Goal: Information Seeking & Learning: Learn about a topic

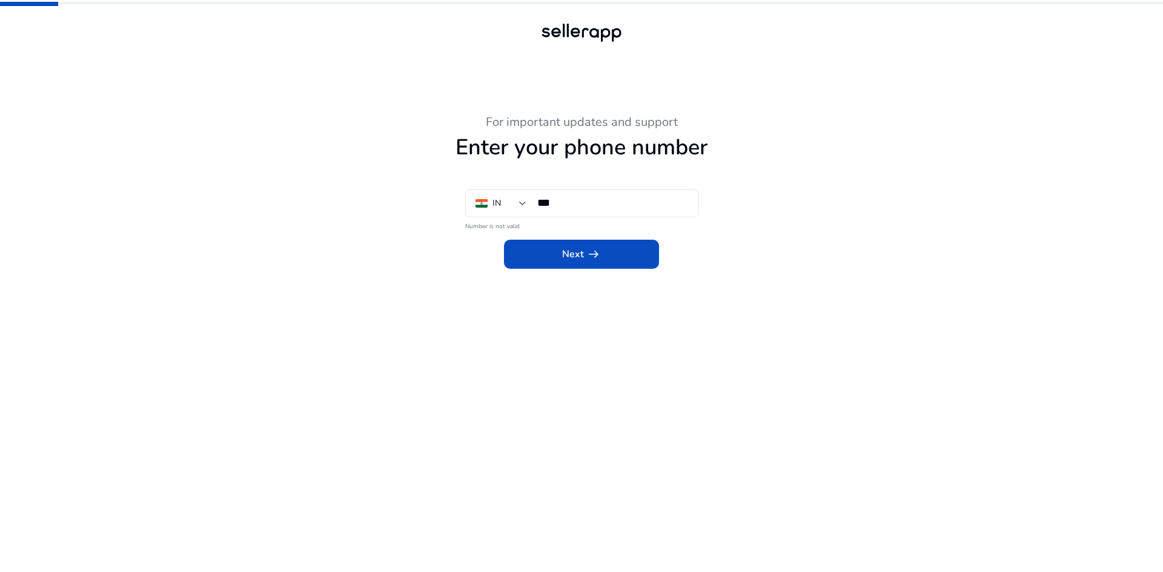
click at [489, 227] on mat-error "Number is not valid" at bounding box center [581, 225] width 233 height 13
click at [597, 203] on input "***" at bounding box center [612, 202] width 151 height 13
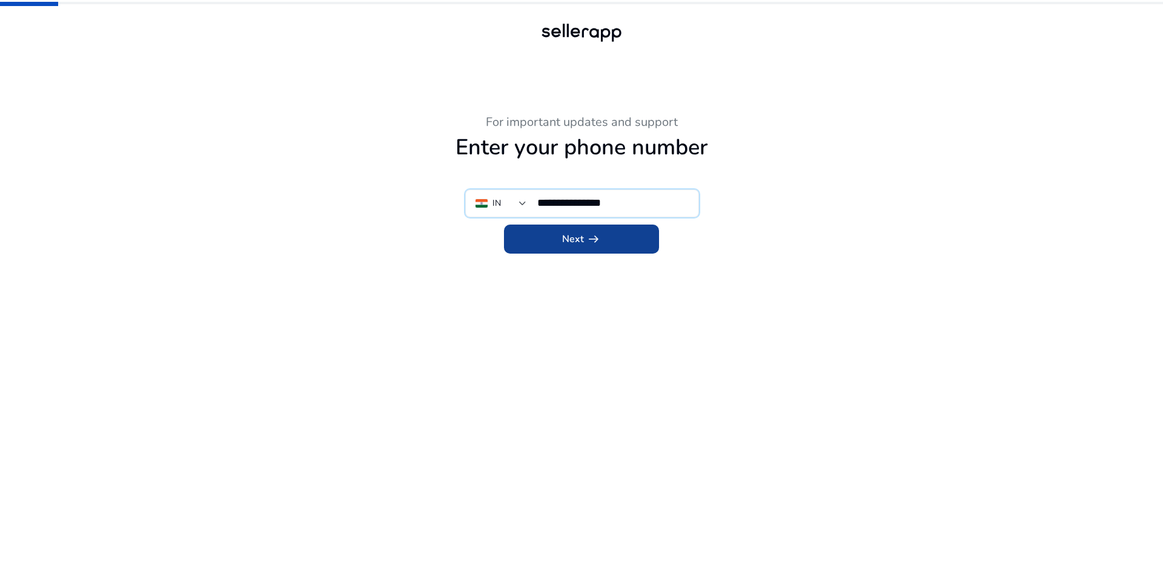
type input "**********"
click at [604, 247] on span at bounding box center [581, 239] width 155 height 29
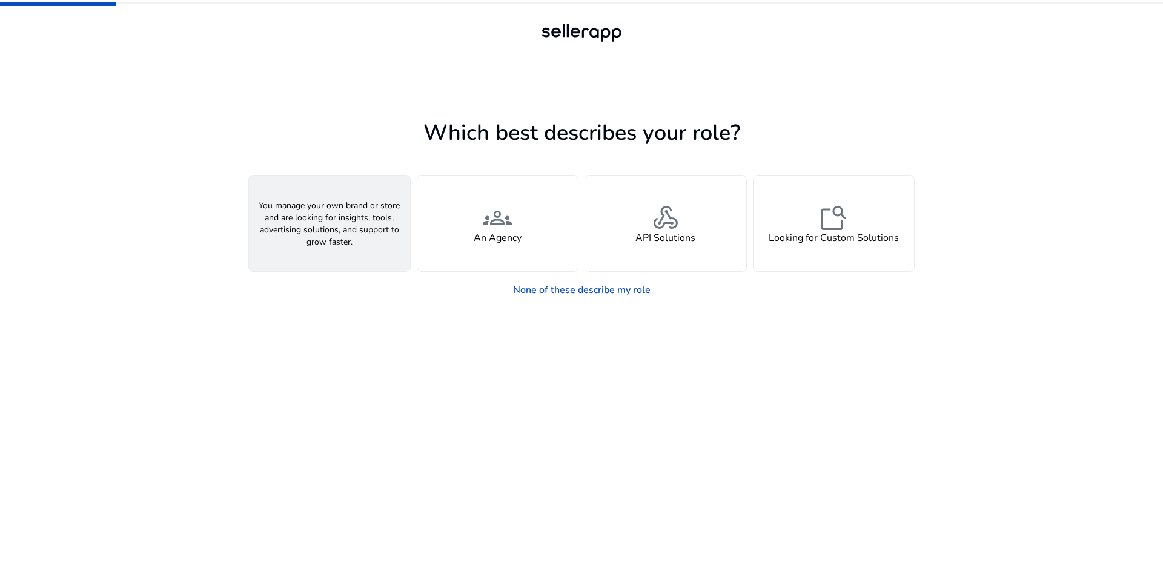
click at [309, 220] on div "person A Seller" at bounding box center [329, 224] width 161 height 96
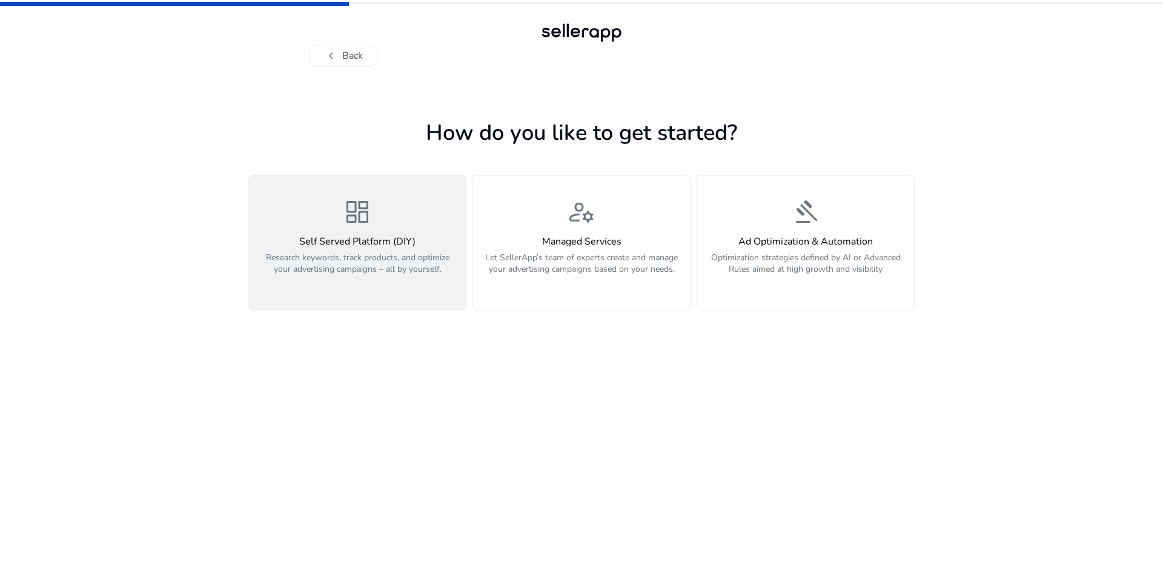
click at [391, 267] on p "Research keywords, track products, and optimize your advertising campaigns – al…" at bounding box center [357, 270] width 202 height 36
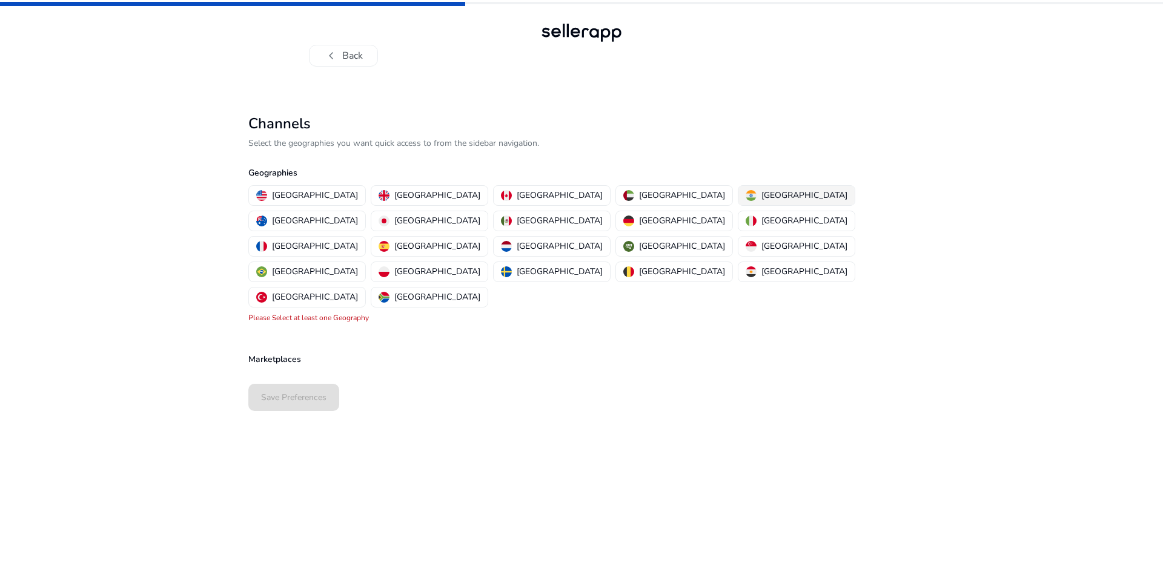
click at [761, 197] on p "[GEOGRAPHIC_DATA]" at bounding box center [804, 195] width 86 height 13
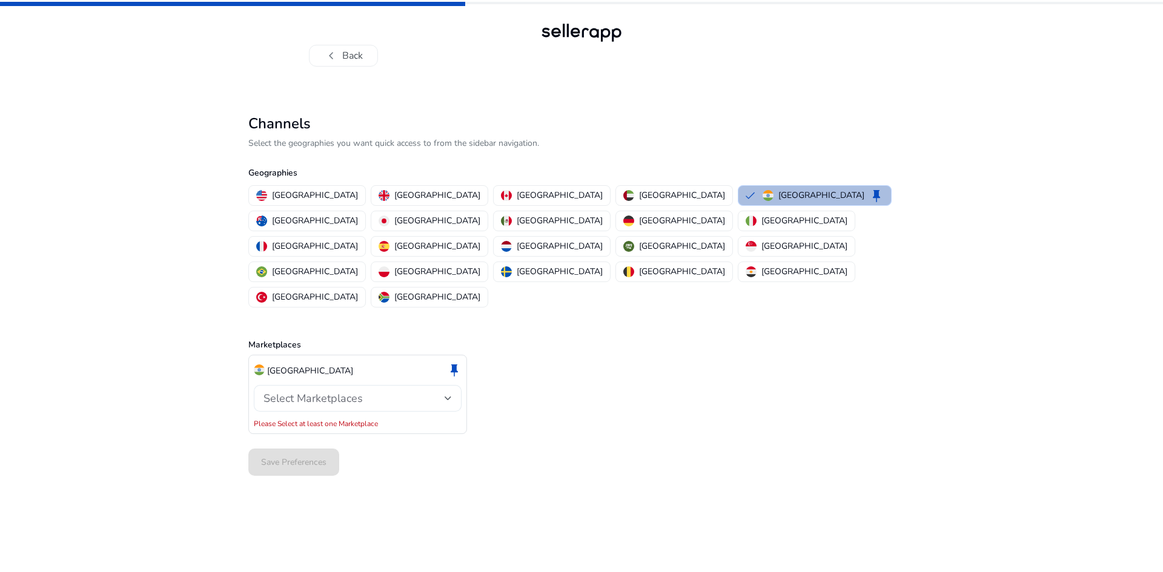
click at [322, 391] on span "Select Marketplaces" at bounding box center [312, 398] width 99 height 15
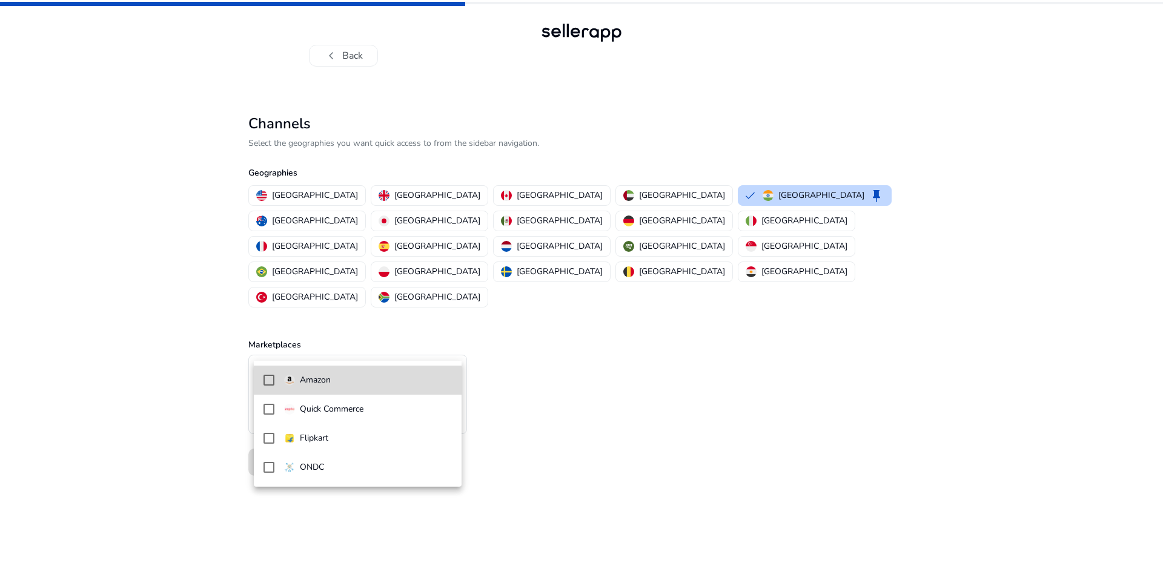
click at [326, 377] on p "Amazon" at bounding box center [315, 380] width 31 height 13
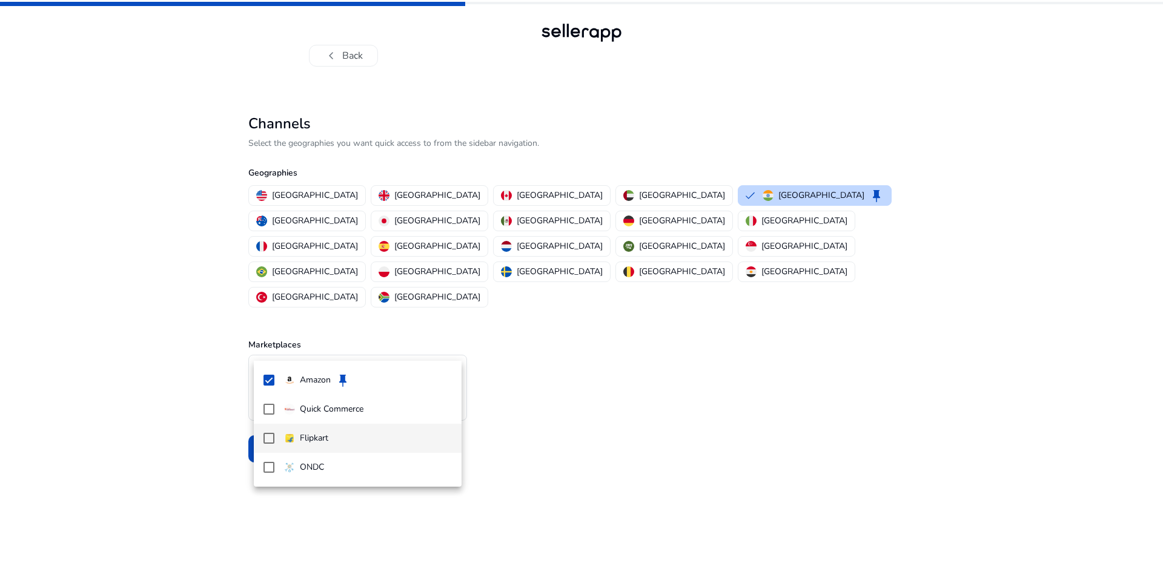
click at [270, 434] on mat-pseudo-checkbox at bounding box center [268, 438] width 11 height 11
click at [560, 432] on div at bounding box center [581, 286] width 1163 height 572
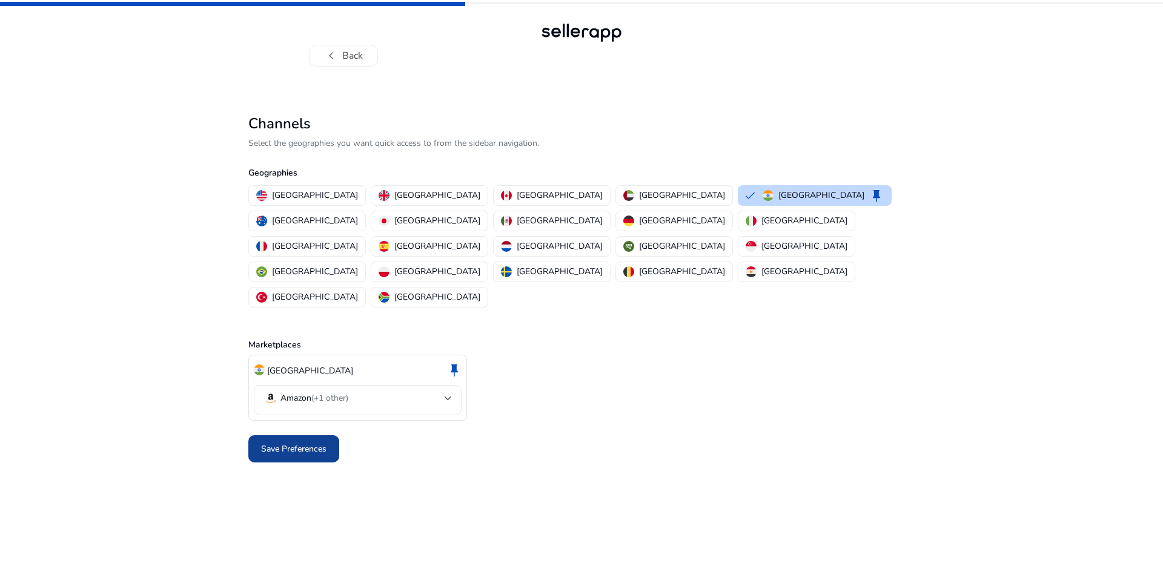
click at [309, 443] on span "Save Preferences" at bounding box center [293, 449] width 65 height 13
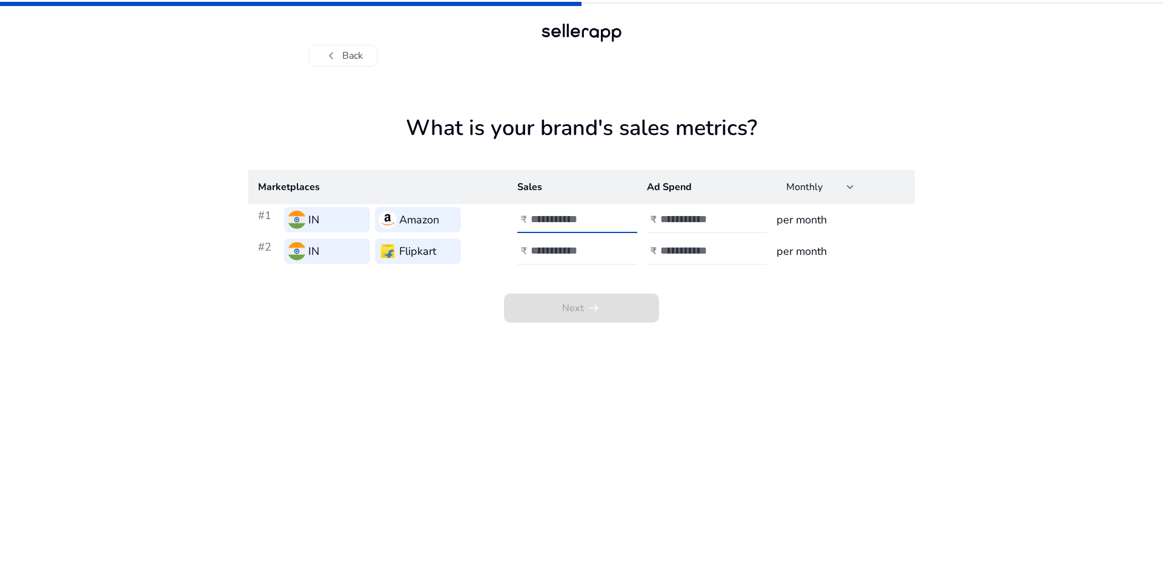
click at [594, 224] on input "number" at bounding box center [572, 219] width 82 height 13
drag, startPoint x: 959, startPoint y: 310, endPoint x: 948, endPoint y: 299, distance: 15.4
click at [959, 310] on div "chevron_left Back What is your brand's sales metrics? Marketplaces Sales Ad Spe…" at bounding box center [581, 286] width 1163 height 572
click at [351, 56] on button "chevron_left Back" at bounding box center [343, 56] width 69 height 22
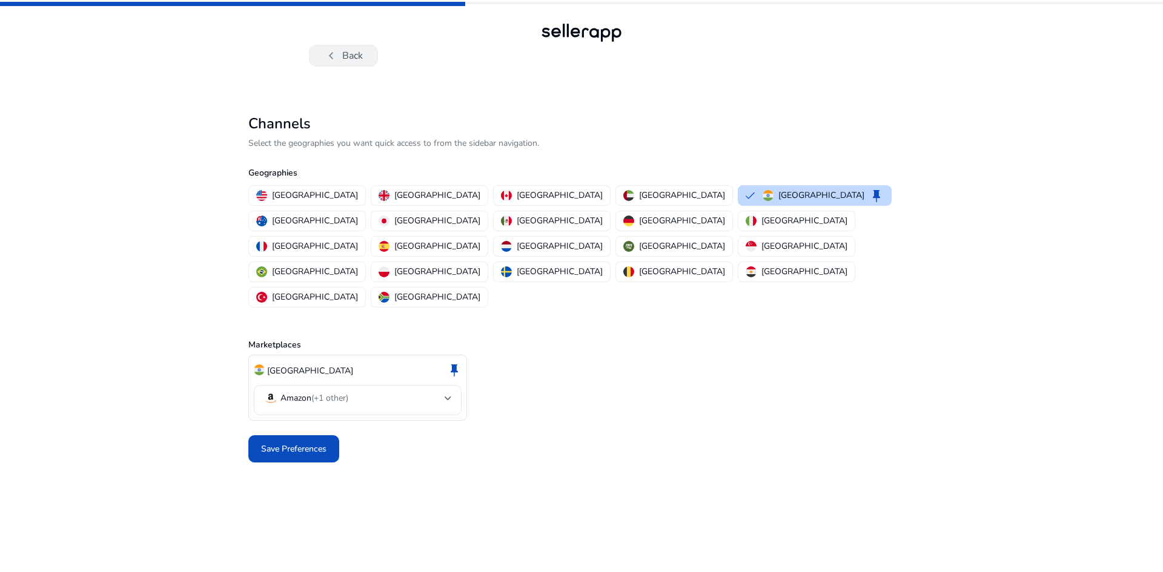
click at [347, 53] on button "chevron_left Back" at bounding box center [343, 56] width 69 height 22
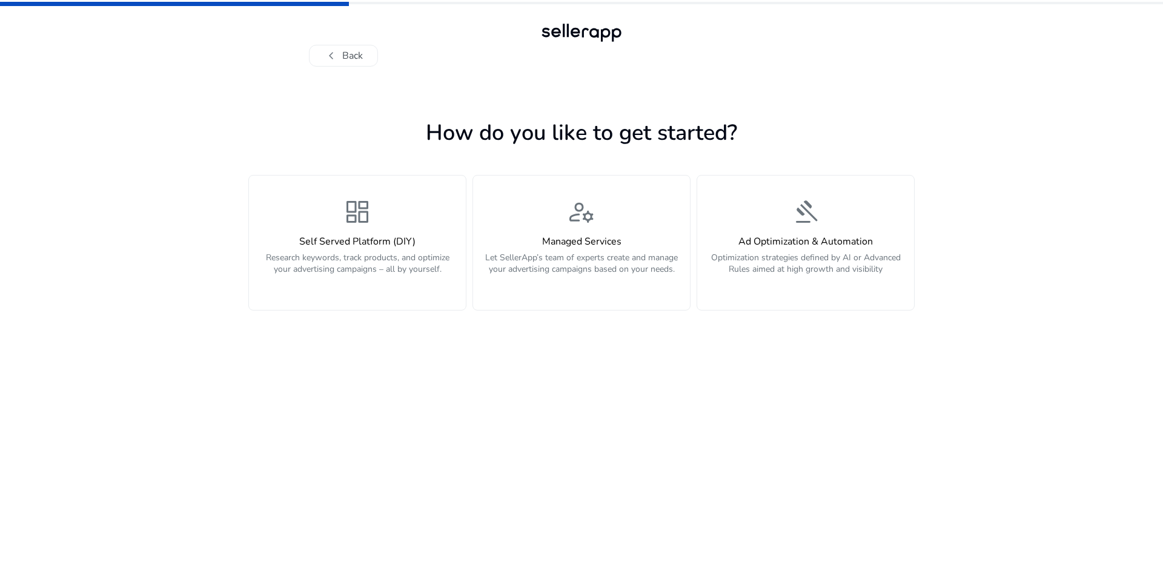
click at [347, 53] on button "chevron_left Back" at bounding box center [343, 56] width 69 height 22
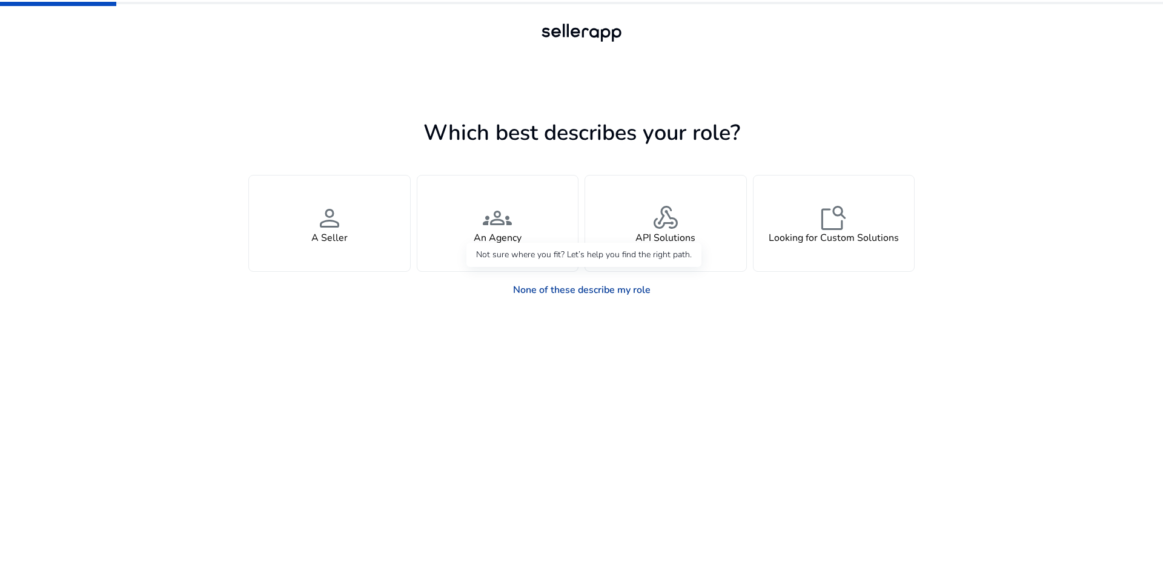
click at [611, 283] on link "None of these describe my role" at bounding box center [581, 290] width 157 height 24
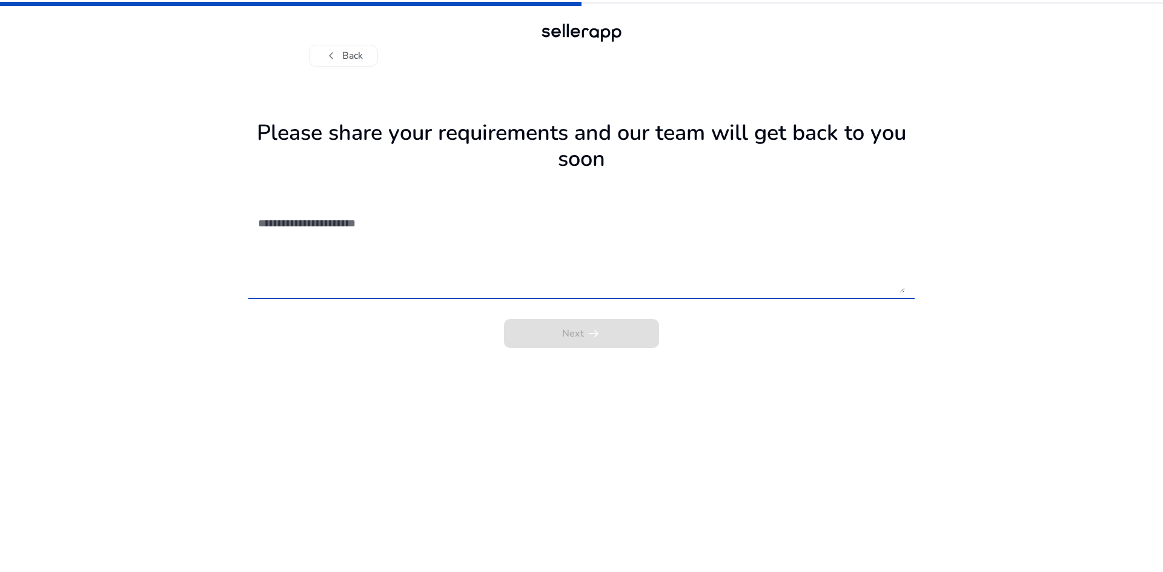
click at [371, 231] on textarea at bounding box center [581, 250] width 647 height 86
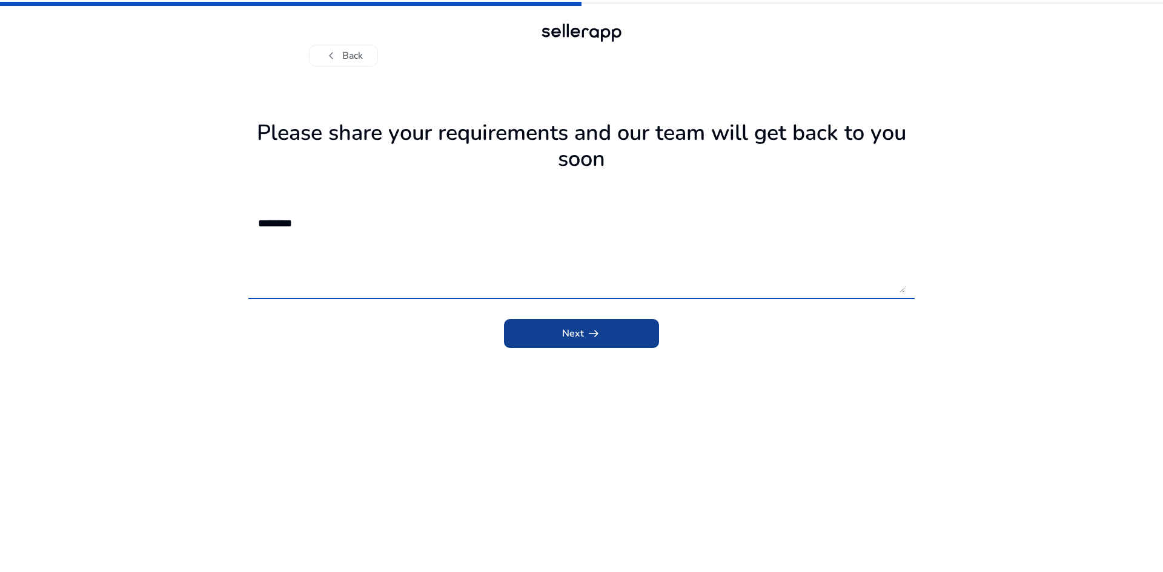
type textarea "********"
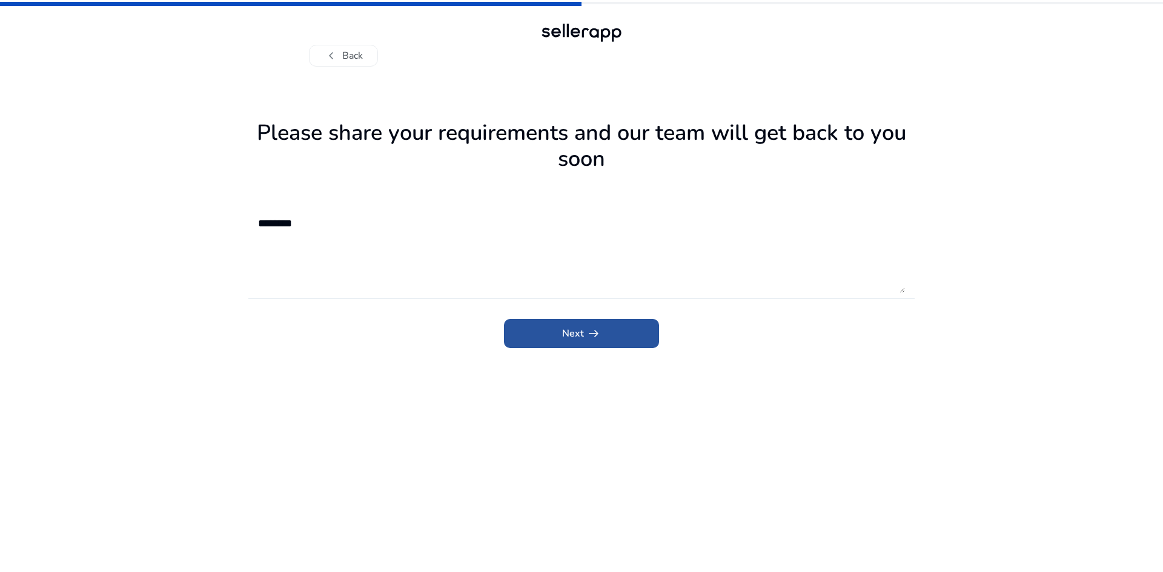
click at [625, 342] on span "submit" at bounding box center [581, 333] width 155 height 29
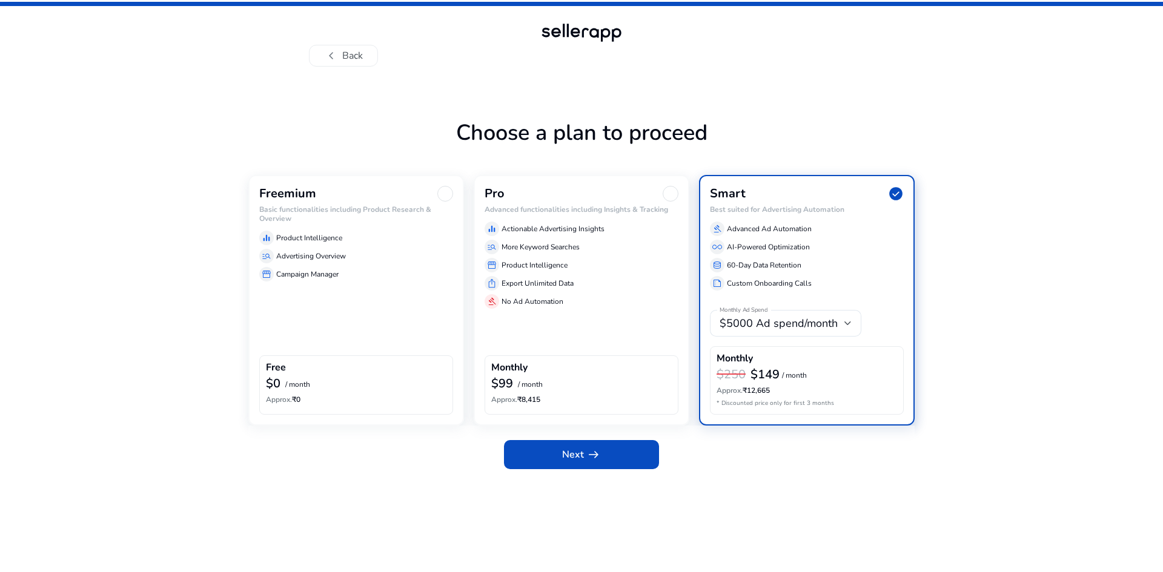
click at [333, 259] on p "Advertising Overview" at bounding box center [311, 256] width 70 height 11
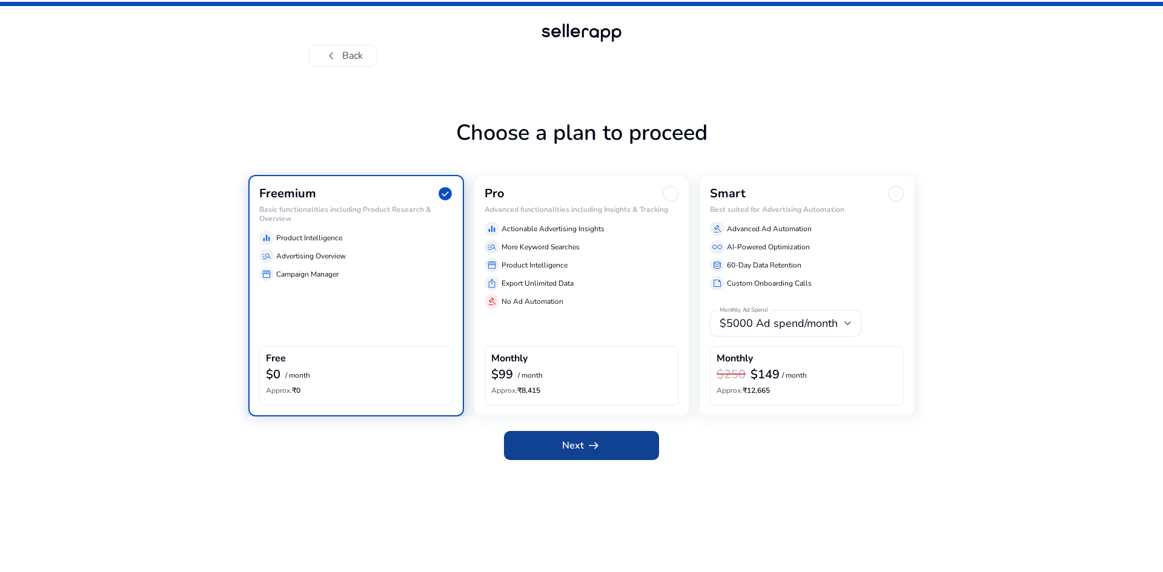
click at [586, 453] on span "arrow_right_alt" at bounding box center [593, 445] width 15 height 15
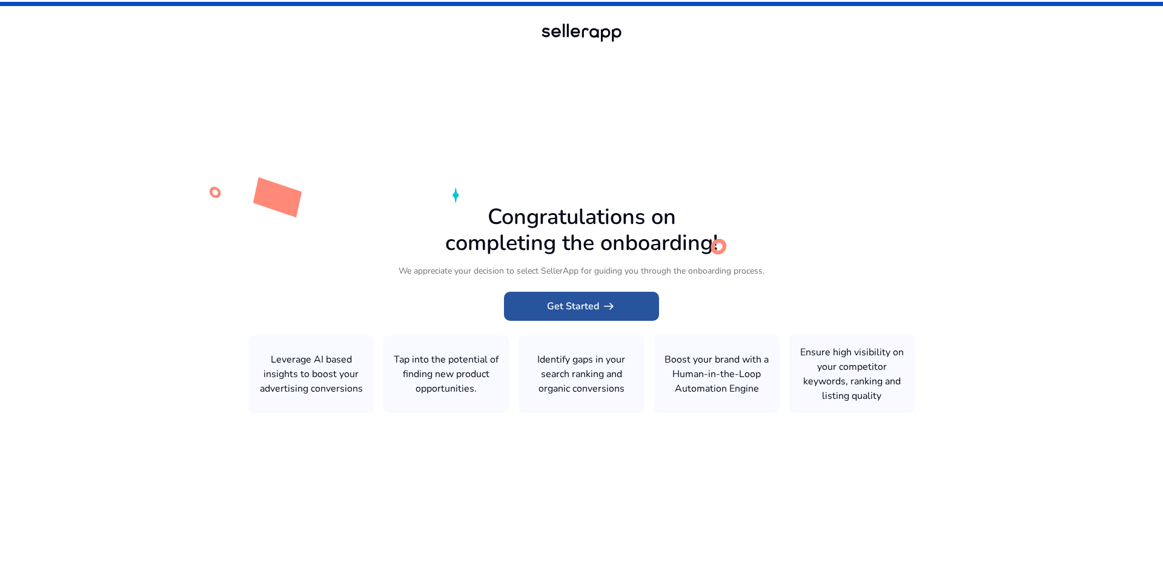
click at [578, 308] on span "Get Started arrow_right_alt" at bounding box center [581, 306] width 69 height 15
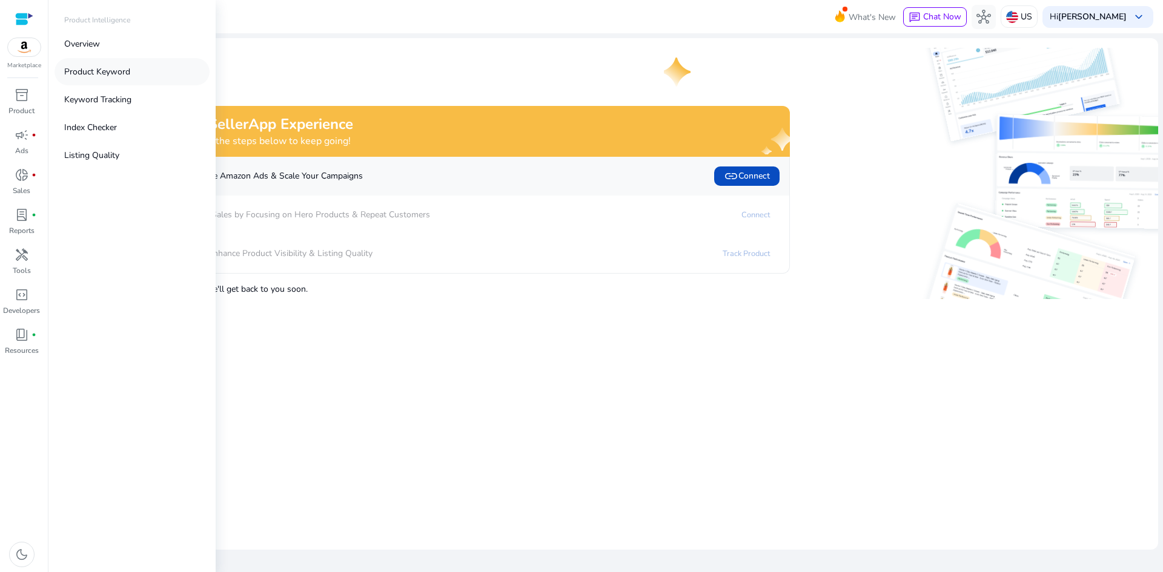
click at [130, 68] on link "Product Keyword" at bounding box center [132, 71] width 155 height 27
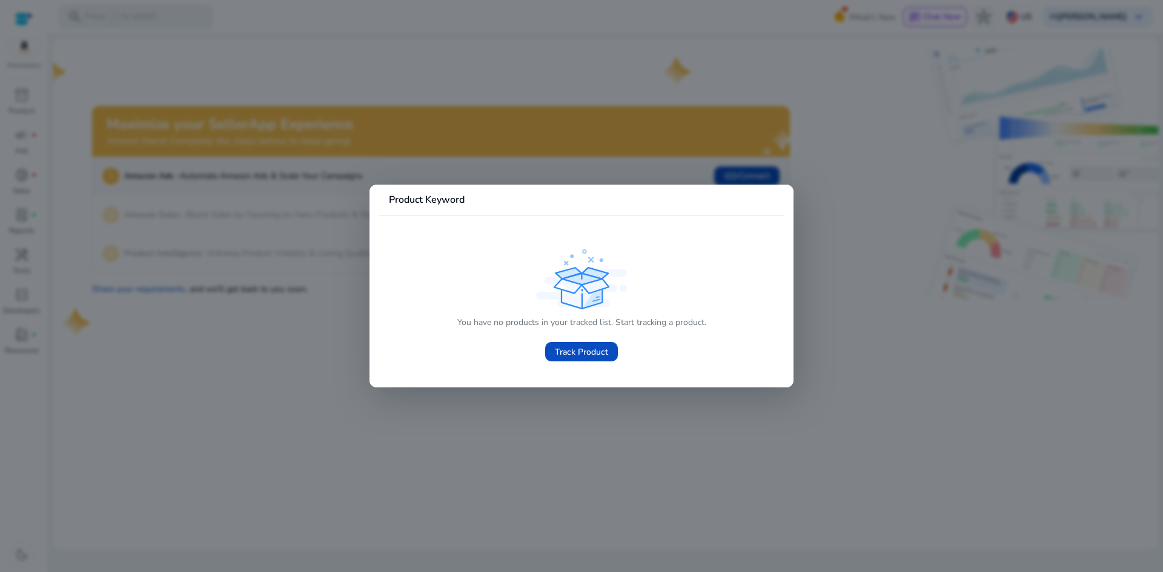
click at [552, 392] on div at bounding box center [581, 286] width 1163 height 572
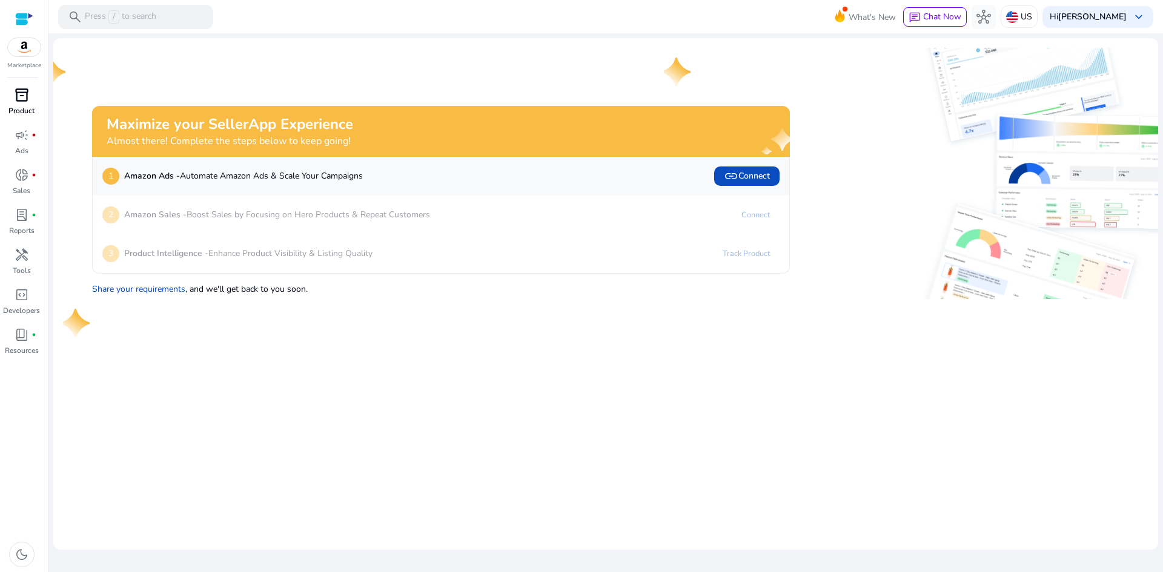
click at [18, 96] on span "inventory_2" at bounding box center [22, 95] width 15 height 15
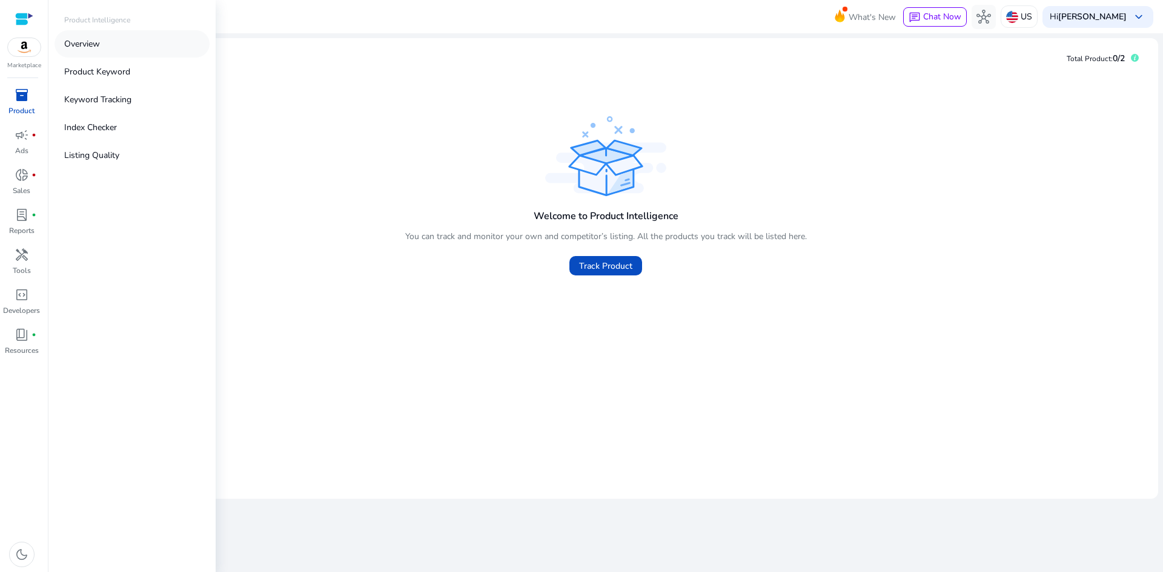
click at [112, 42] on link "Overview" at bounding box center [132, 43] width 155 height 27
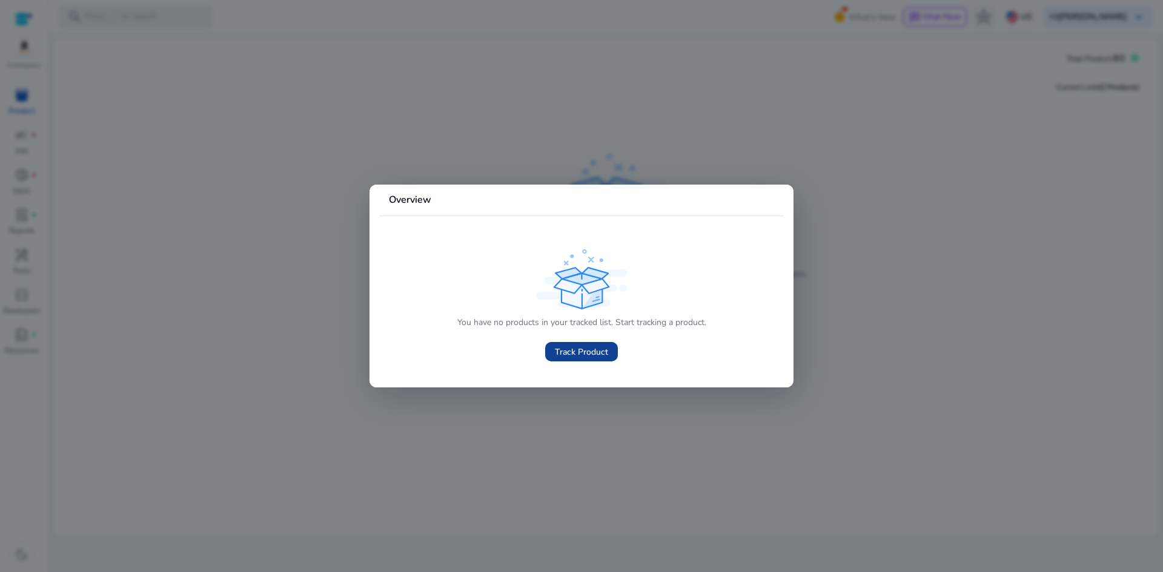
click at [589, 349] on span "Track Product" at bounding box center [581, 352] width 53 height 13
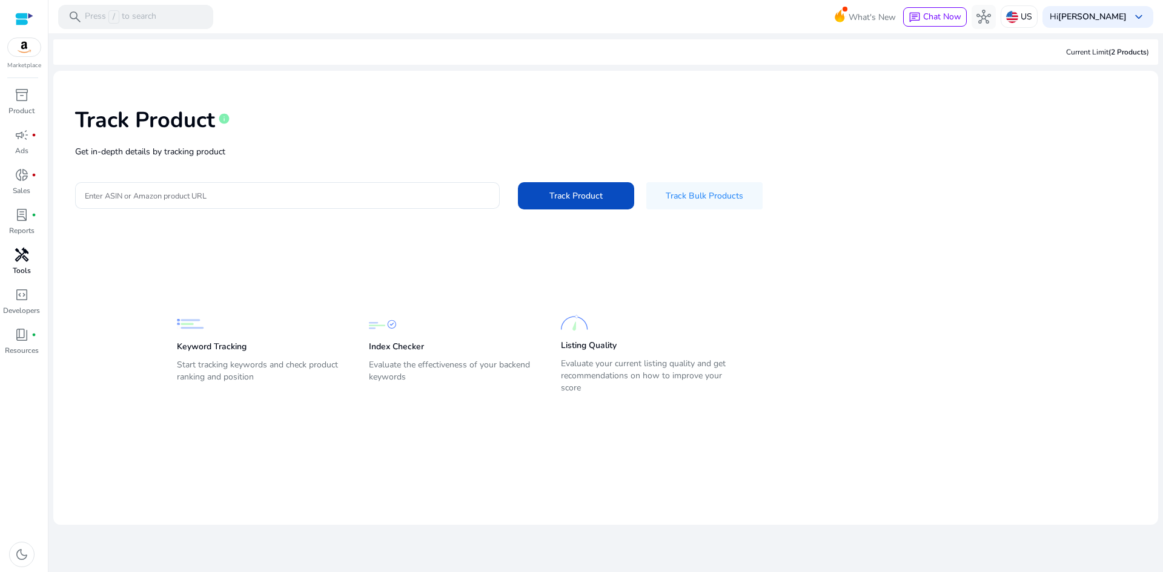
click at [25, 262] on span "handyman" at bounding box center [22, 255] width 15 height 15
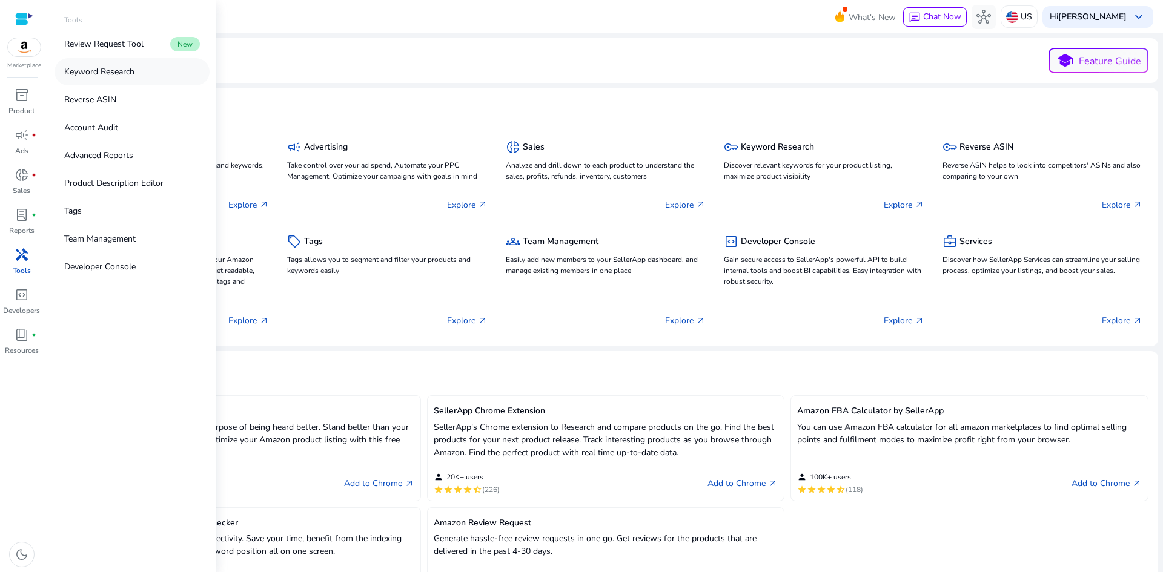
click at [107, 74] on p "Keyword Research" at bounding box center [99, 71] width 70 height 13
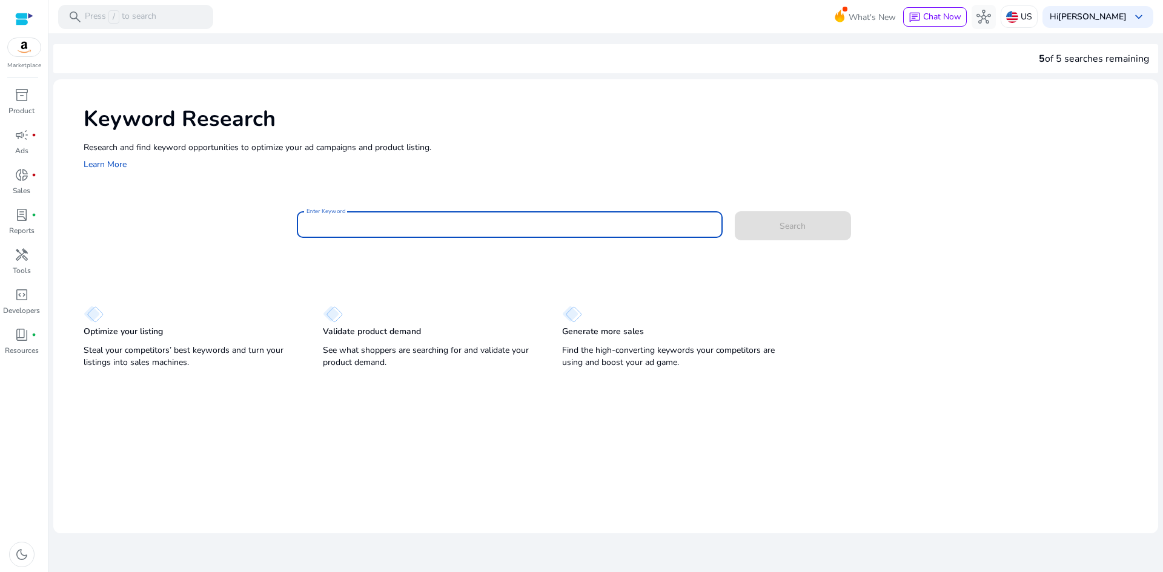
click at [448, 227] on input "Enter Keyword" at bounding box center [509, 224] width 406 height 13
type input "**********"
click at [813, 227] on span at bounding box center [793, 225] width 116 height 29
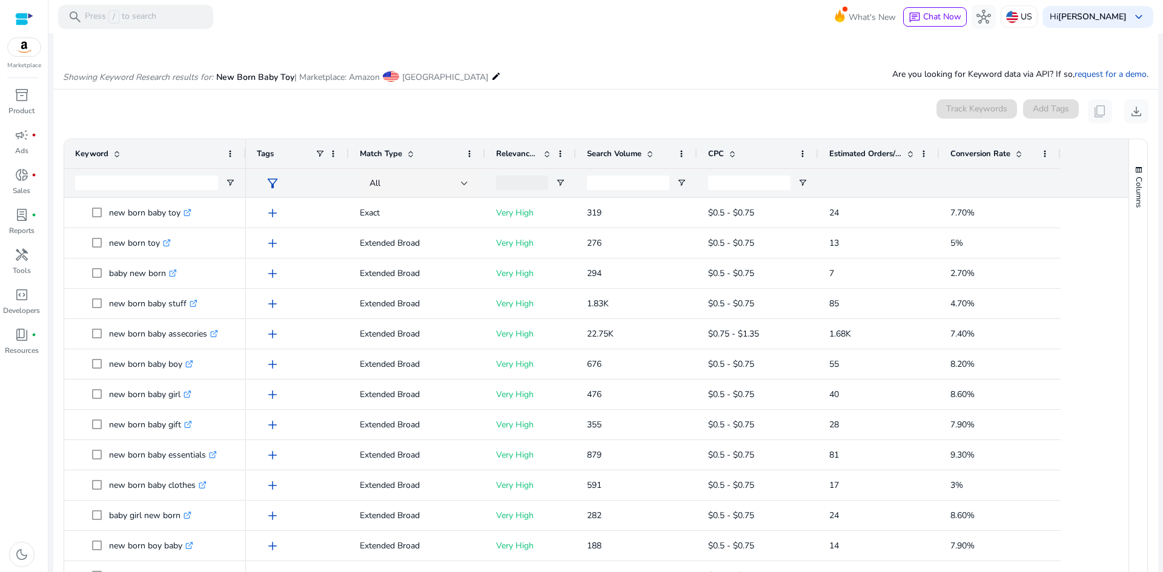
scroll to position [84, 0]
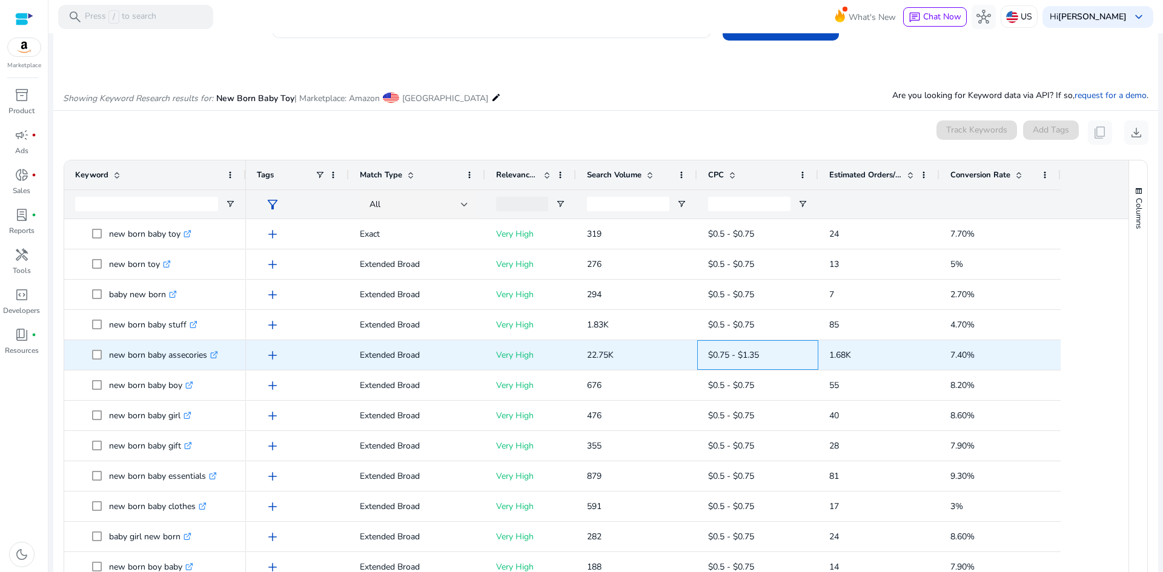
drag, startPoint x: 786, startPoint y: 354, endPoint x: 679, endPoint y: 355, distance: 106.6
click at [679, 355] on div "add Extended Broad Very High 22.75K $0.75 - $1.35 1.68K 7.40%" at bounding box center [653, 355] width 815 height 30
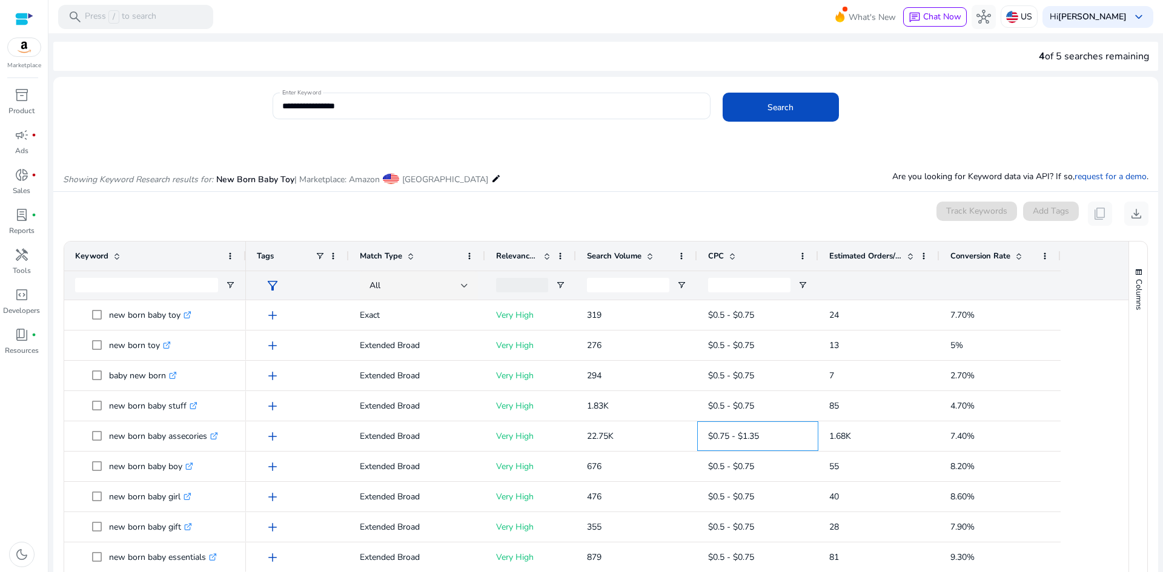
scroll to position [0, 0]
click at [1032, 19] on p "US" at bounding box center [1027, 16] width 12 height 21
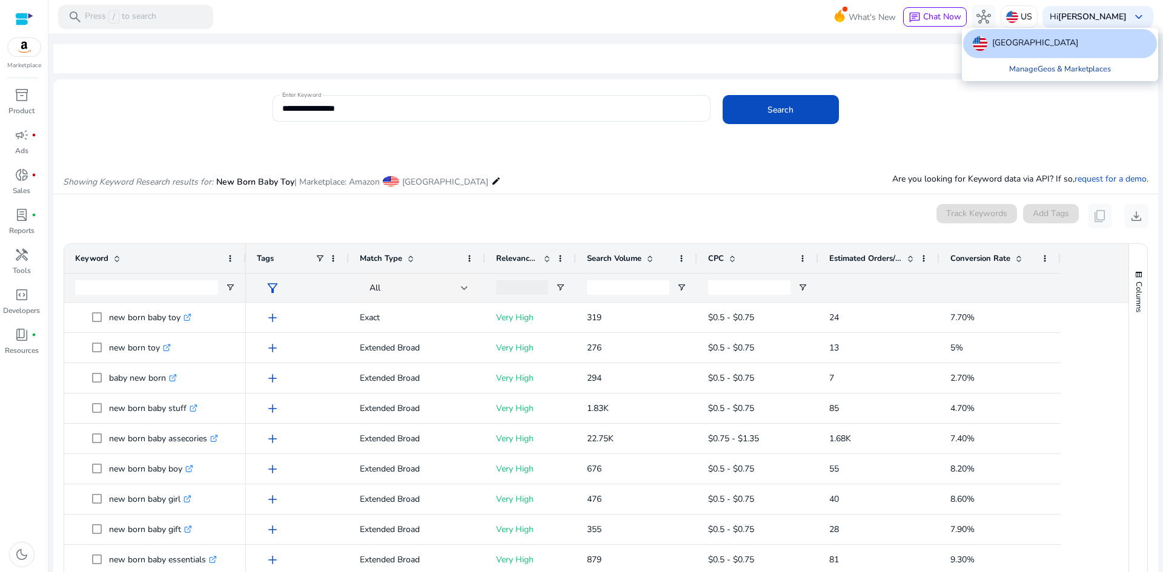
click at [1042, 71] on link "Manage Geos & Marketplaces" at bounding box center [1059, 69] width 121 height 22
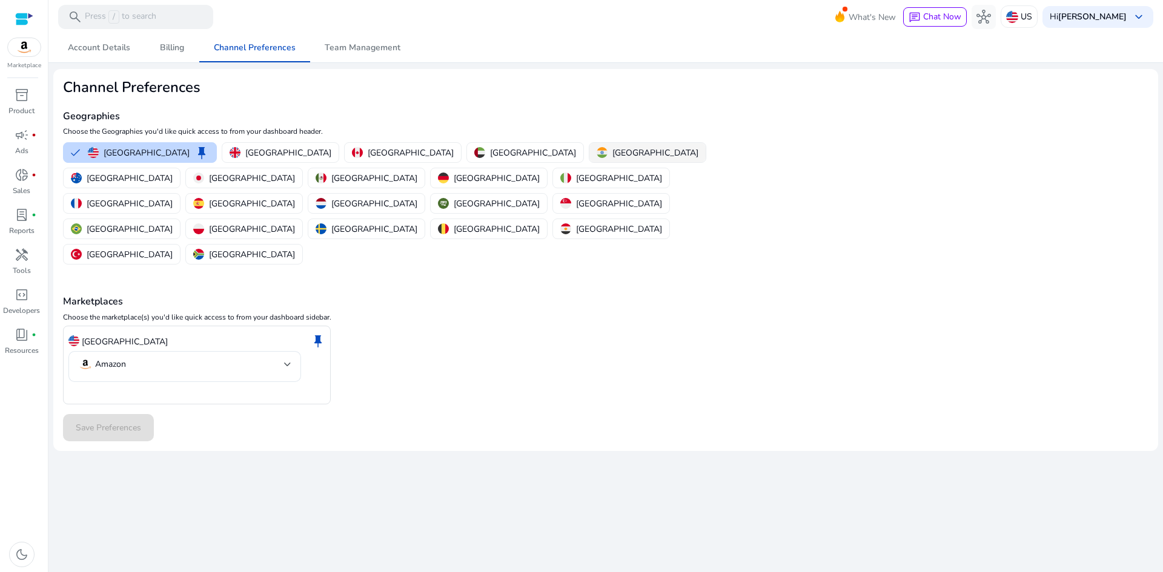
click at [612, 157] on p "India" at bounding box center [655, 153] width 86 height 13
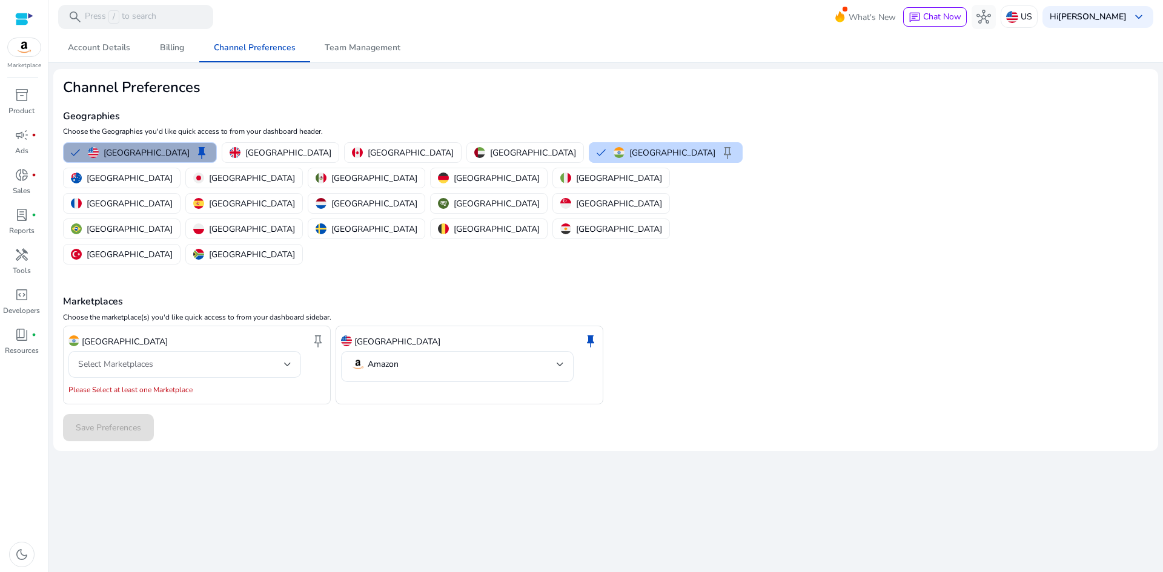
click at [144, 151] on p "[GEOGRAPHIC_DATA]" at bounding box center [147, 153] width 86 height 13
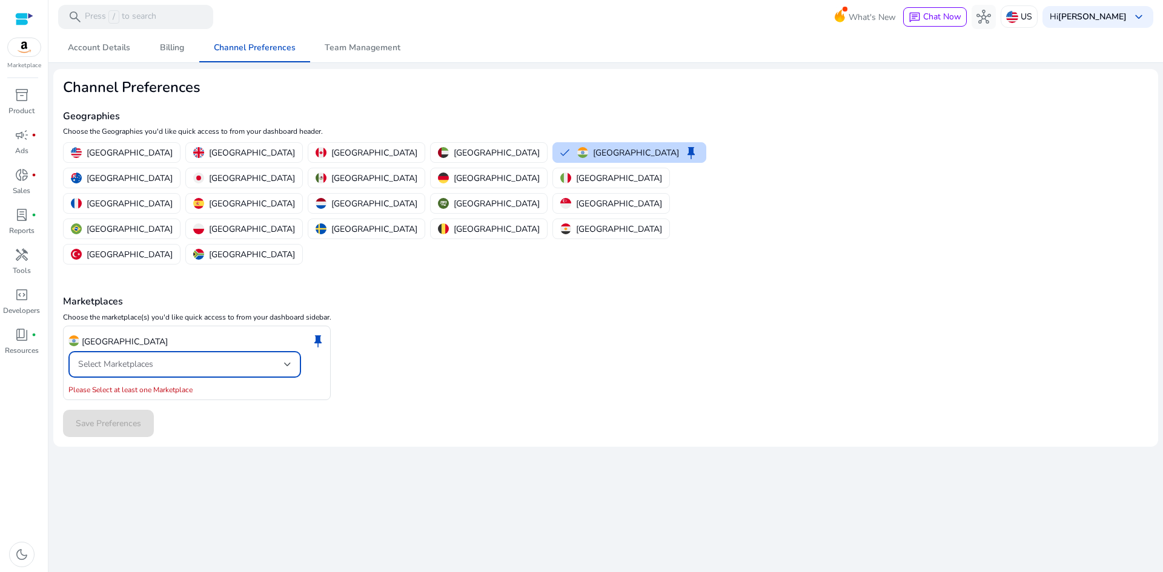
click at [157, 358] on div "Select Marketplaces" at bounding box center [181, 364] width 206 height 13
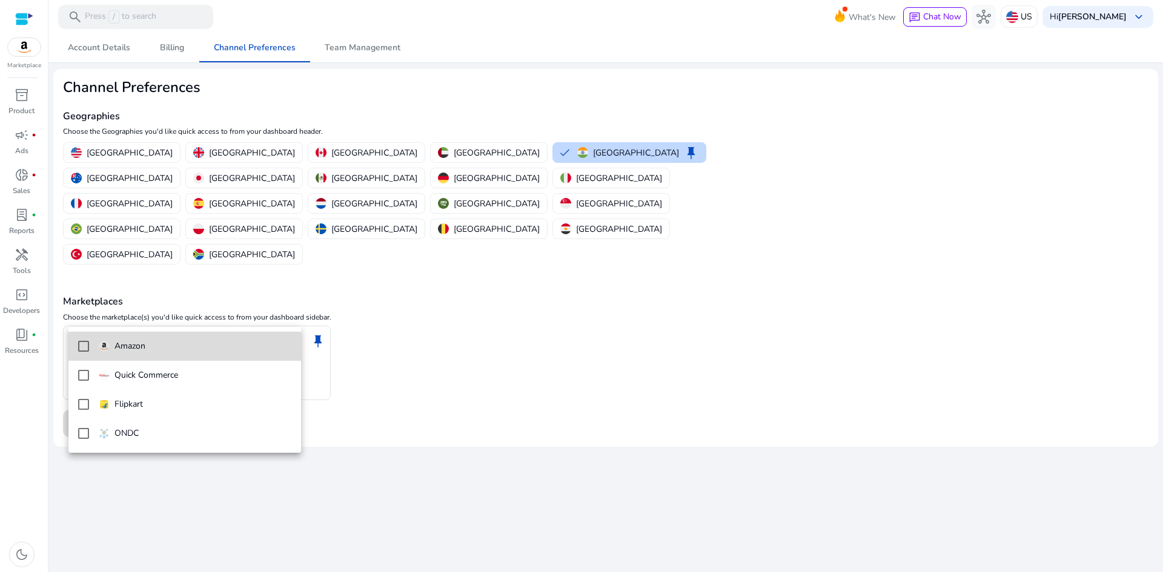
click at [156, 347] on span "Amazon" at bounding box center [195, 346] width 193 height 13
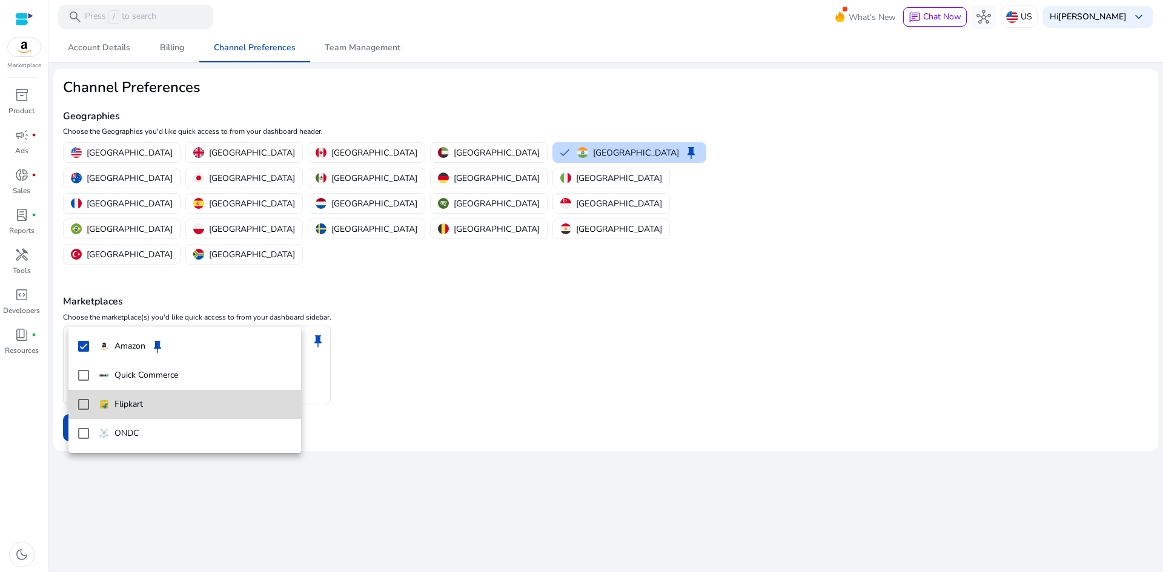
click at [156, 405] on span "Flipkart" at bounding box center [195, 404] width 193 height 13
drag, startPoint x: 501, startPoint y: 310, endPoint x: 494, endPoint y: 309, distance: 6.7
click at [501, 310] on div at bounding box center [581, 286] width 1163 height 572
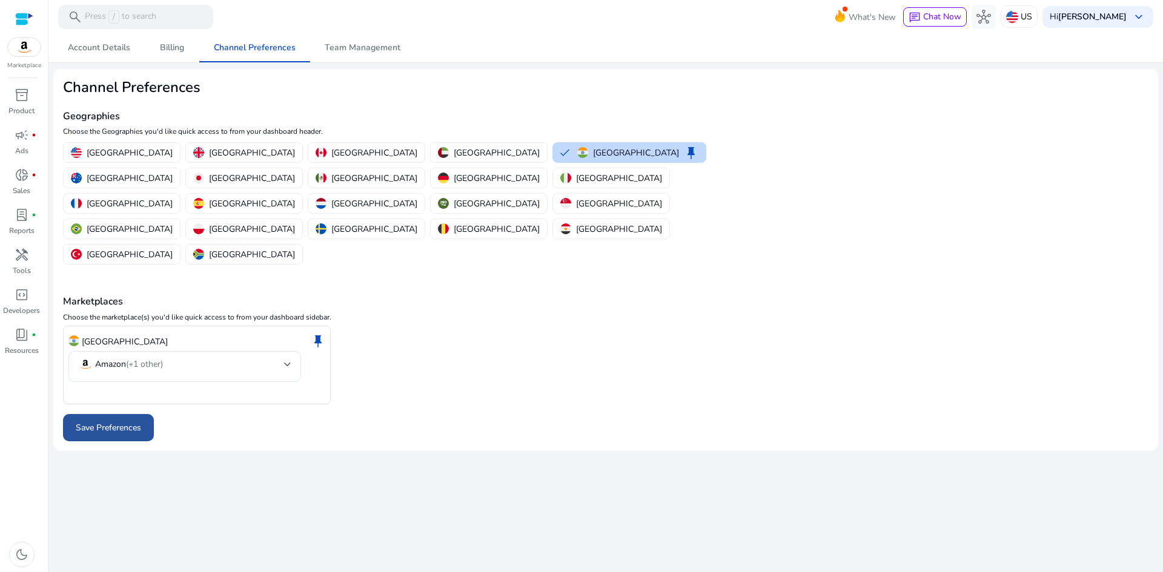
click at [127, 422] on span "Save Preferences" at bounding box center [108, 428] width 65 height 13
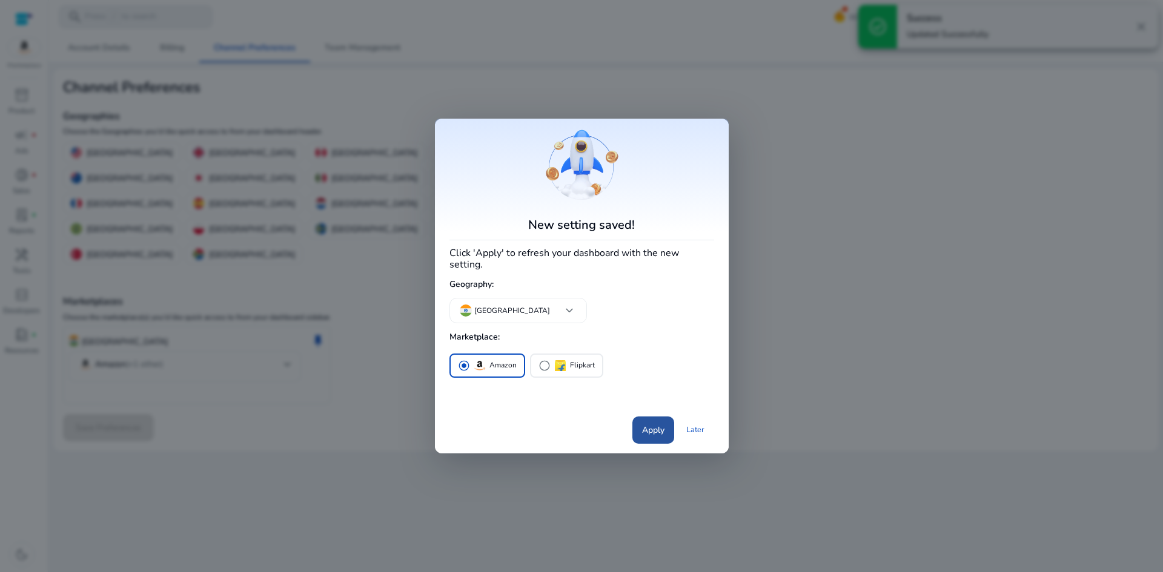
click at [647, 426] on span "Apply" at bounding box center [653, 430] width 22 height 13
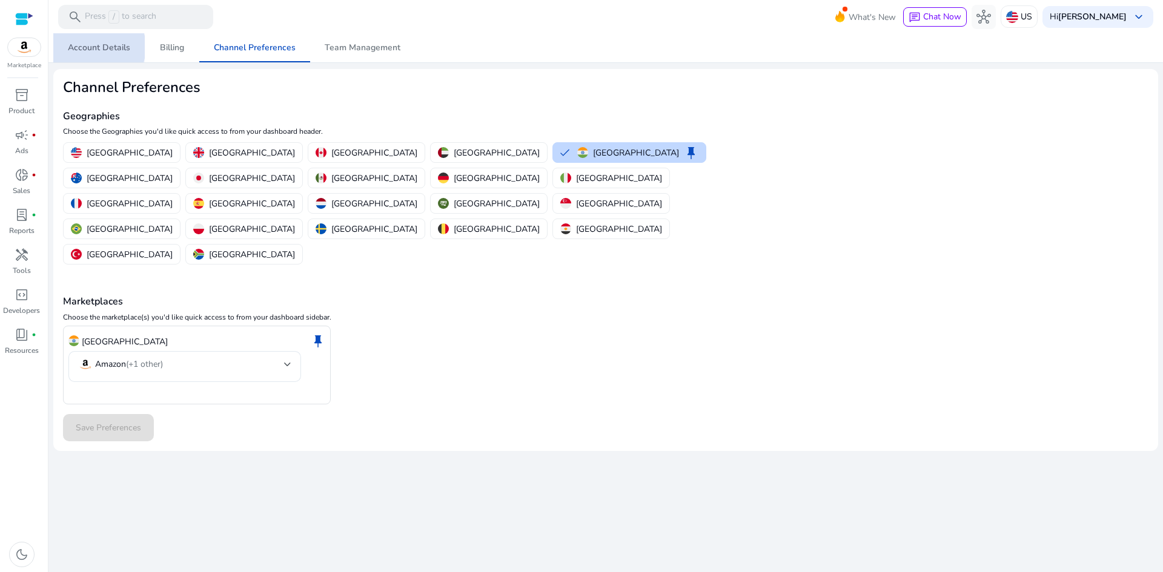
click at [96, 47] on span "Account Details" at bounding box center [99, 48] width 62 height 8
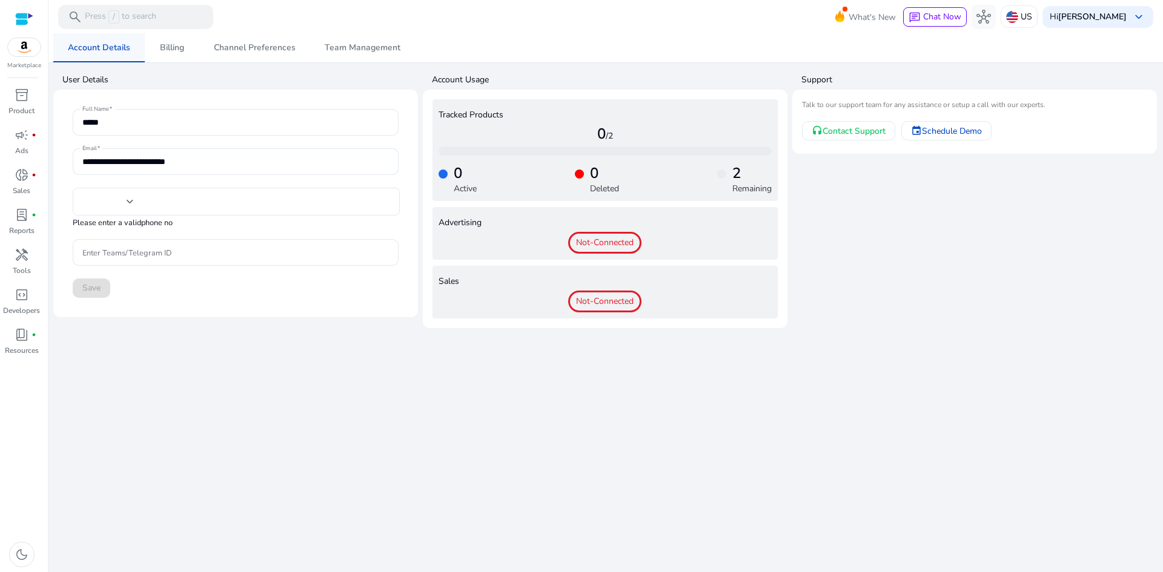
type input "***"
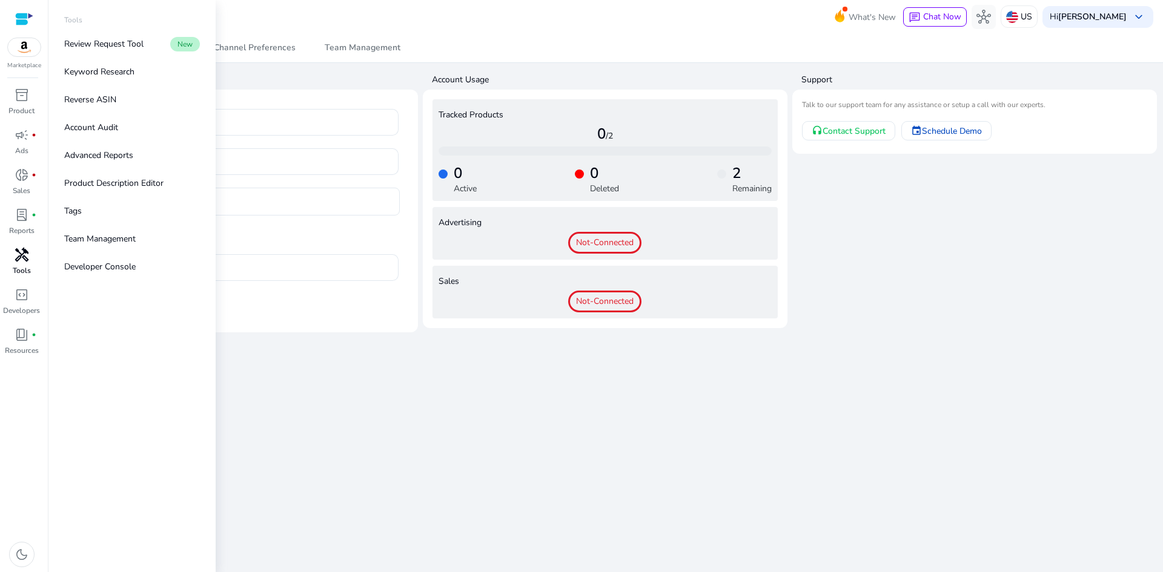
click at [19, 261] on span "handyman" at bounding box center [22, 255] width 15 height 15
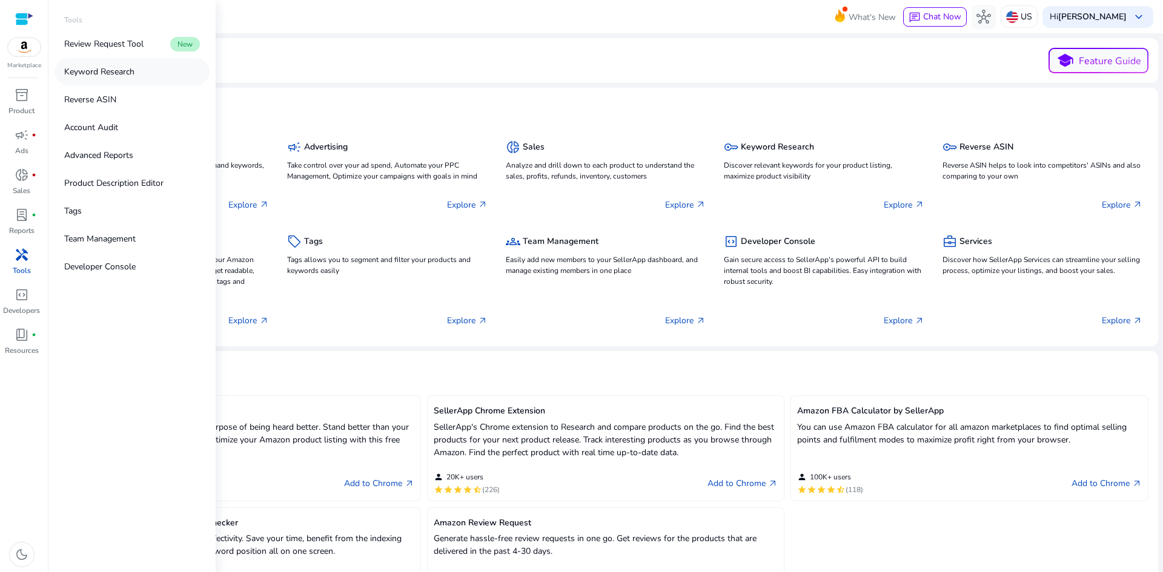
click at [118, 71] on p "Keyword Research" at bounding box center [99, 71] width 70 height 13
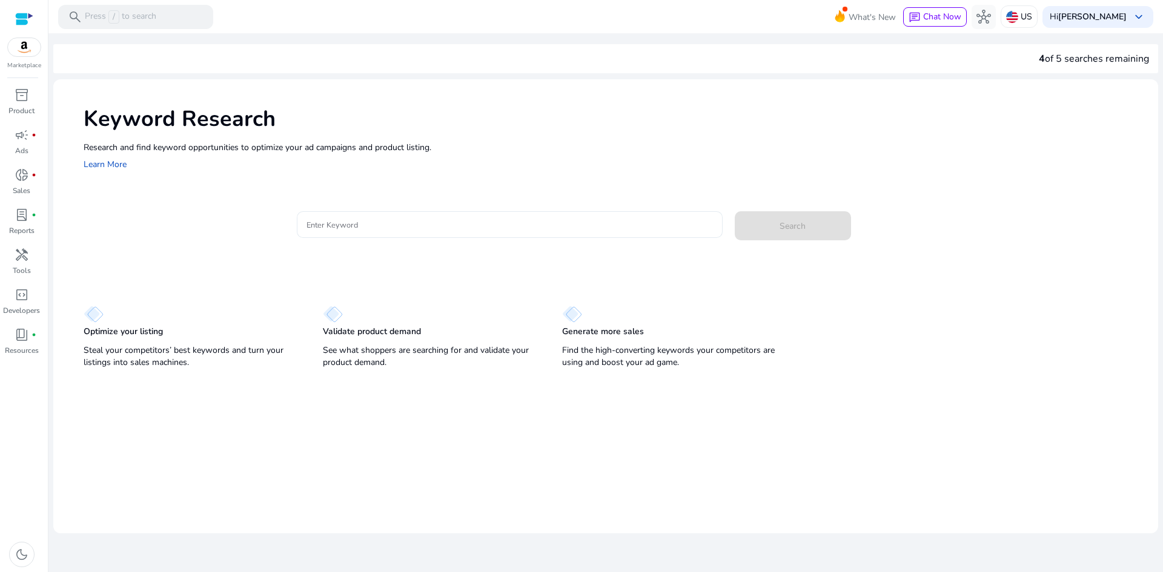
drag, startPoint x: 366, startPoint y: 187, endPoint x: 379, endPoint y: 221, distance: 36.2
click at [371, 199] on div "Keyword Research Research and find keyword opportunities to optimize your ad ca…" at bounding box center [605, 225] width 1105 height 293
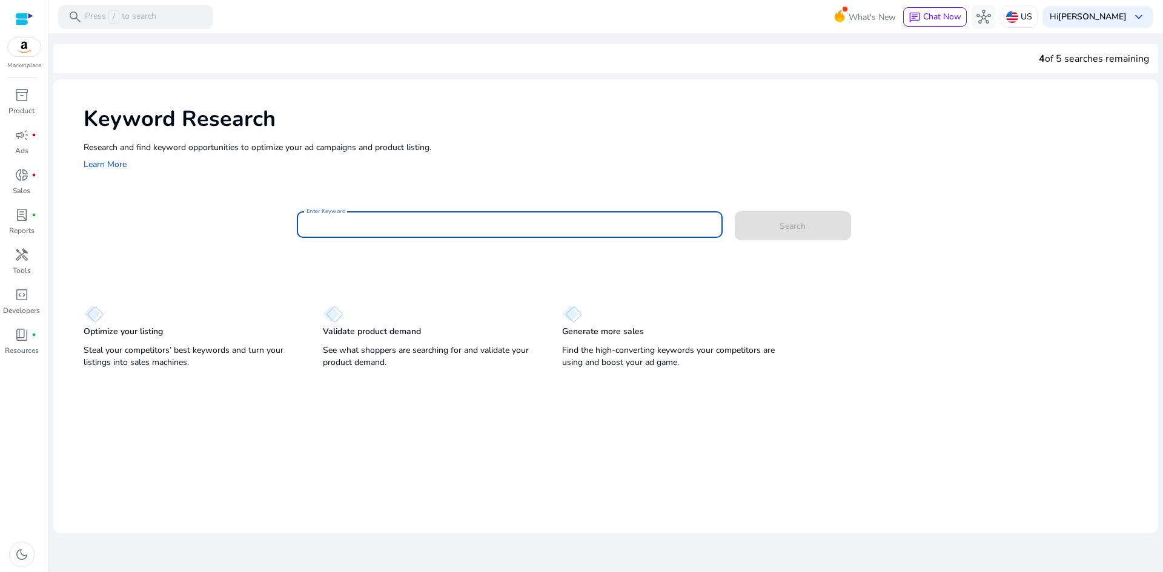
click at [379, 225] on input "Enter Keyword" at bounding box center [509, 224] width 406 height 13
type input "**********"
click at [804, 228] on span "Search" at bounding box center [792, 226] width 26 height 13
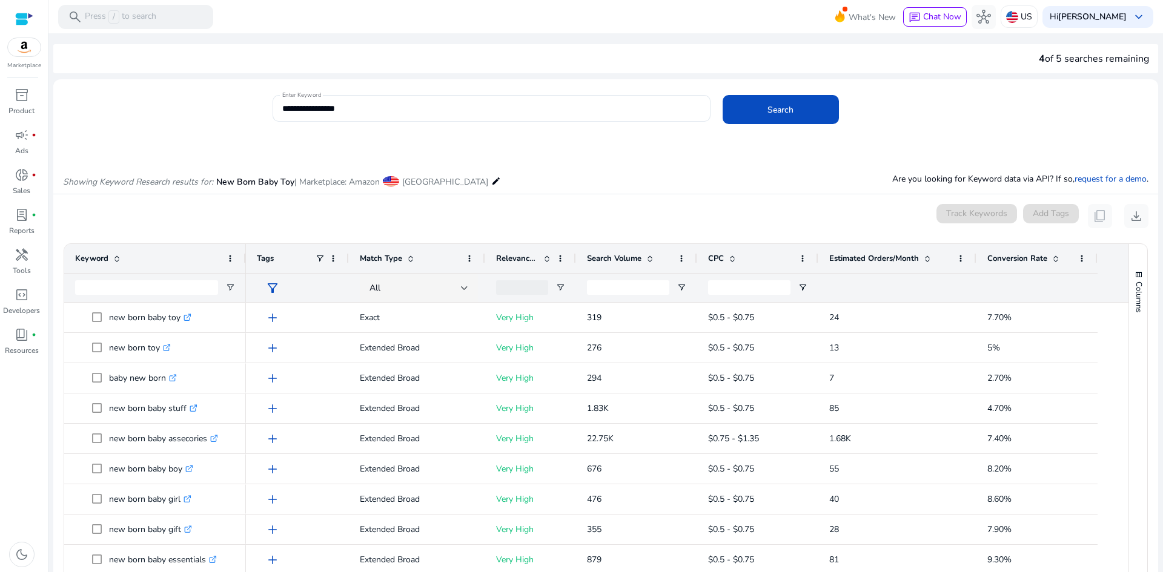
drag, startPoint x: 938, startPoint y: 260, endPoint x: 976, endPoint y: 260, distance: 37.5
click at [976, 260] on div at bounding box center [975, 258] width 5 height 29
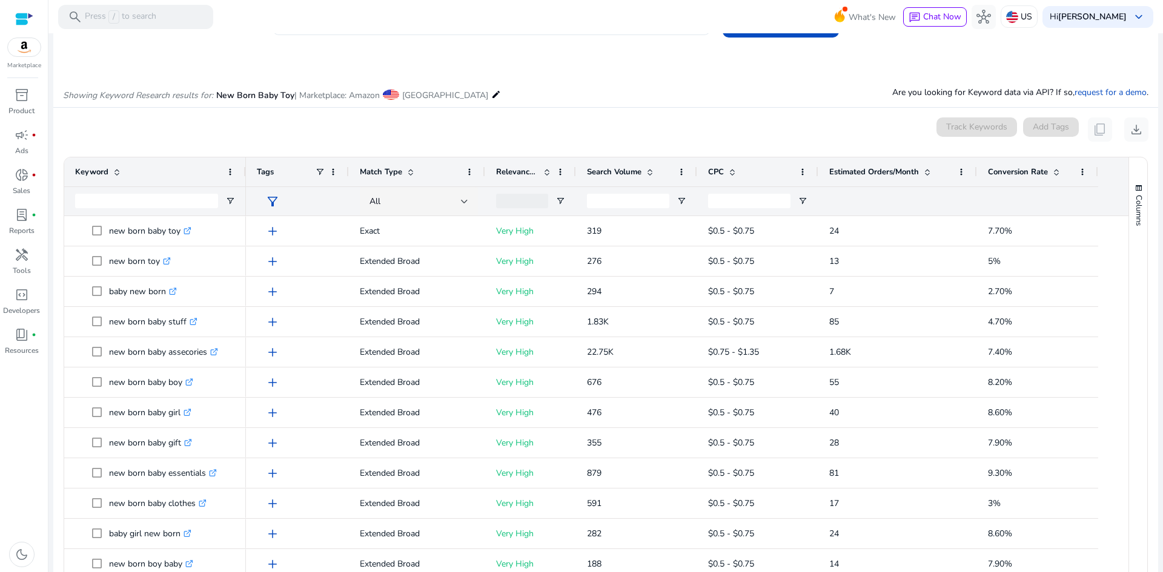
click at [927, 172] on span at bounding box center [927, 172] width 10 height 10
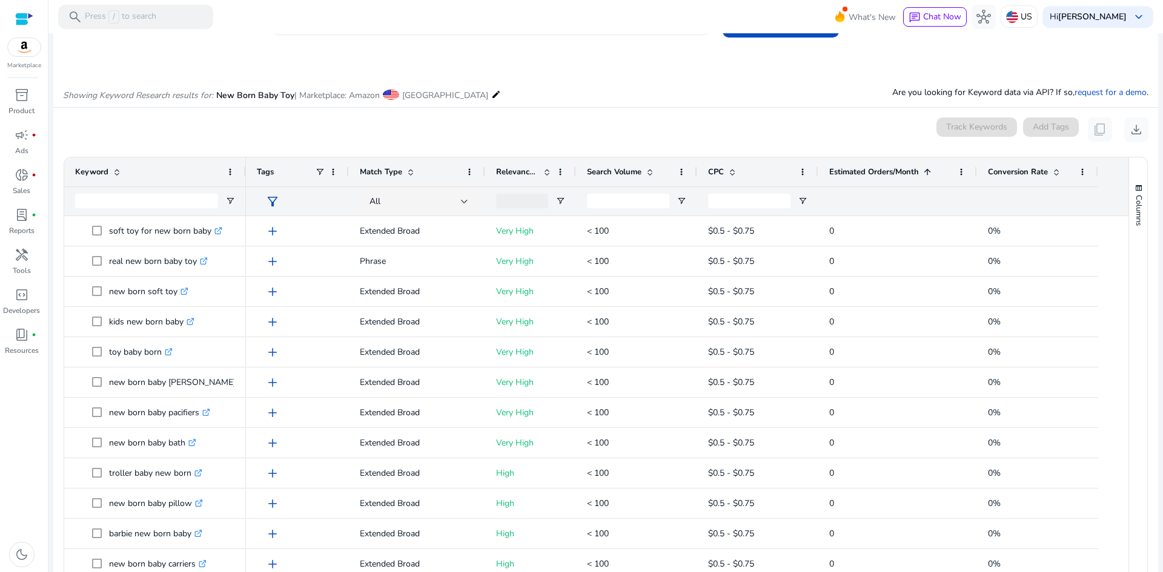
click at [928, 175] on span at bounding box center [927, 172] width 10 height 10
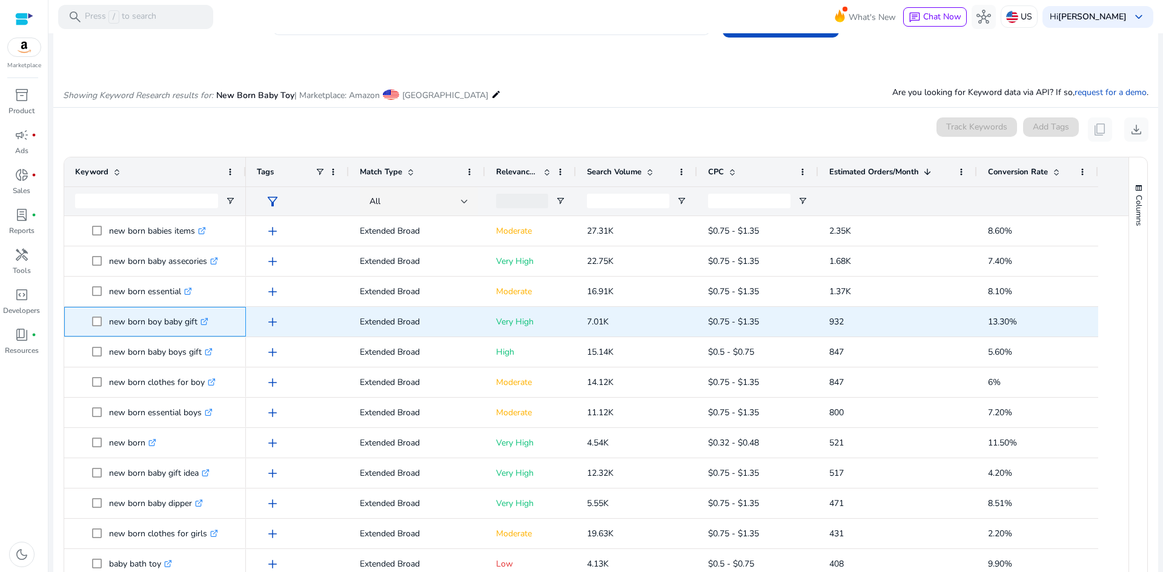
drag, startPoint x: 111, startPoint y: 321, endPoint x: 197, endPoint y: 324, distance: 86.7
click at [197, 324] on p "new born boy baby gift .st0{fill:#2c8af8}" at bounding box center [158, 321] width 99 height 25
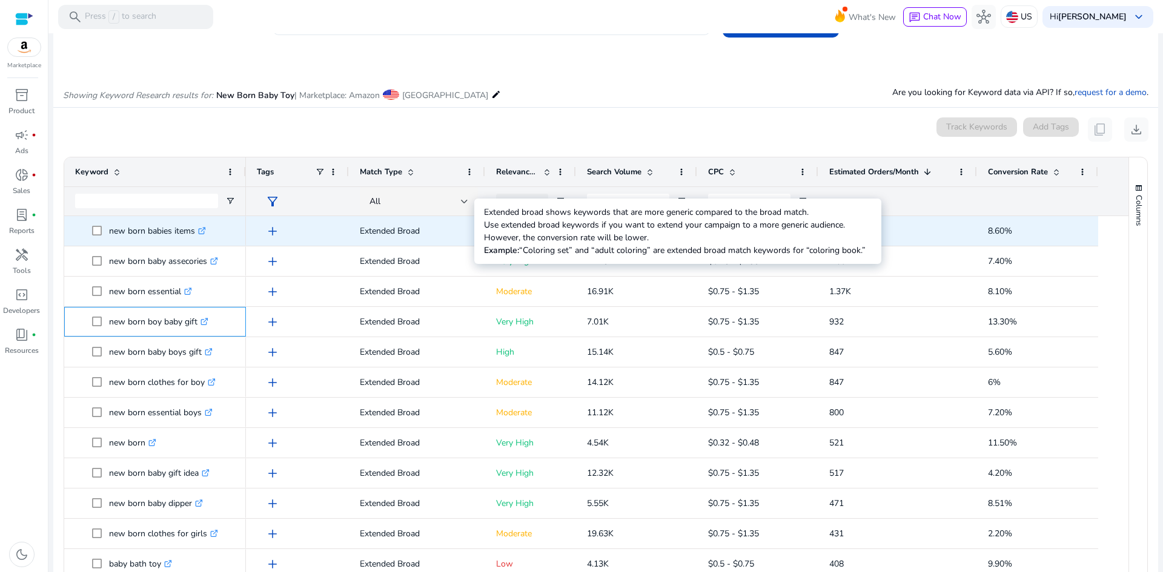
copy p "new born boy baby gift"
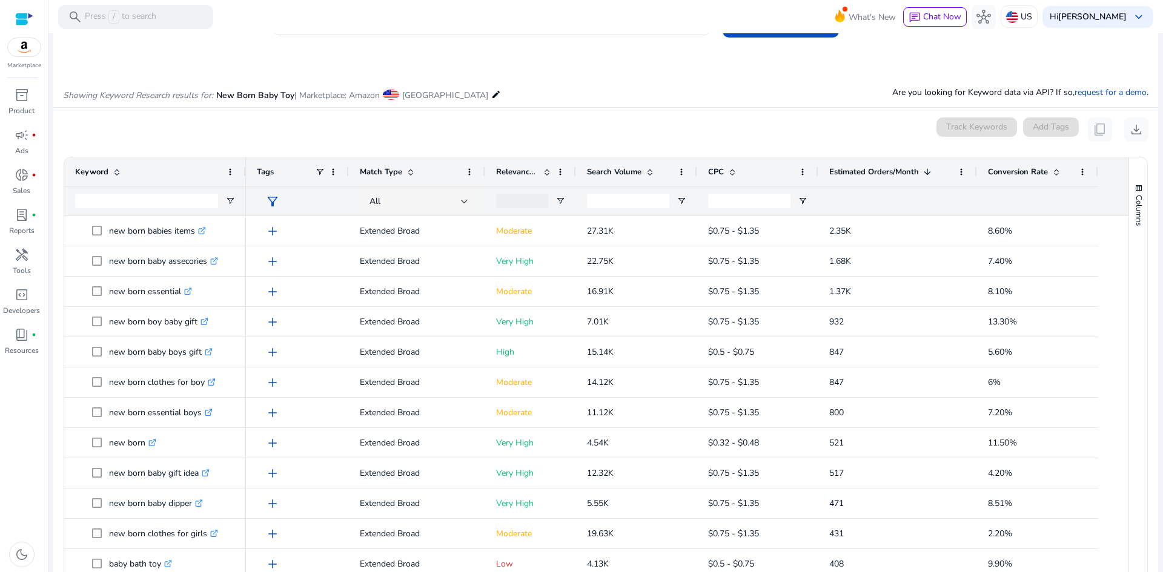
click at [641, 89] on div "Showing Keyword Research results for: New Born Baby Toy | Marketplace: Amazon U…" at bounding box center [605, 83] width 1105 height 50
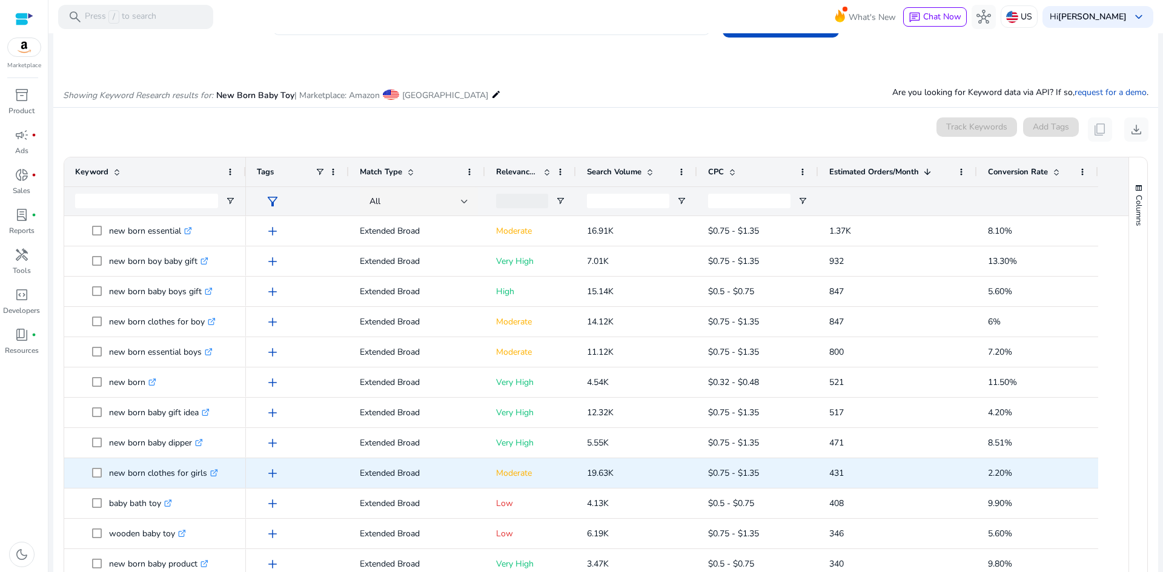
scroll to position [105, 0]
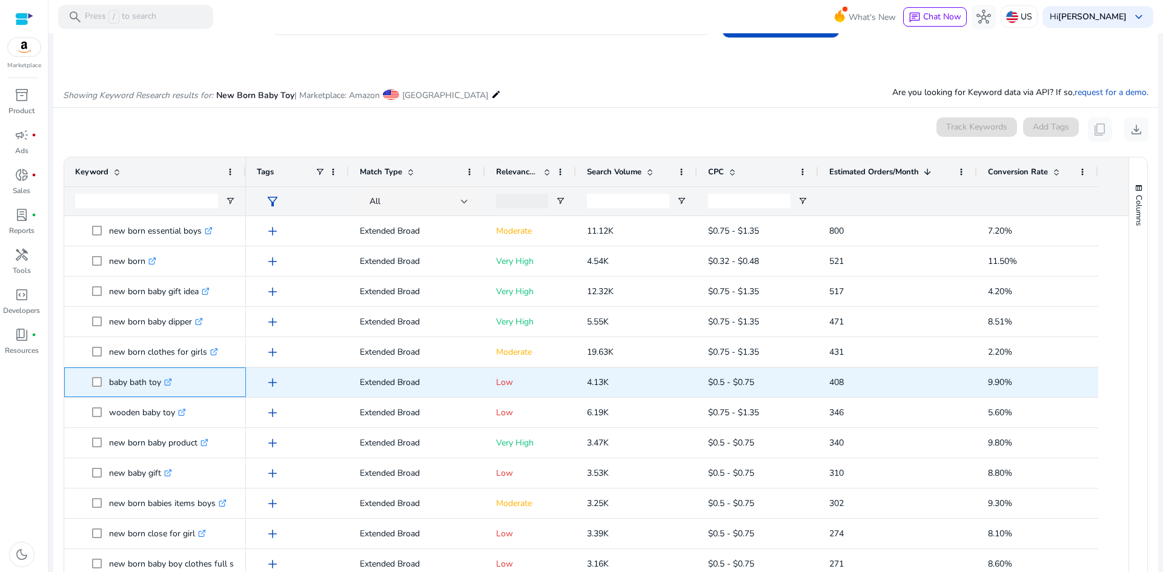
click at [141, 384] on p "baby bath toy .st0{fill:#2c8af8}" at bounding box center [140, 382] width 63 height 25
copy p "baby bath toy"
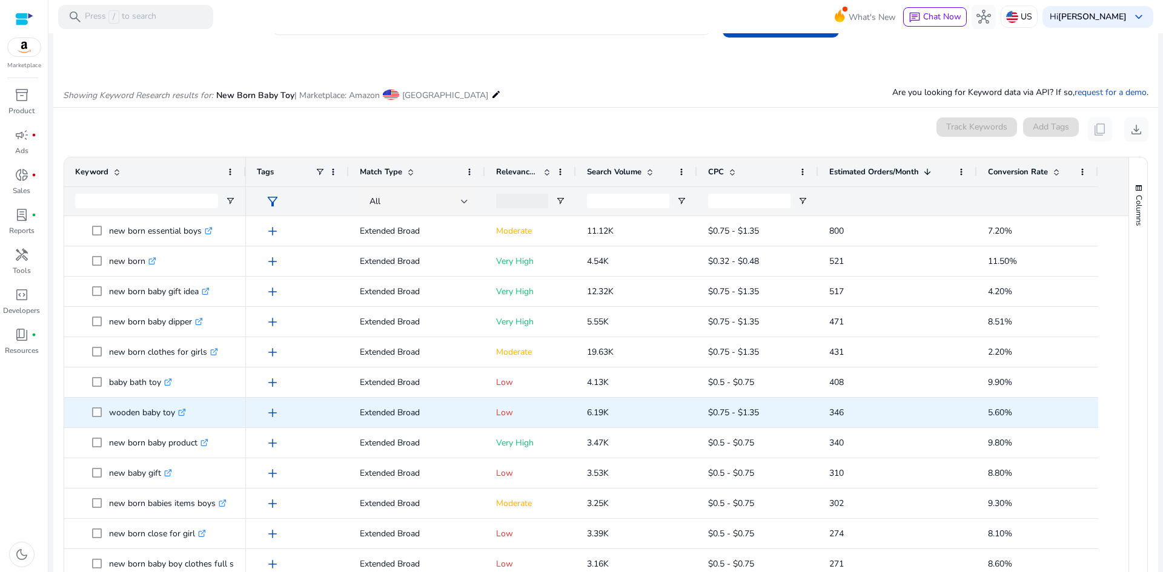
click at [140, 411] on p "wooden baby toy .st0{fill:#2c8af8}" at bounding box center [147, 412] width 77 height 25
copy p "wooden baby toy"
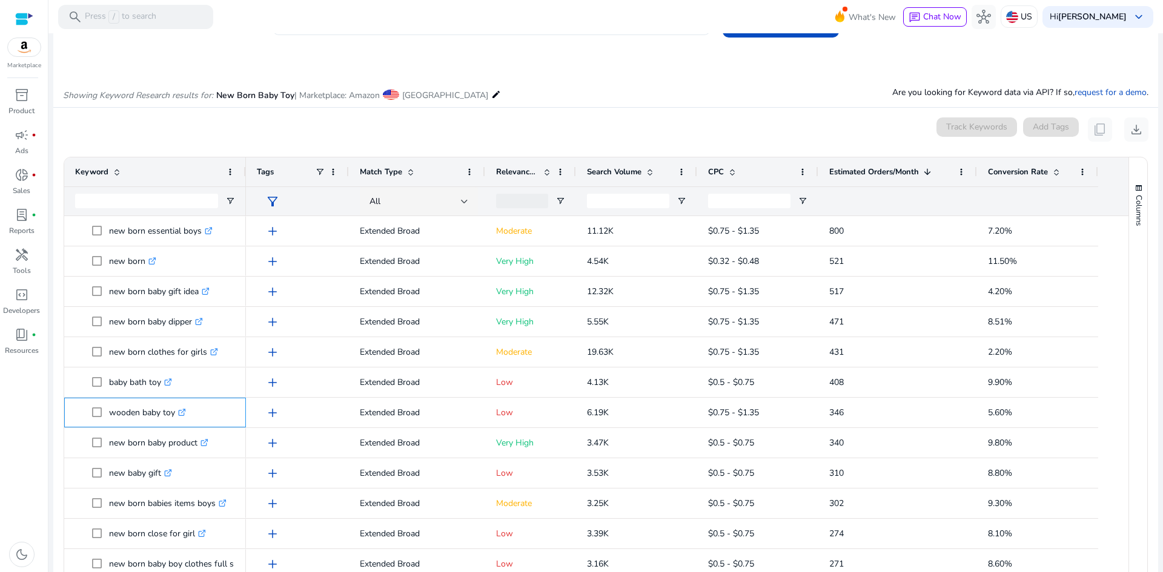
copy p "wooden baby toy"
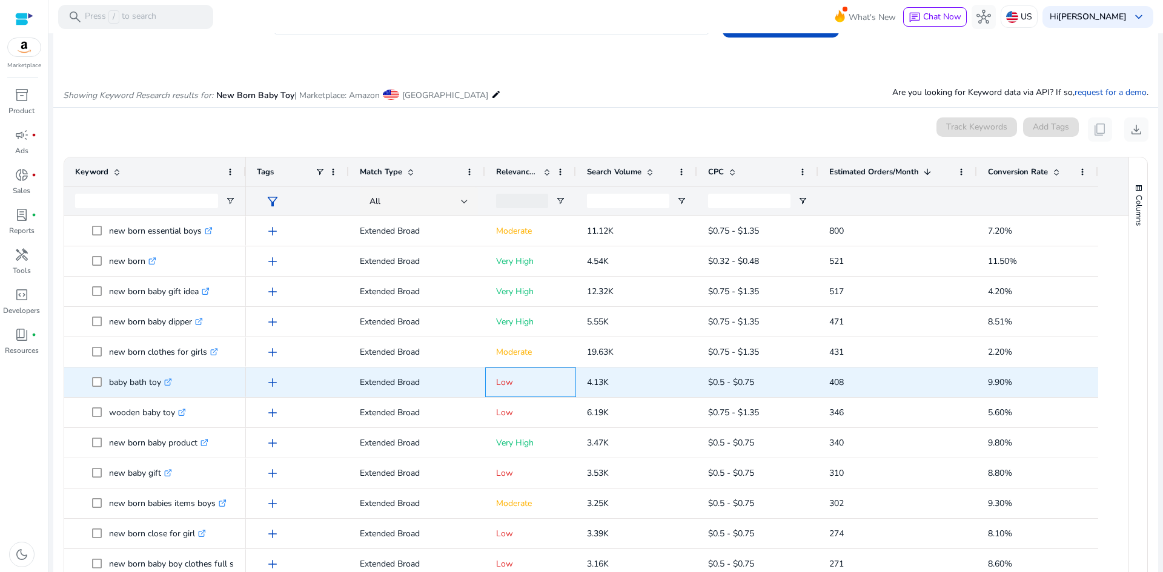
click at [528, 376] on p "Low" at bounding box center [530, 382] width 69 height 25
click at [125, 382] on p "baby bath toy .st0{fill:#2c8af8}" at bounding box center [140, 382] width 63 height 25
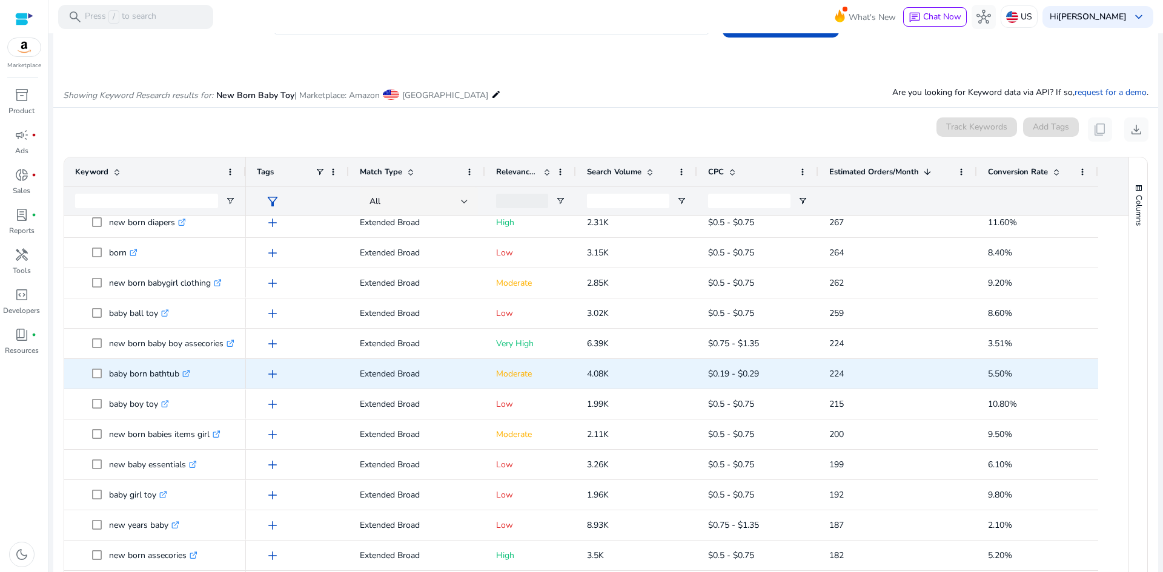
scroll to position [605, 0]
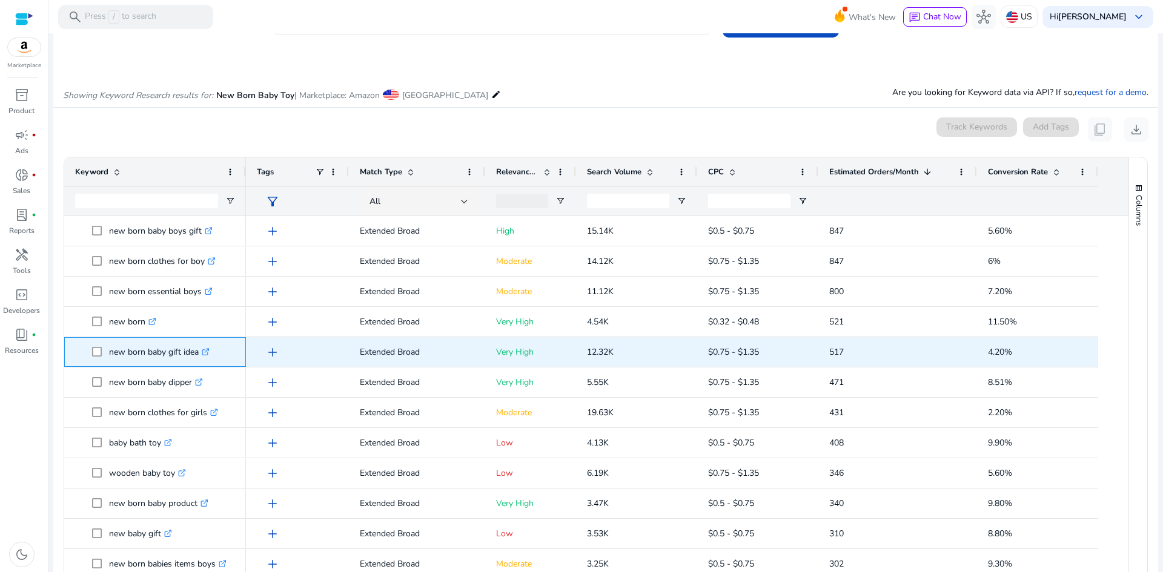
click at [139, 357] on p "new born baby gift idea .st0{fill:#2c8af8}" at bounding box center [159, 352] width 101 height 25
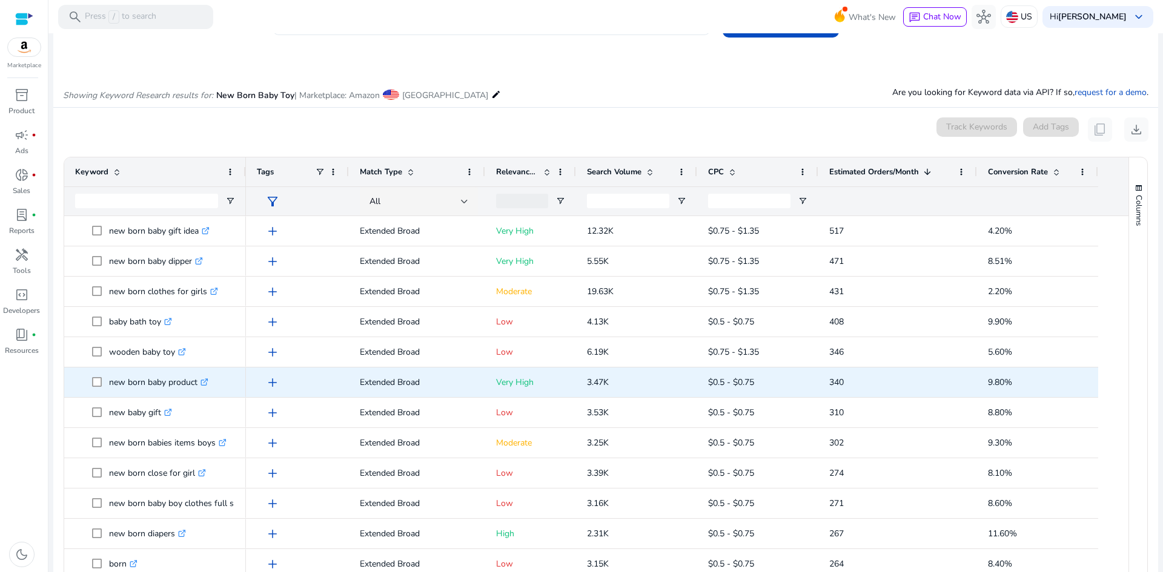
click at [145, 383] on p "new born baby product .st0{fill:#2c8af8}" at bounding box center [158, 382] width 99 height 25
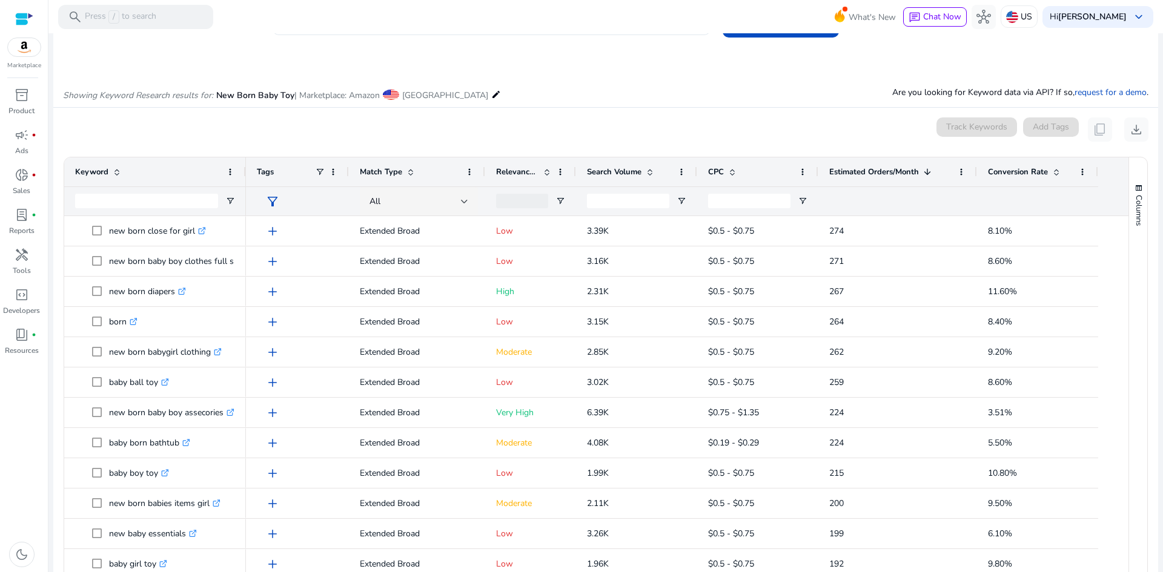
scroll to position [182, 0]
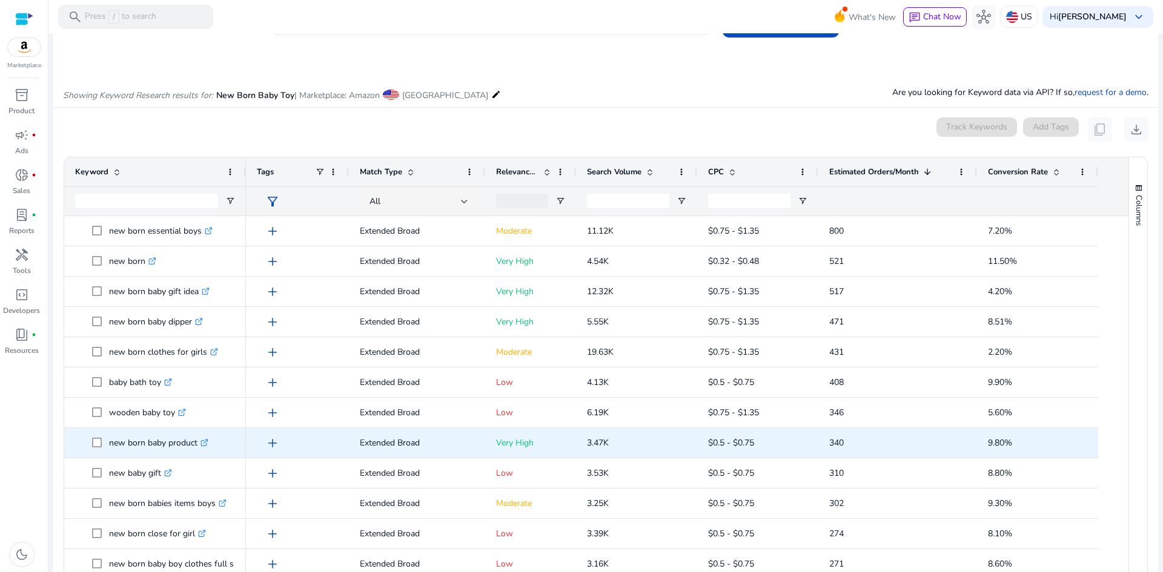
click at [155, 442] on p "new born baby product .st0{fill:#2c8af8}" at bounding box center [158, 443] width 99 height 25
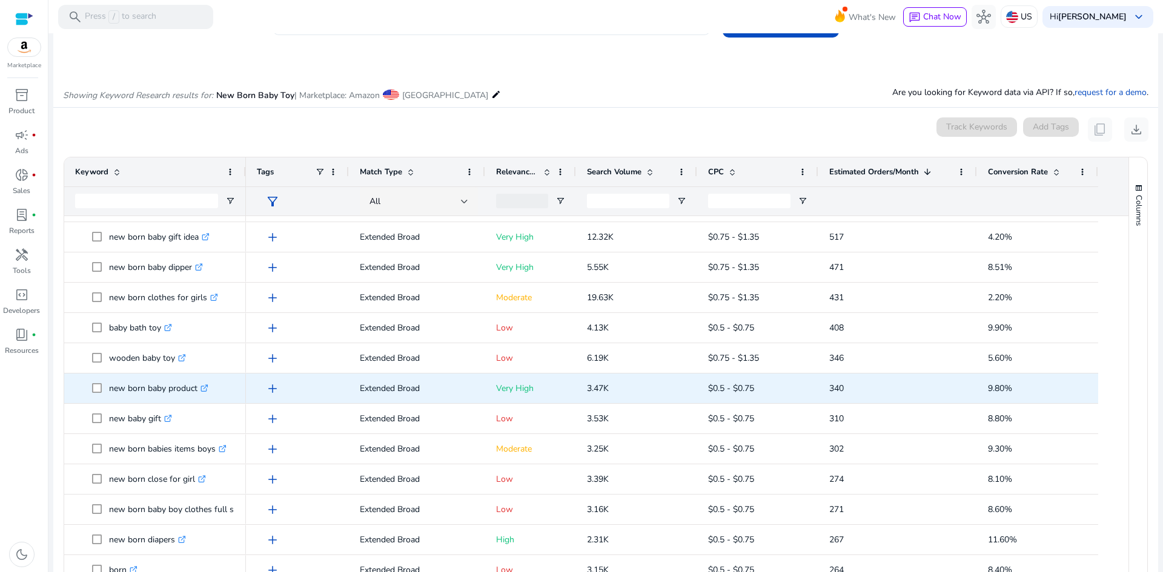
scroll to position [248, 0]
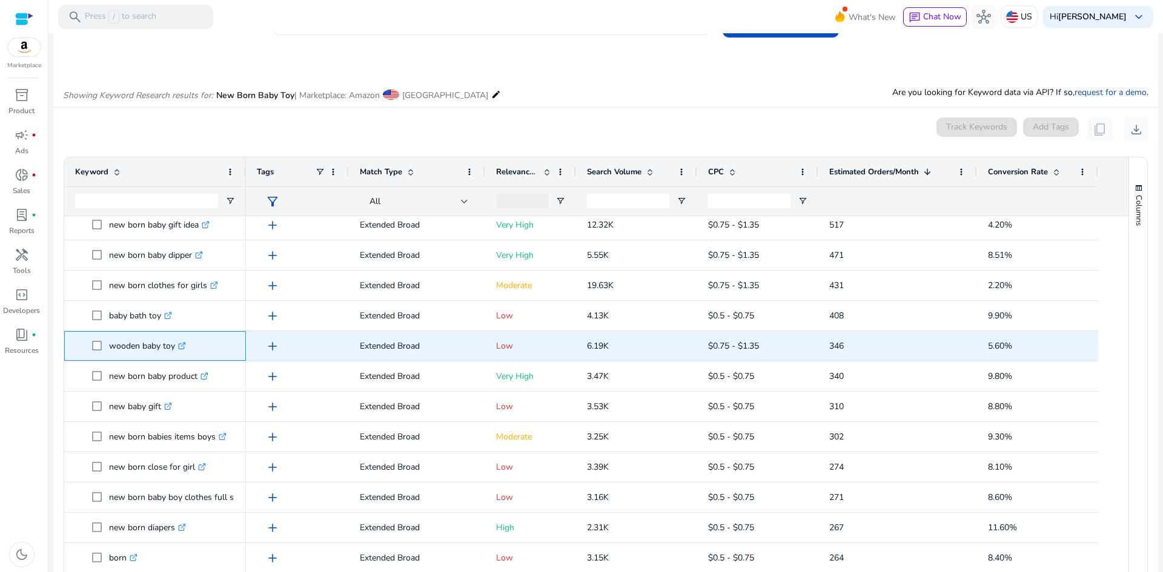
click at [134, 341] on p "wooden baby toy .st0{fill:#2c8af8}" at bounding box center [147, 346] width 77 height 25
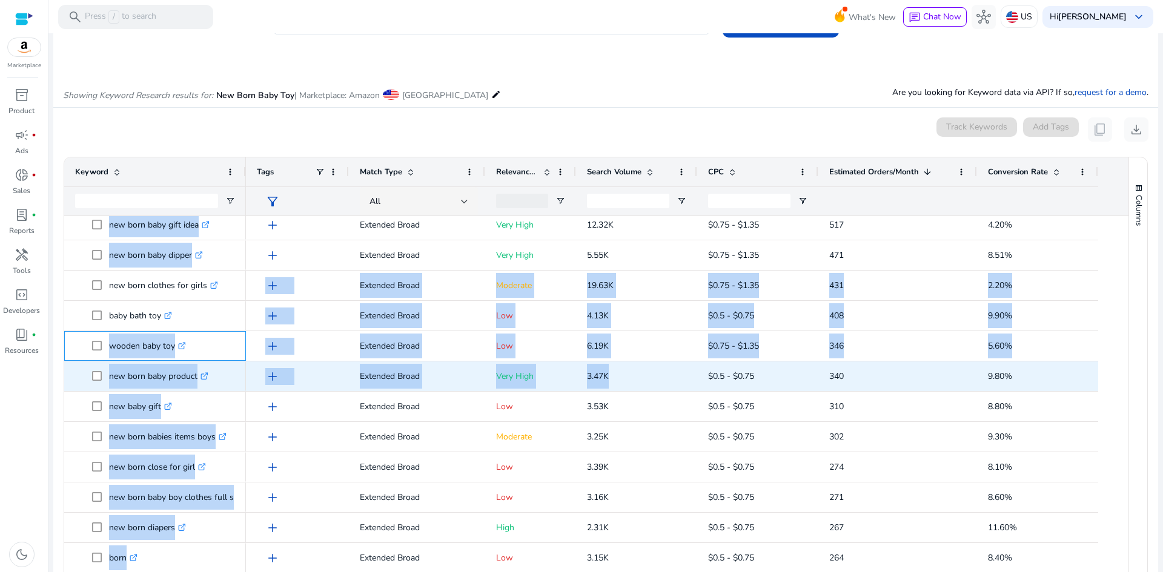
drag, startPoint x: 105, startPoint y: 347, endPoint x: 700, endPoint y: 361, distance: 594.3
click at [700, 361] on div "new born clothes for girls .st0{fill:#2c8af8} baby bath toy .st0{fill:#2c8af8} …" at bounding box center [590, 406] width 1053 height 380
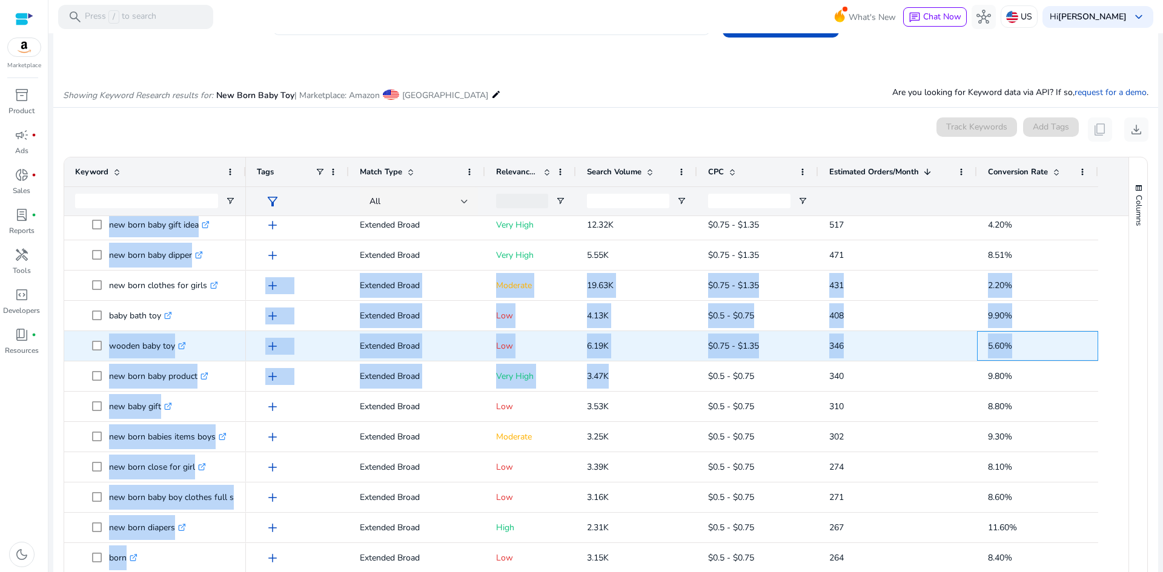
click at [1087, 348] on div "5.60%" at bounding box center [1037, 346] width 121 height 30
drag, startPoint x: 1008, startPoint y: 346, endPoint x: 109, endPoint y: 346, distance: 899.4
click at [109, 346] on div "new born clothes for girls .st0{fill:#2c8af8} baby bath toy .st0{fill:#2c8af8} …" at bounding box center [590, 406] width 1053 height 380
click at [118, 344] on p "wooden baby toy .st0{fill:#2c8af8}" at bounding box center [147, 346] width 77 height 25
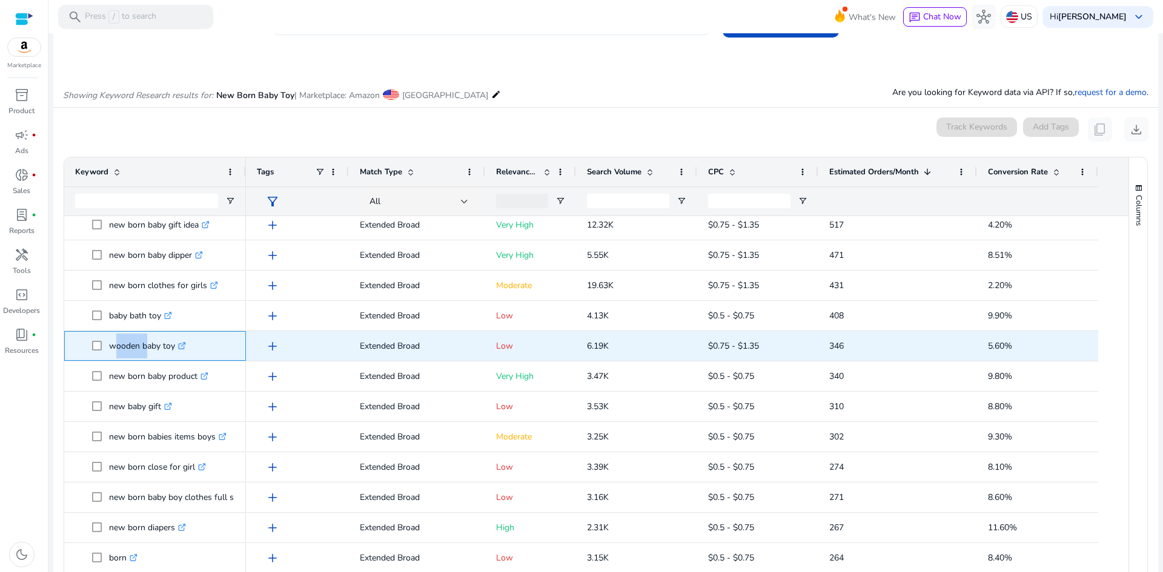
click at [118, 344] on p "wooden baby toy .st0{fill:#2c8af8}" at bounding box center [147, 346] width 77 height 25
click at [594, 345] on span "6.19K" at bounding box center [598, 346] width 22 height 12
copy span "6.19K"
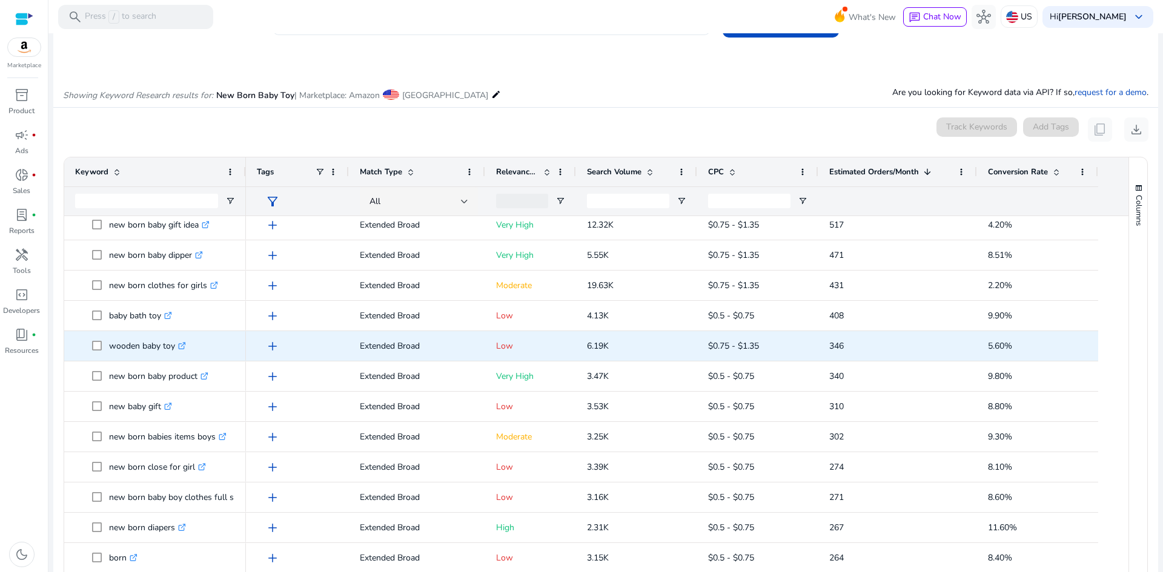
click at [833, 348] on span "346" at bounding box center [836, 346] width 15 height 12
copy span "346"
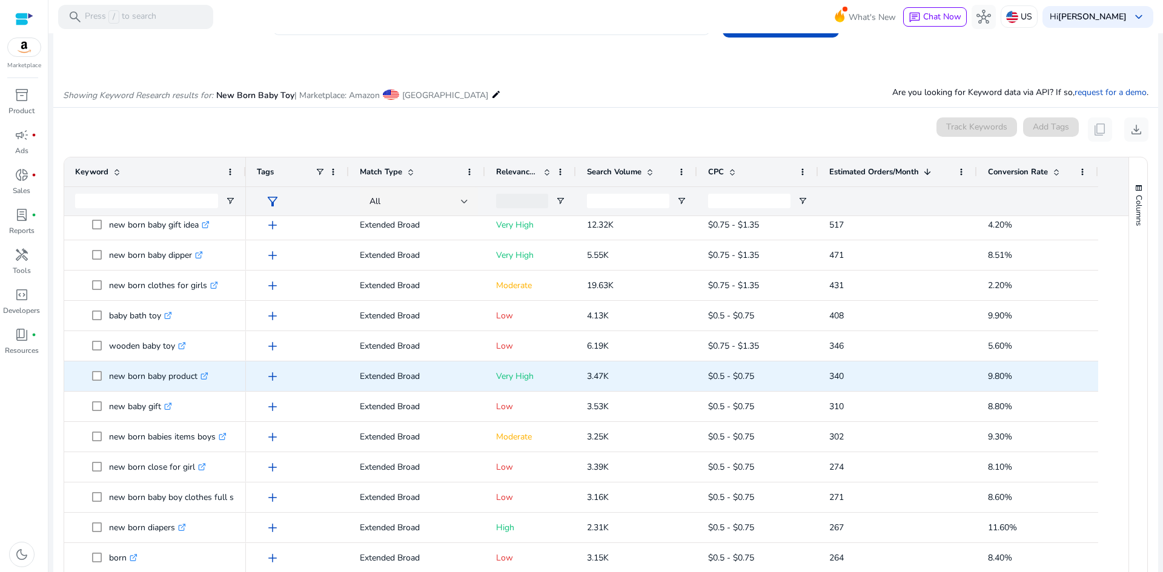
click at [148, 374] on p "new born baby product .st0{fill:#2c8af8}" at bounding box center [158, 376] width 99 height 25
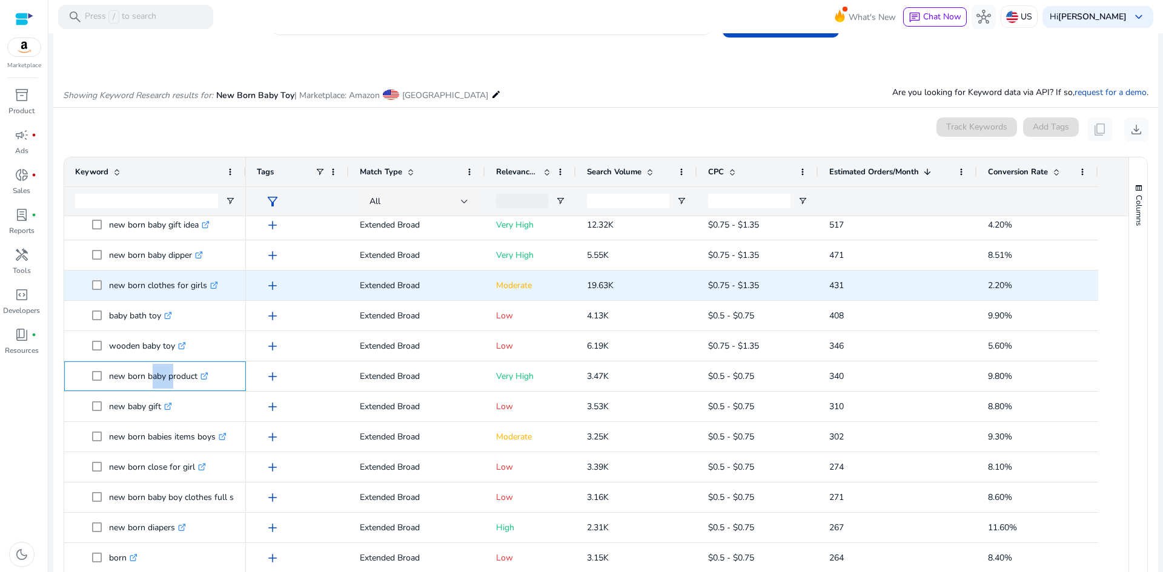
copy p "new born baby product"
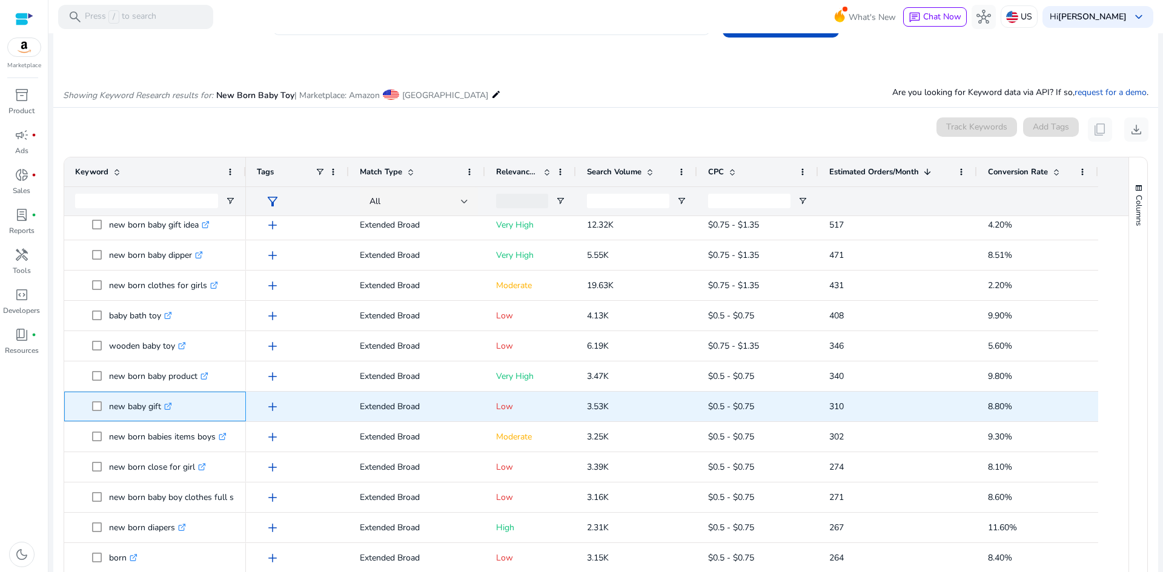
click at [132, 407] on p "new baby gift .st0{fill:#2c8af8}" at bounding box center [140, 406] width 63 height 25
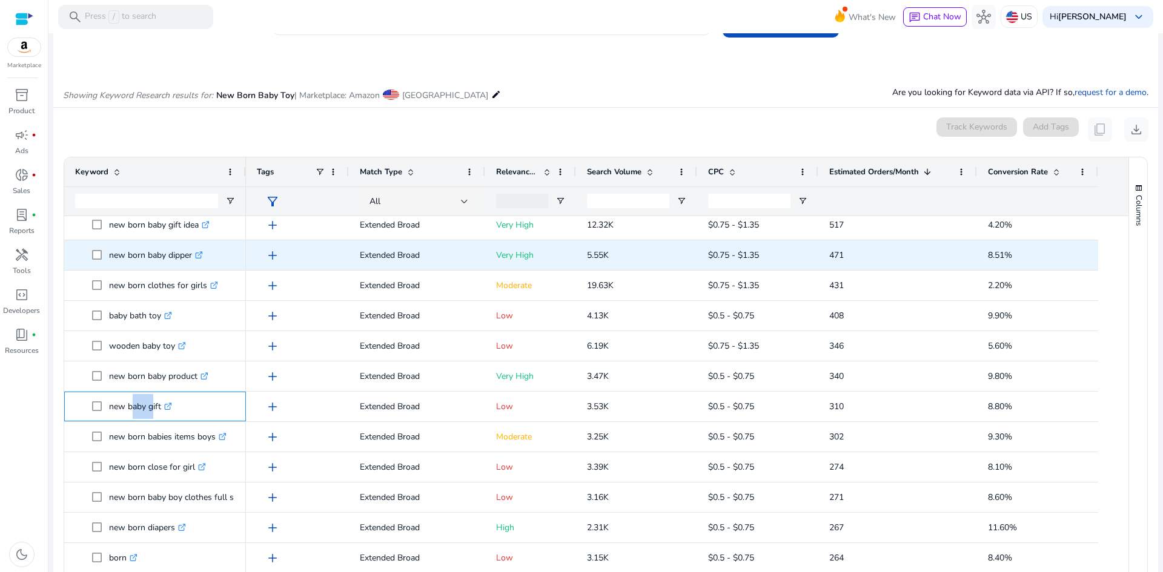
copy p "new baby gift"
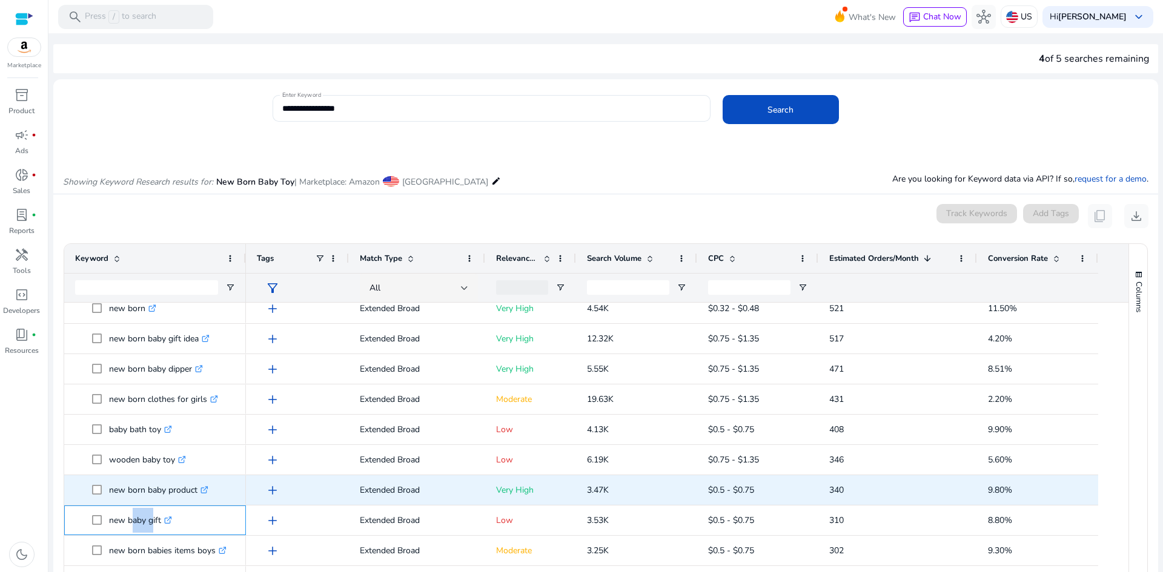
scroll to position [242, 0]
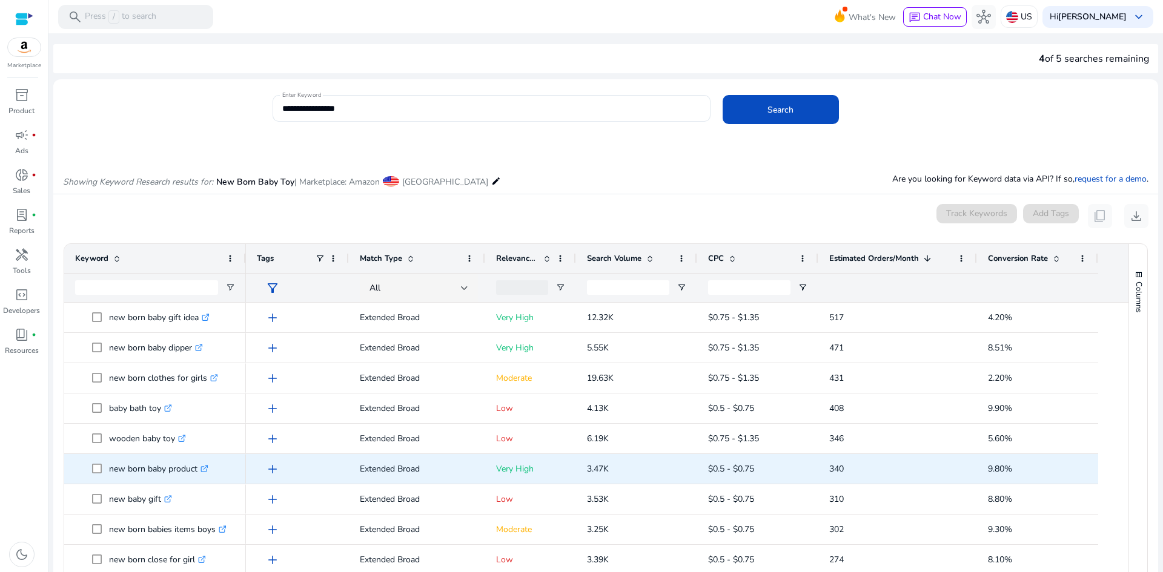
click at [135, 471] on p "new born baby product .st0{fill:#2c8af8}" at bounding box center [158, 469] width 99 height 25
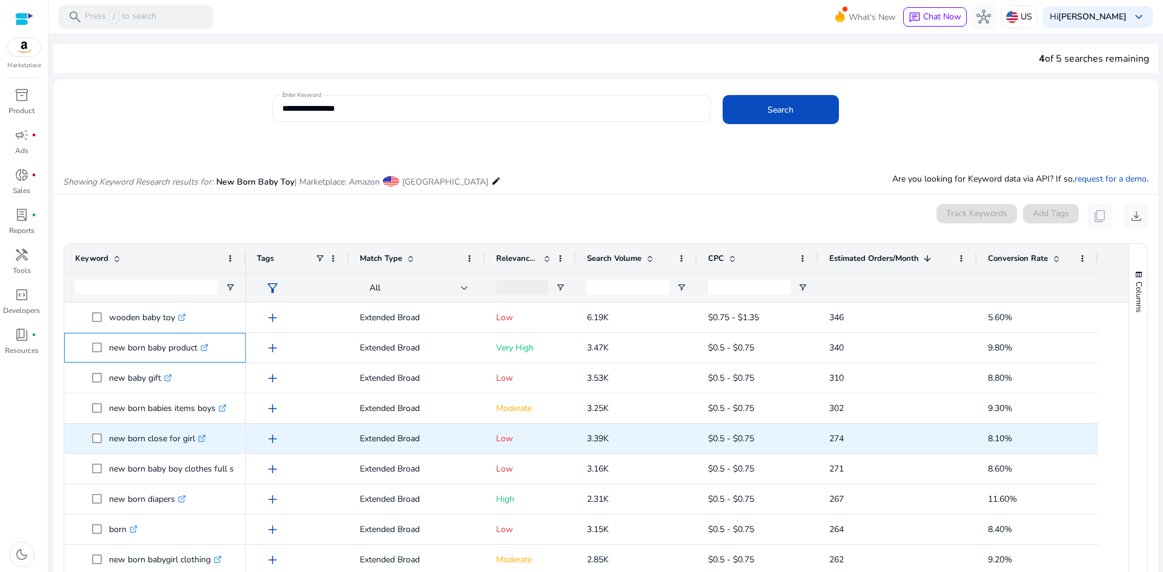
scroll to position [0, 0]
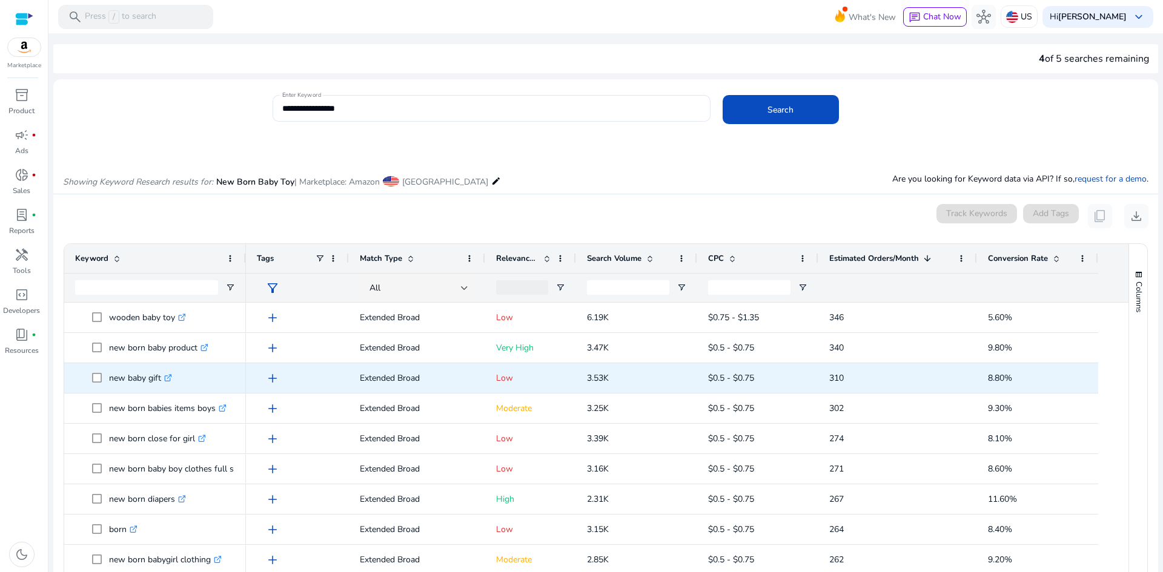
click at [137, 377] on p "new baby gift .st0{fill:#2c8af8}" at bounding box center [140, 378] width 63 height 25
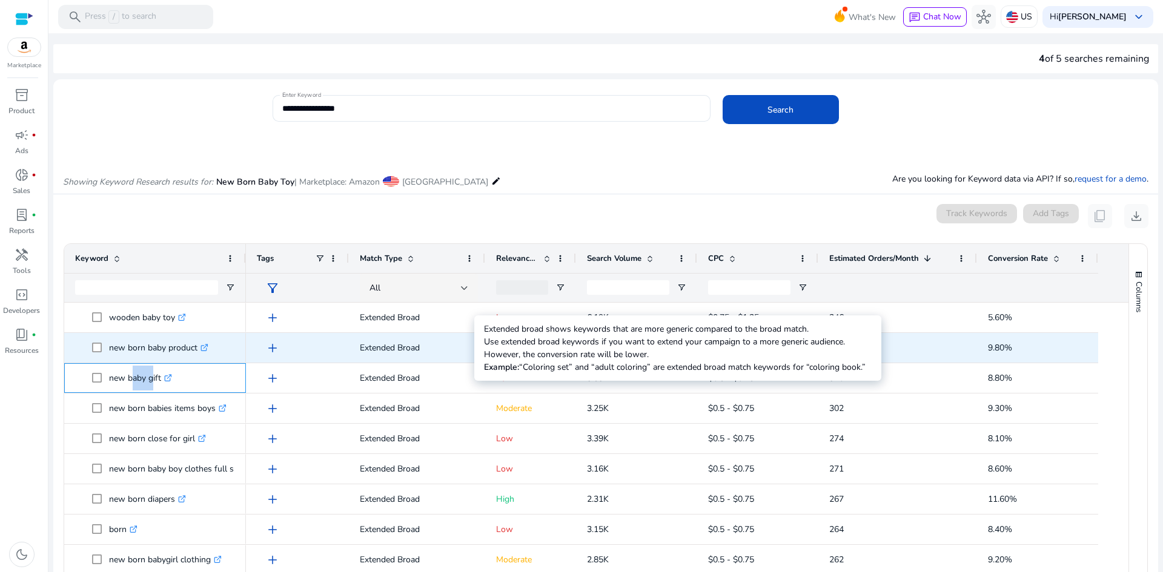
copy p "new baby gift"
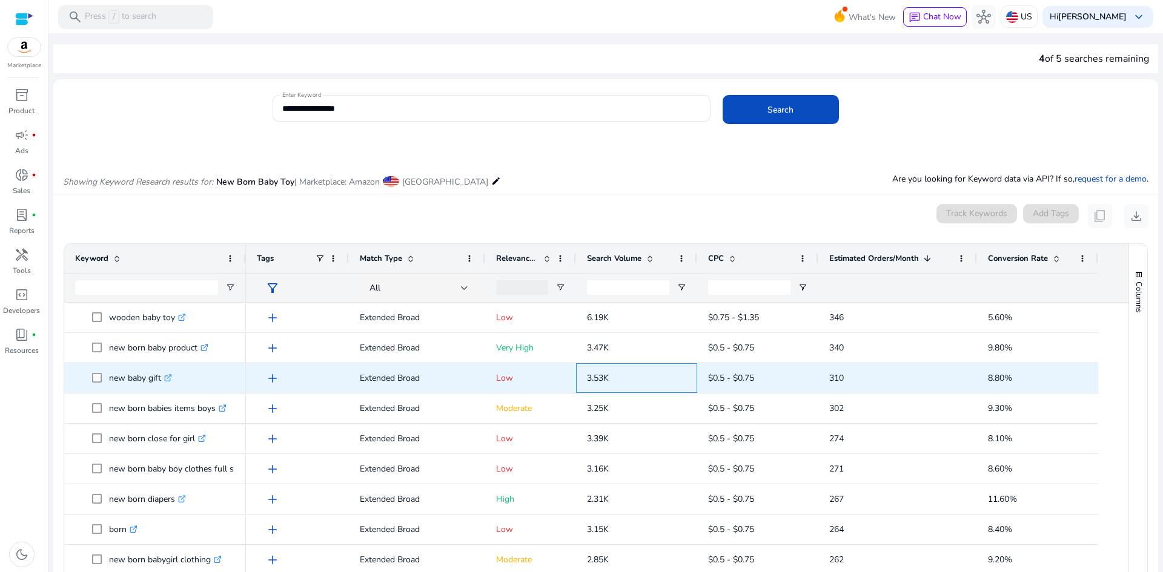
click at [587, 377] on span "3.53K" at bounding box center [598, 378] width 22 height 12
copy span "3.53K"
click at [839, 377] on span "310" at bounding box center [836, 378] width 15 height 12
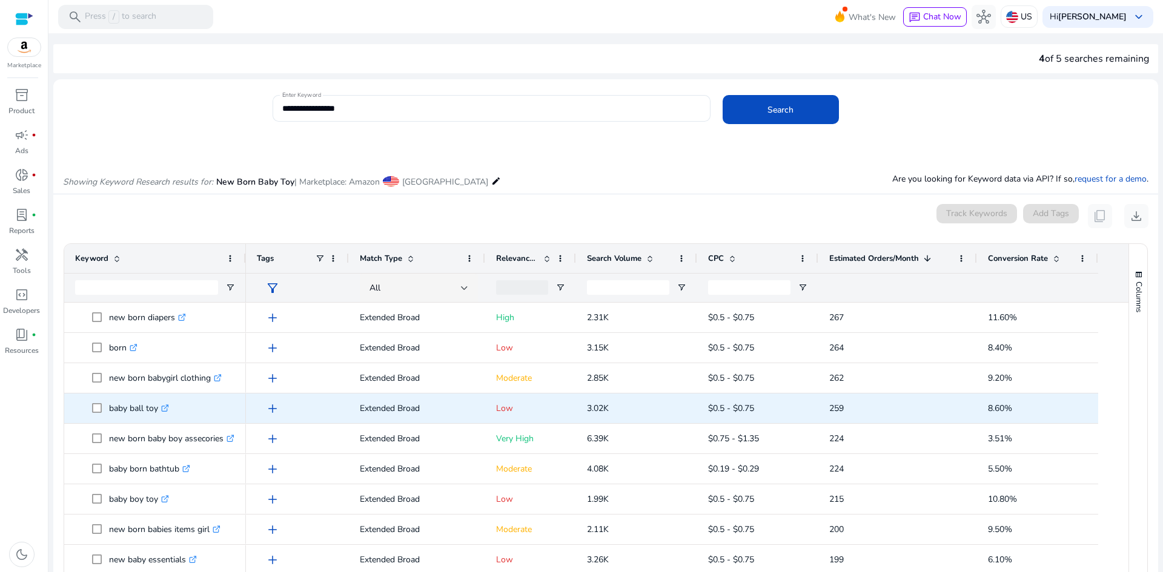
click at [138, 410] on p "baby ball toy .st0{fill:#2c8af8}" at bounding box center [139, 408] width 60 height 25
copy p "baby ball toy"
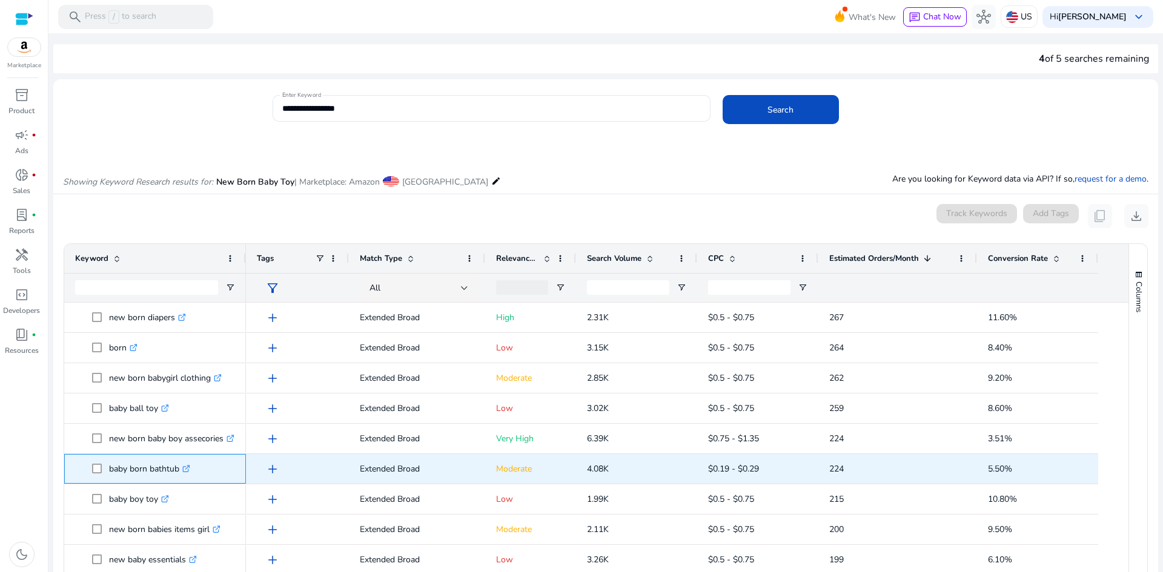
click at [149, 471] on p "baby born bathtub .st0{fill:#2c8af8}" at bounding box center [149, 469] width 81 height 25
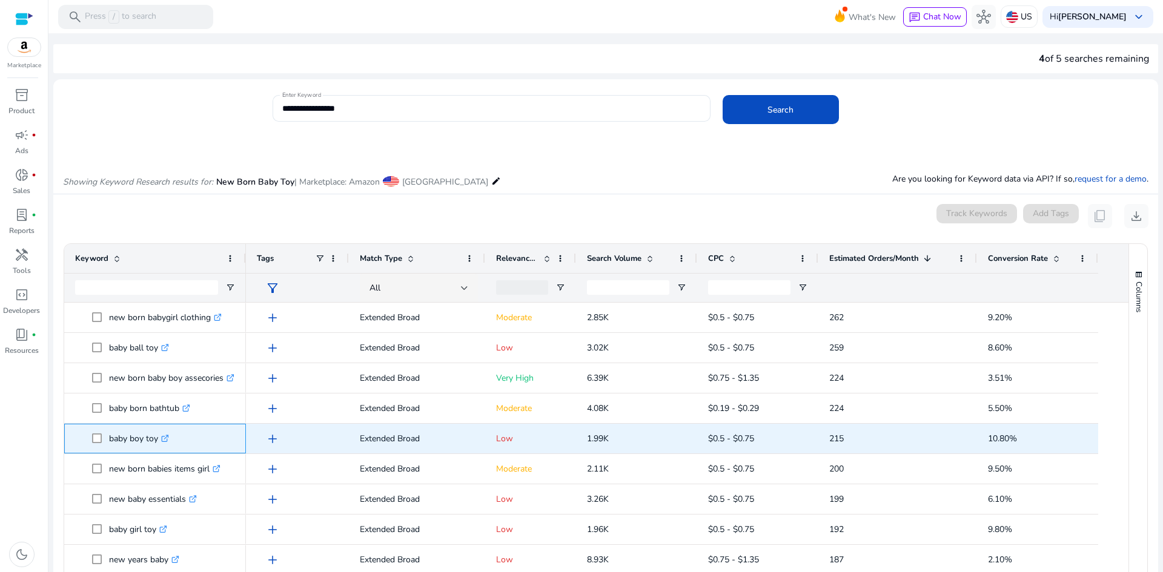
click at [130, 440] on p "baby boy toy .st0{fill:#2c8af8}" at bounding box center [139, 438] width 60 height 25
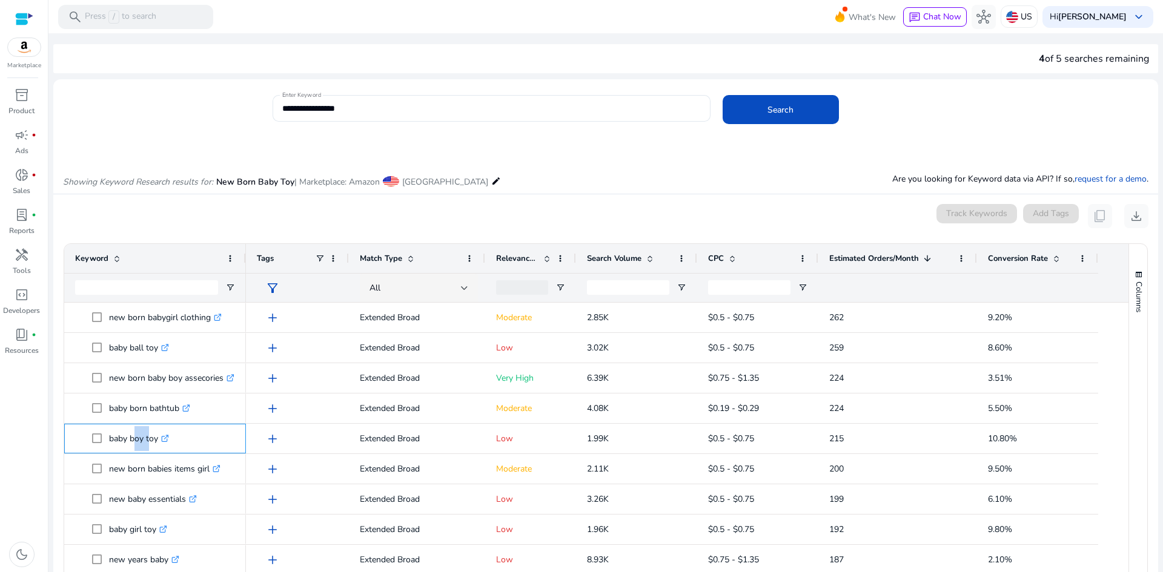
copy p "baby boy toy"
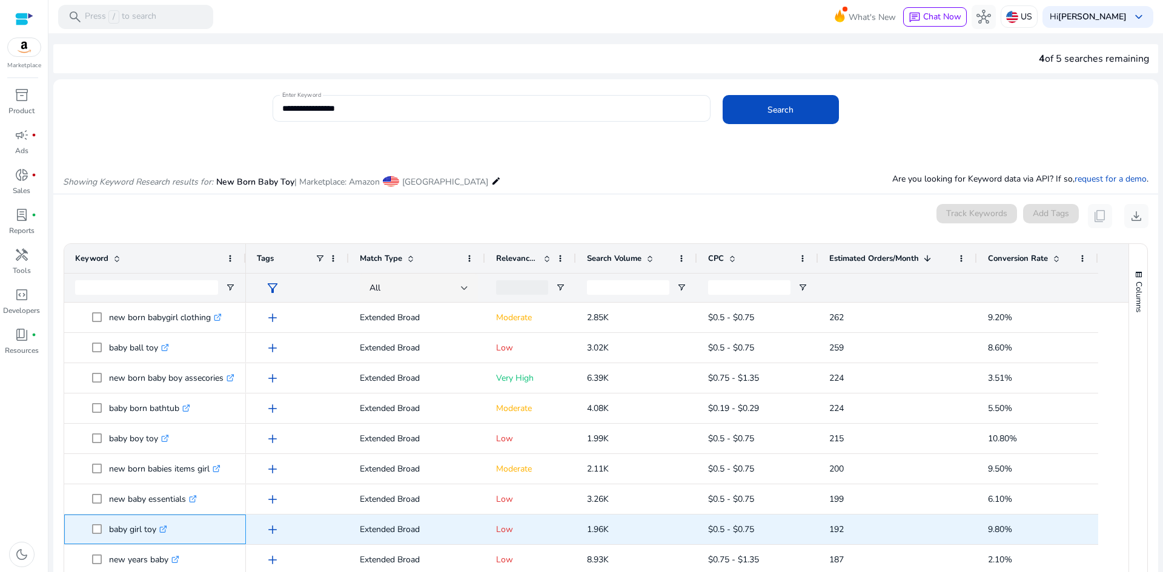
click at [139, 532] on p "baby girl toy .st0{fill:#2c8af8}" at bounding box center [138, 529] width 58 height 25
copy p "baby girl toy"
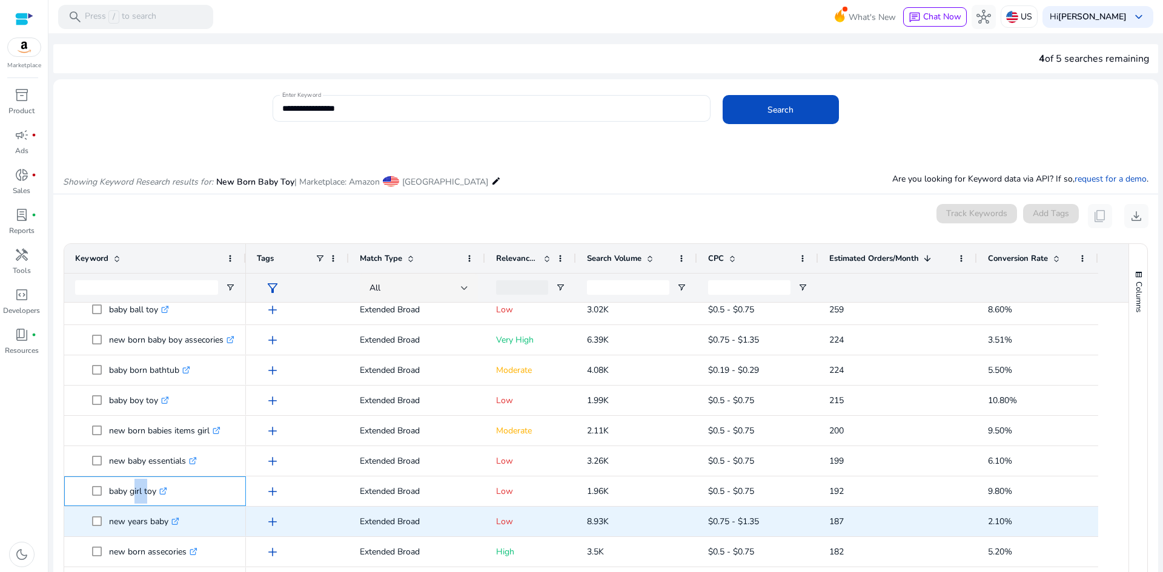
scroll to position [666, 0]
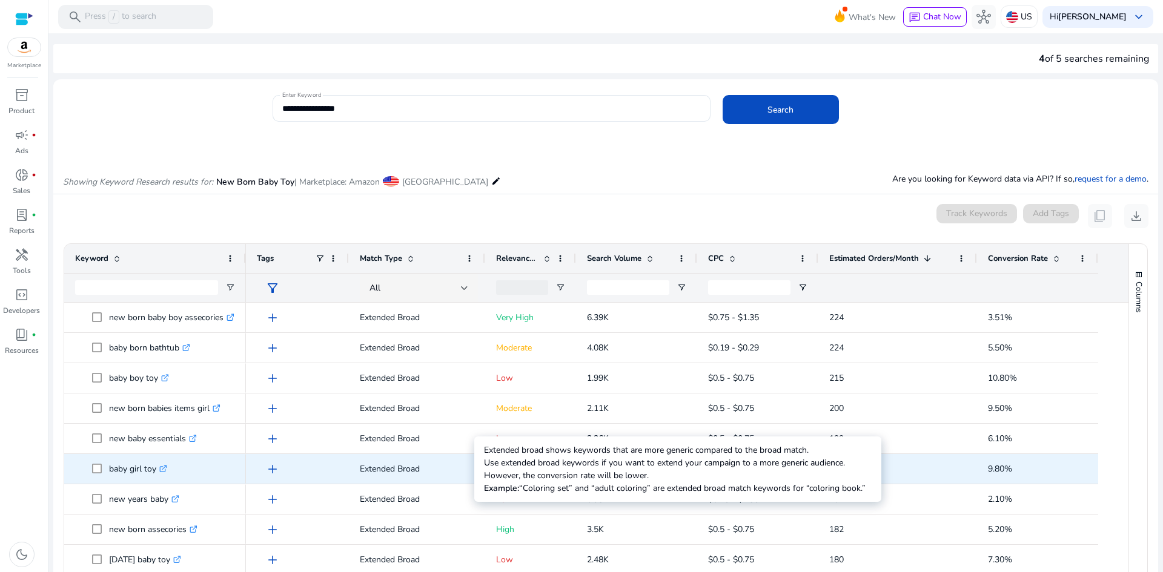
click at [405, 464] on p "Extended Broad" at bounding box center [417, 469] width 114 height 25
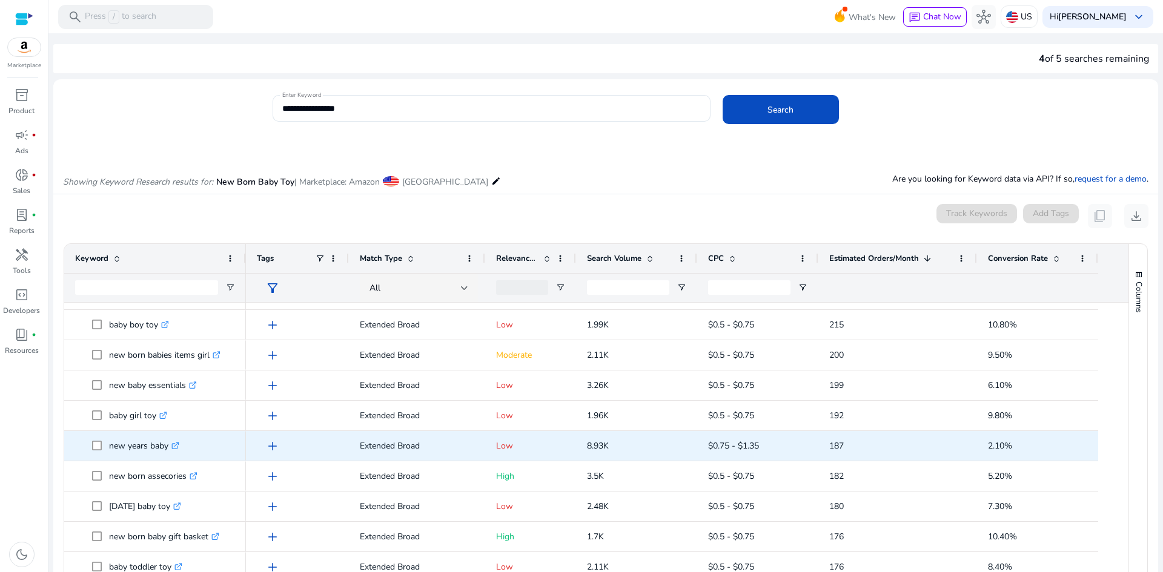
scroll to position [727, 0]
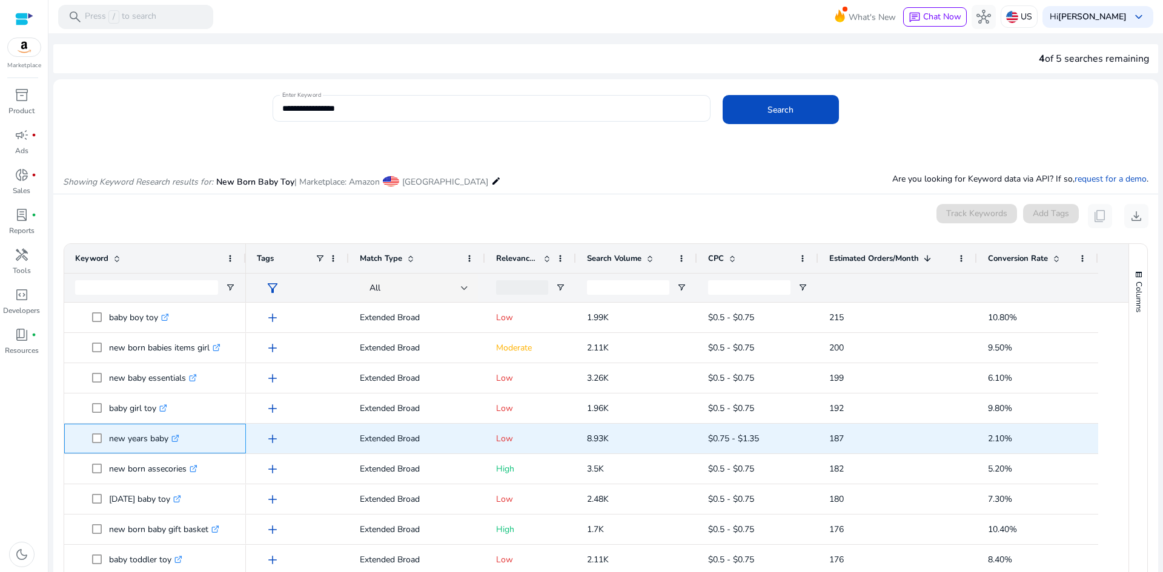
click at [128, 435] on p "new years baby .st0{fill:#2c8af8}" at bounding box center [144, 438] width 70 height 25
copy p "new years baby"
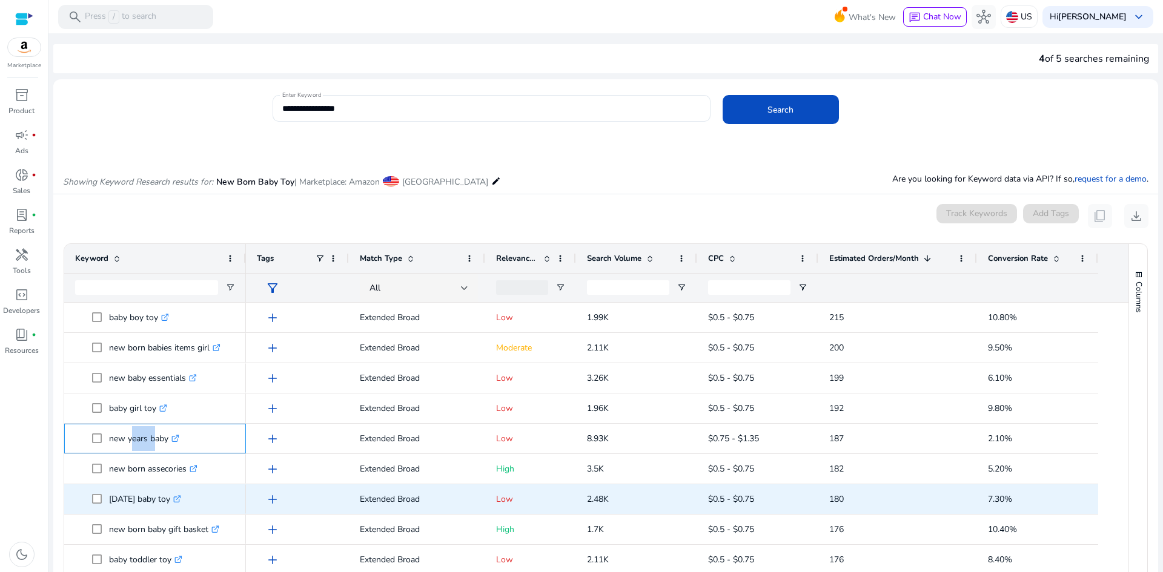
scroll to position [787, 0]
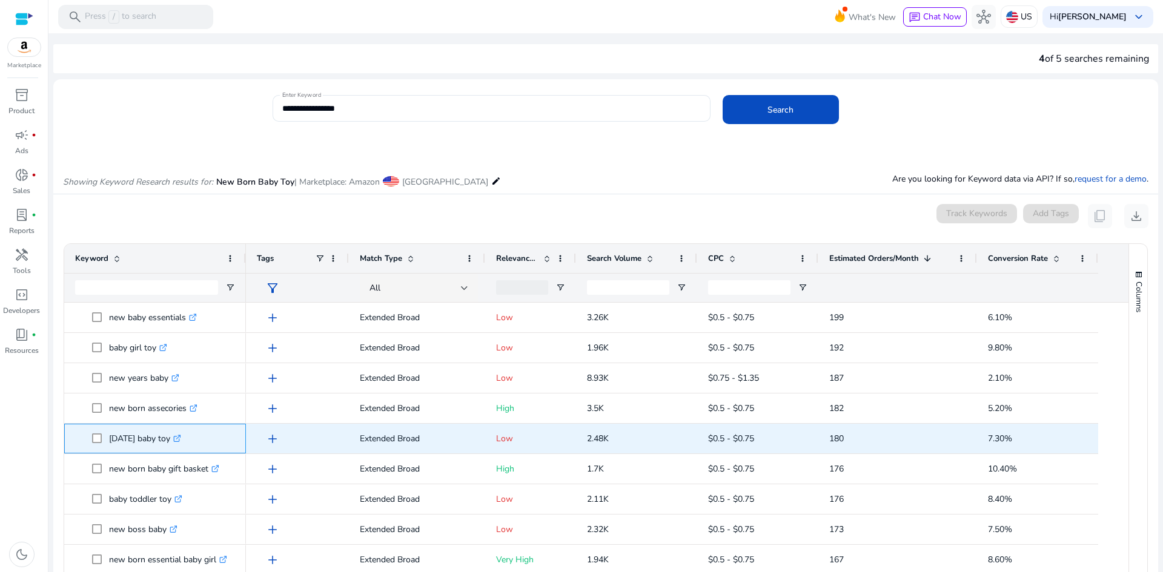
click at [142, 440] on p "[DATE] baby toy .st0{fill:#2c8af8}" at bounding box center [145, 438] width 72 height 25
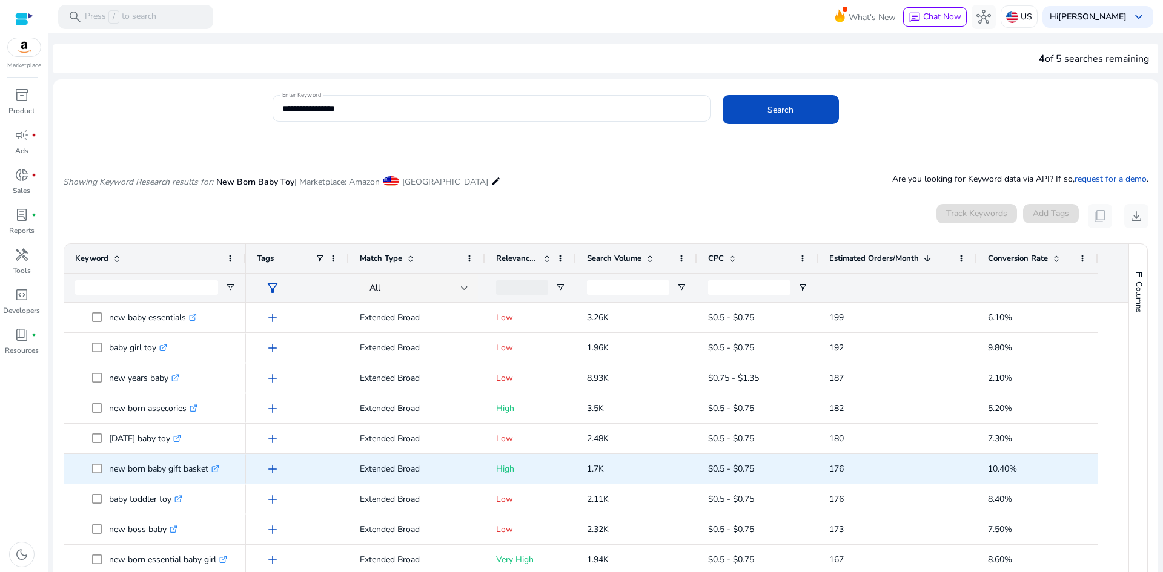
click at [366, 474] on p "Extended Broad" at bounding box center [417, 469] width 114 height 25
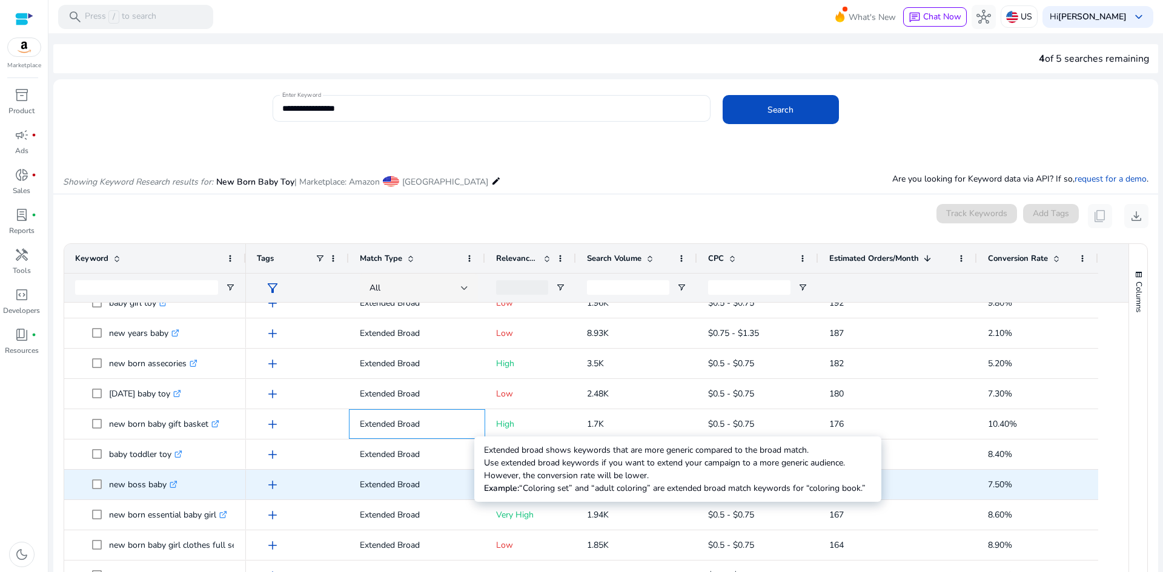
scroll to position [848, 0]
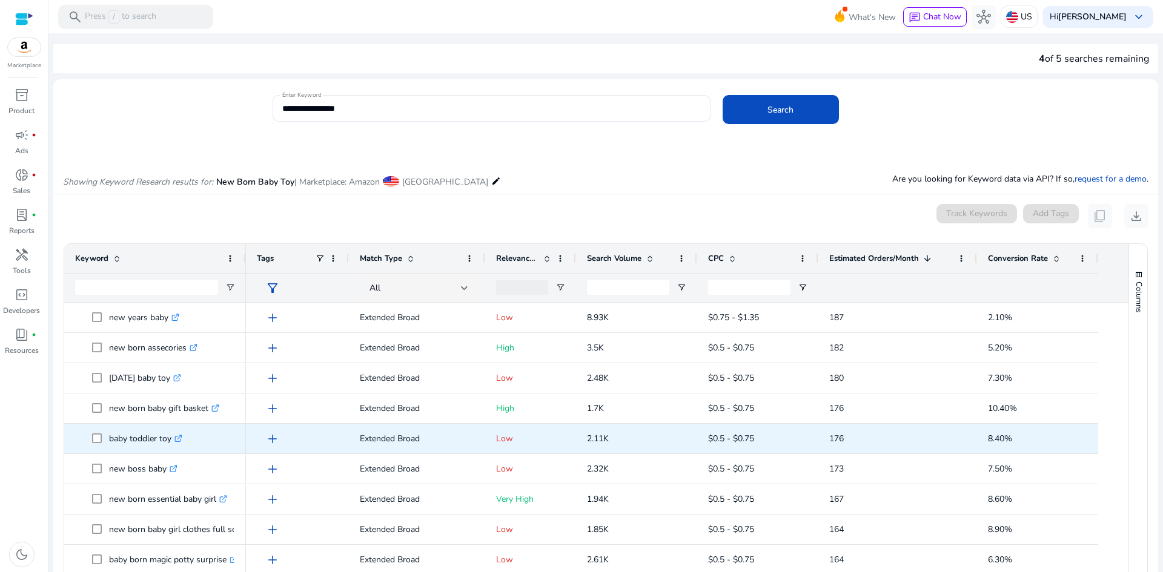
click at [125, 441] on p "baby toddler toy .st0{fill:#2c8af8}" at bounding box center [145, 438] width 73 height 25
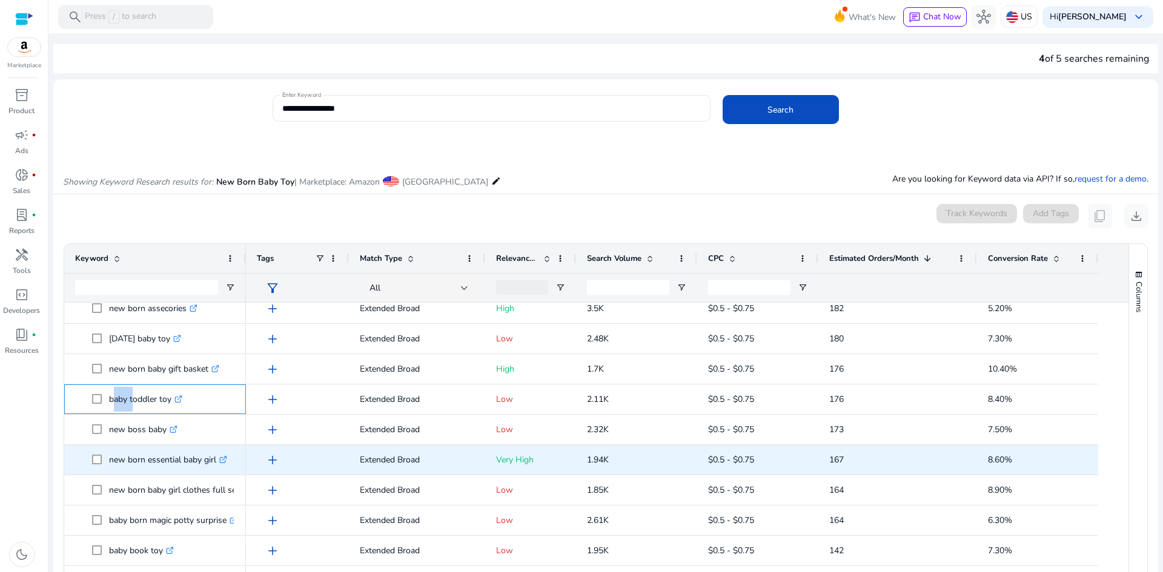
scroll to position [908, 0]
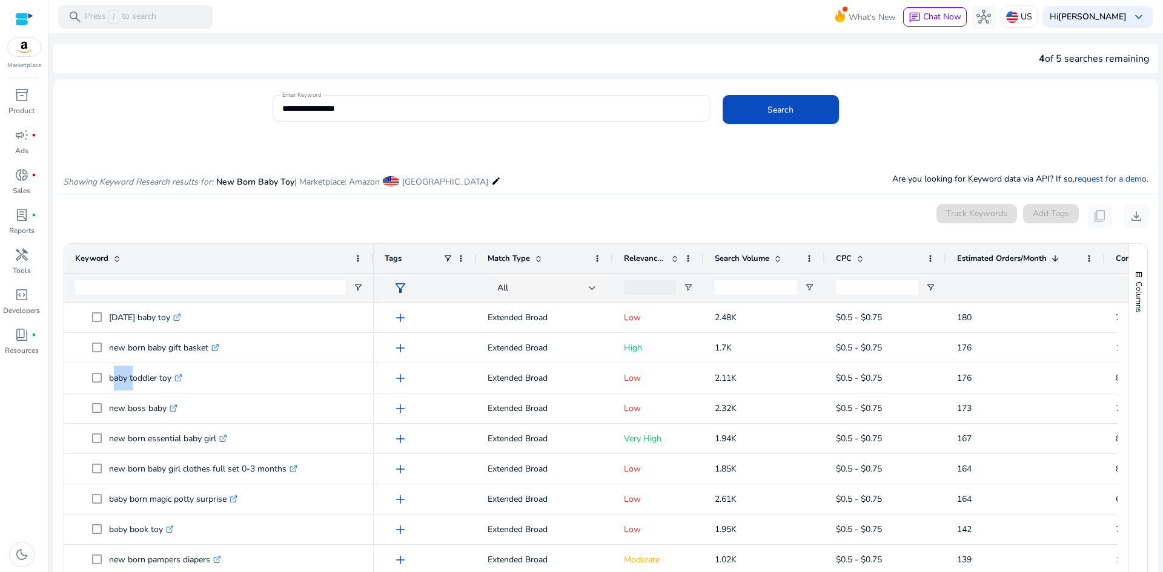
drag, startPoint x: 245, startPoint y: 259, endPoint x: 372, endPoint y: 268, distance: 128.1
click at [372, 268] on div at bounding box center [373, 258] width 5 height 29
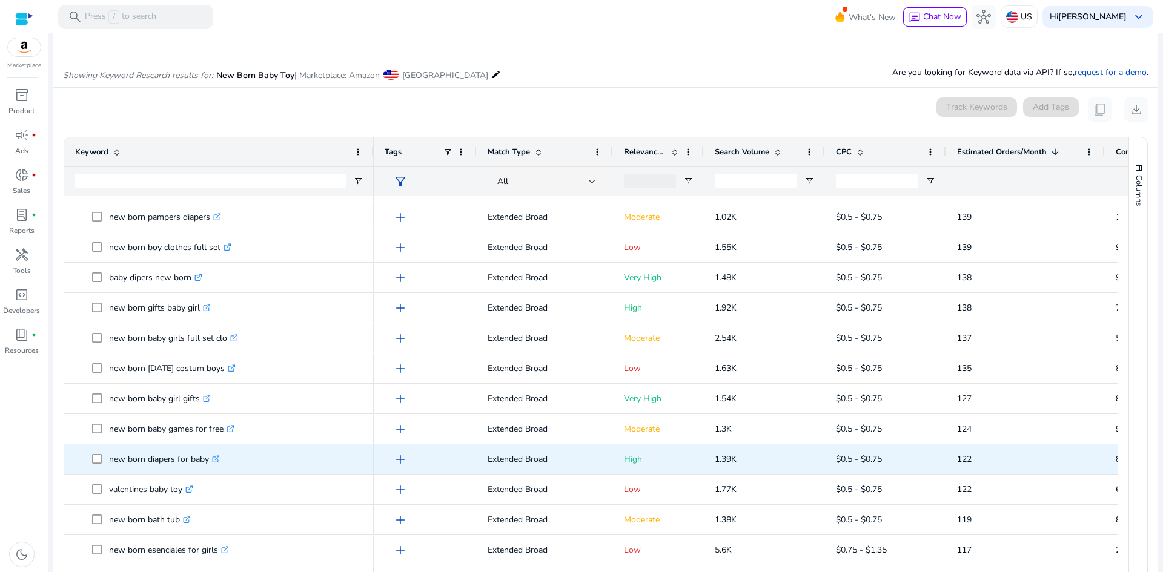
scroll to position [156, 0]
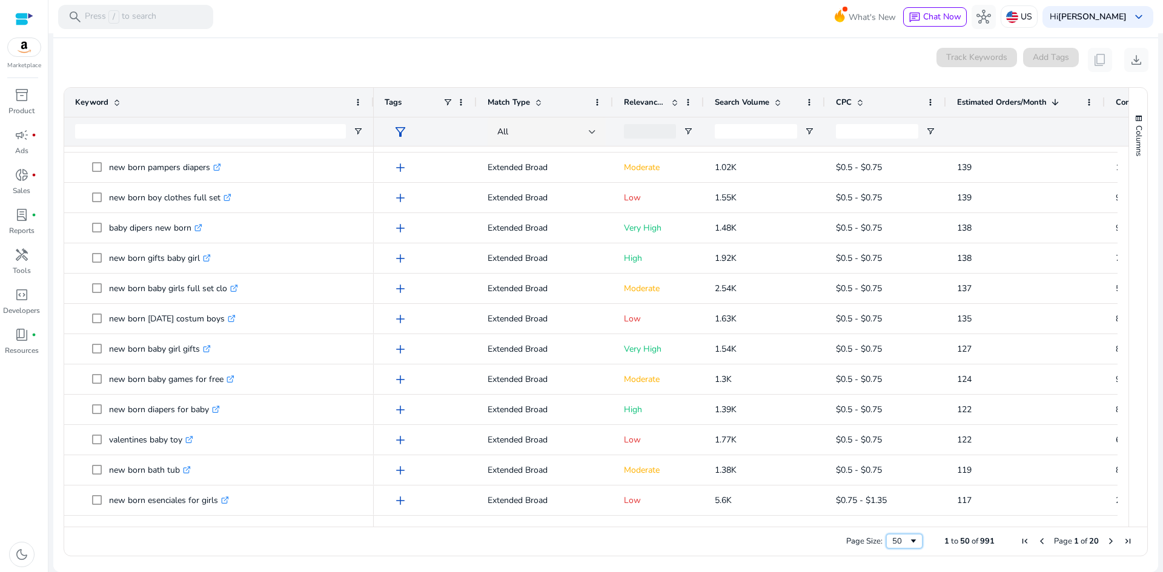
click at [908, 544] on span "Page Size" at bounding box center [913, 542] width 10 height 10
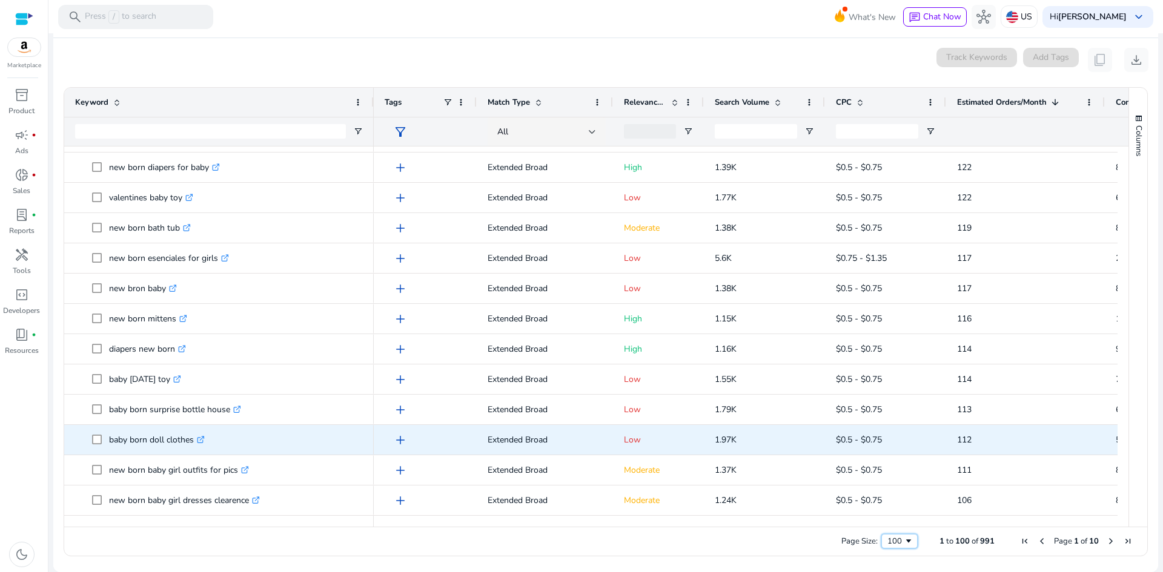
scroll to position [1690, 0]
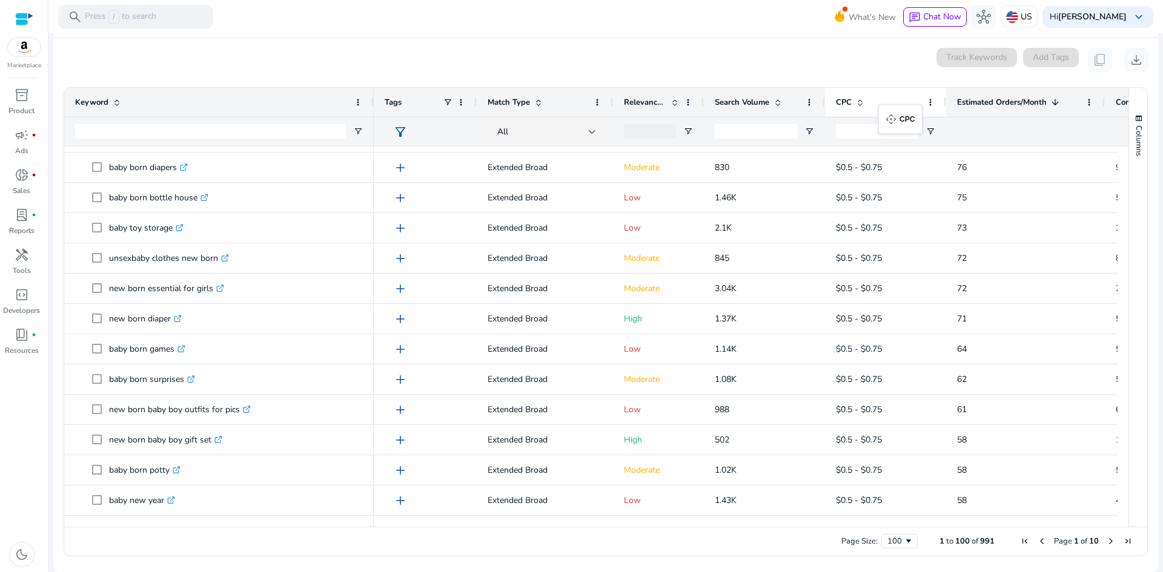
drag, startPoint x: 860, startPoint y: 107, endPoint x: 884, endPoint y: 112, distance: 24.8
drag, startPoint x: 824, startPoint y: 102, endPoint x: 829, endPoint y: 110, distance: 9.6
click at [829, 110] on div at bounding box center [829, 102] width 5 height 29
click at [743, 102] on span "Search Volume" at bounding box center [742, 102] width 55 height 11
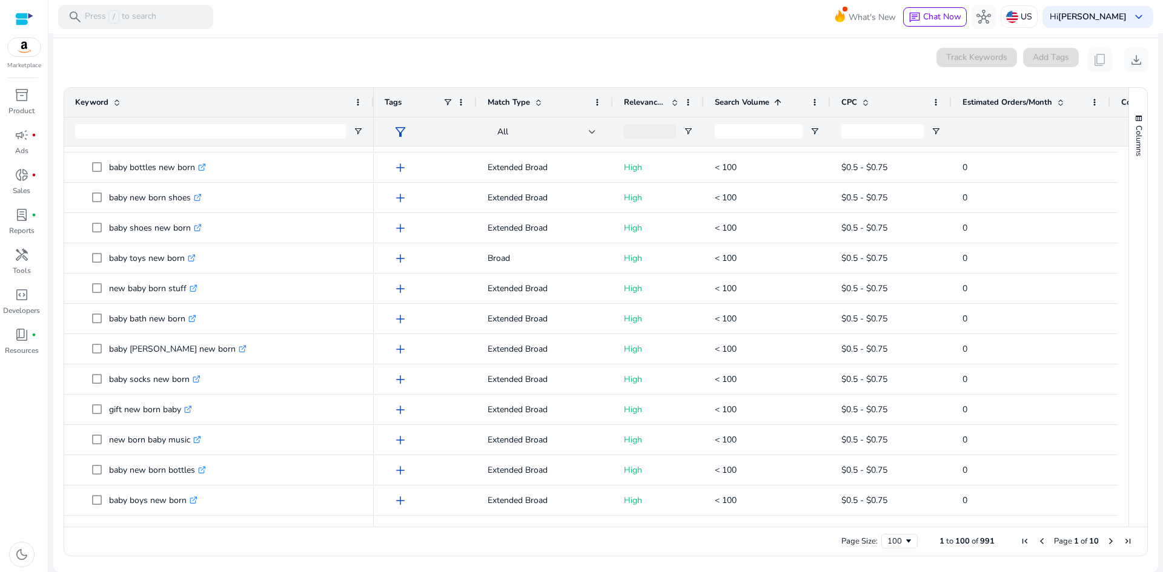
click at [743, 102] on span "Search Volume" at bounding box center [742, 102] width 55 height 11
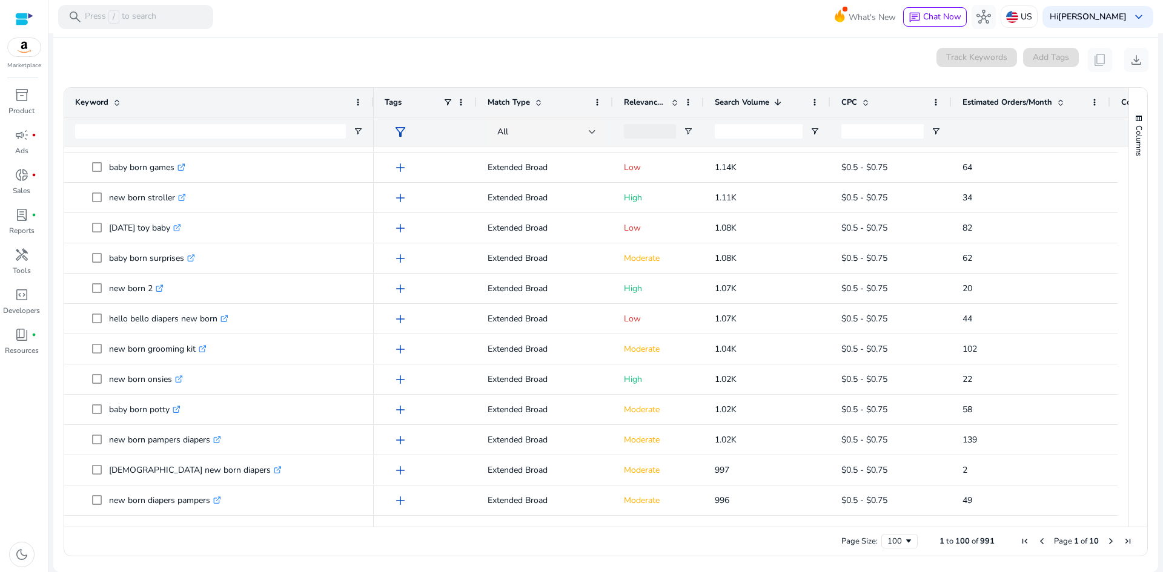
click at [1108, 543] on span "Next Page" at bounding box center [1111, 542] width 10 height 10
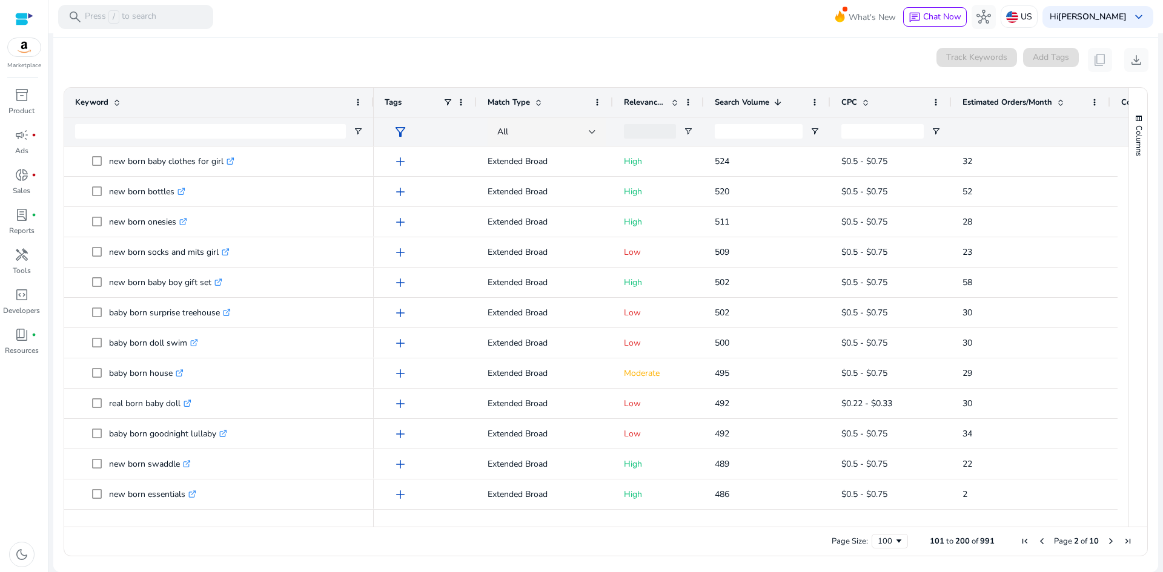
click at [1106, 542] on span "Next Page" at bounding box center [1111, 542] width 10 height 10
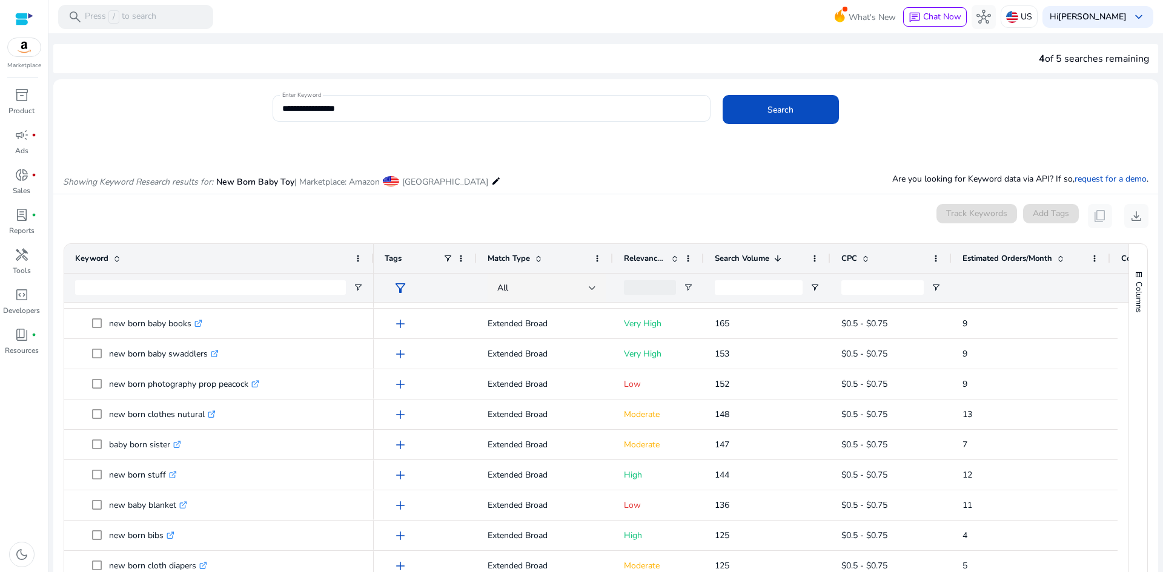
scroll to position [156, 0]
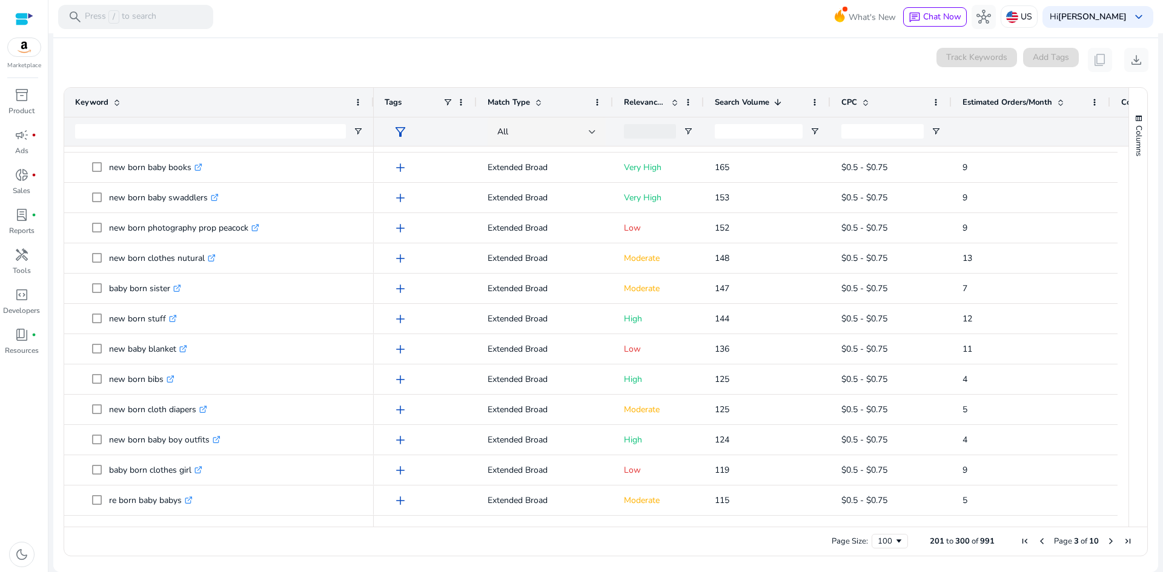
click at [1037, 541] on span "Previous Page" at bounding box center [1042, 542] width 10 height 10
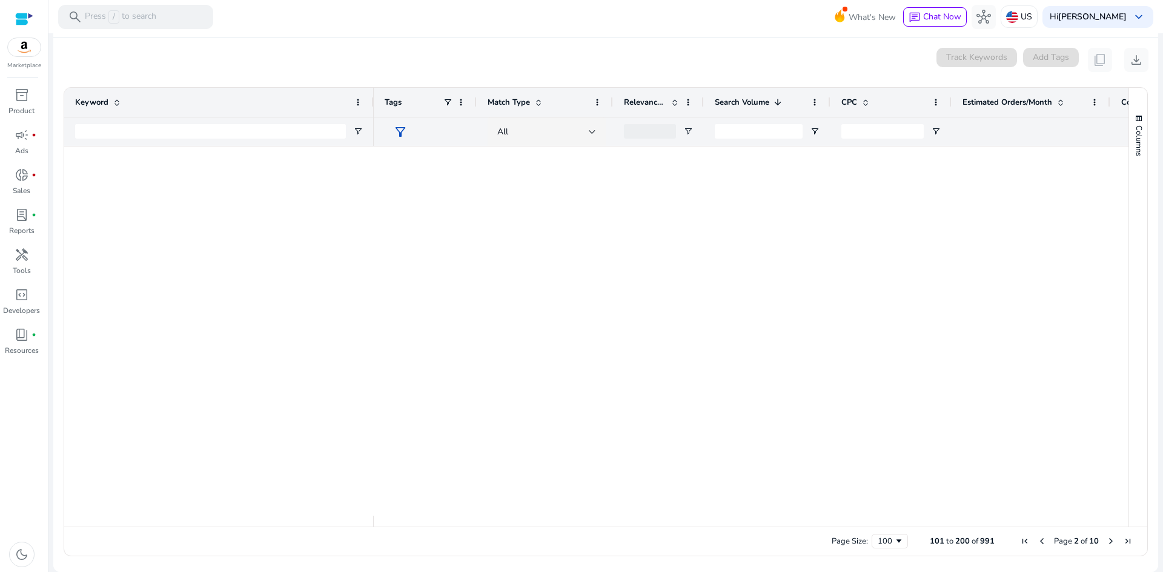
scroll to position [0, 0]
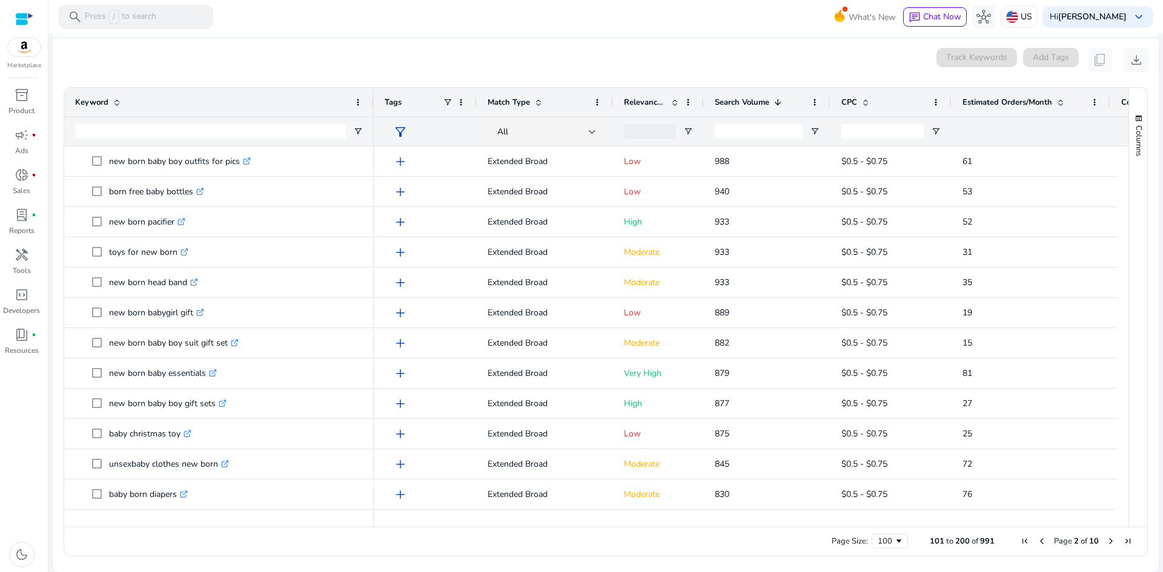
click at [1037, 543] on span "Previous Page" at bounding box center [1042, 542] width 10 height 10
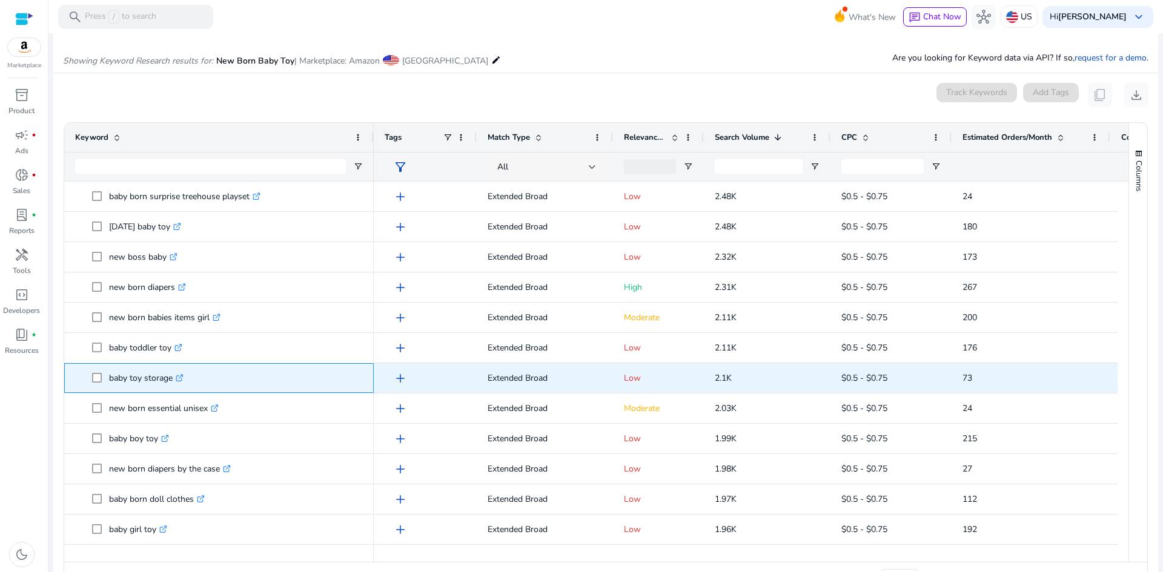
click at [137, 377] on p "baby toy storage .st0{fill:#2c8af8}" at bounding box center [146, 378] width 74 height 25
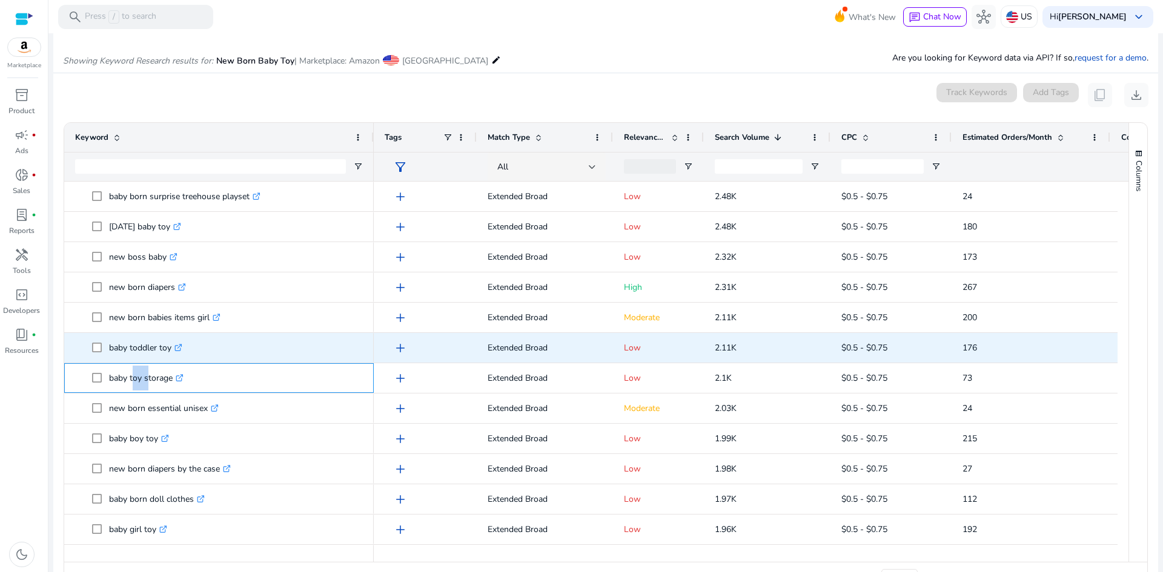
copy p "baby toy storage"
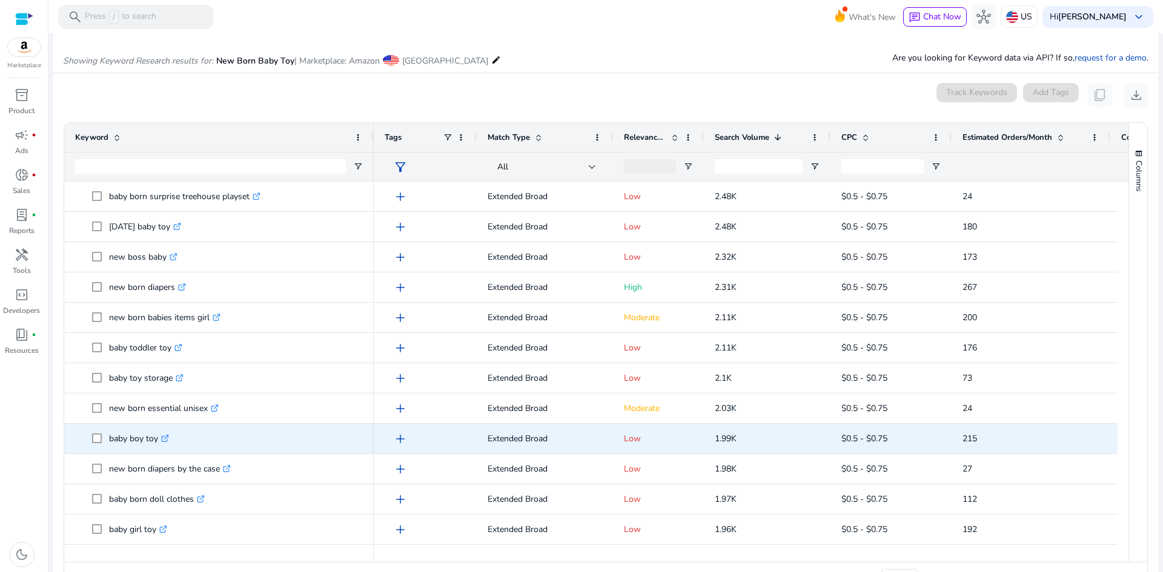
click at [132, 437] on p "baby boy toy .st0{fill:#2c8af8}" at bounding box center [139, 438] width 60 height 25
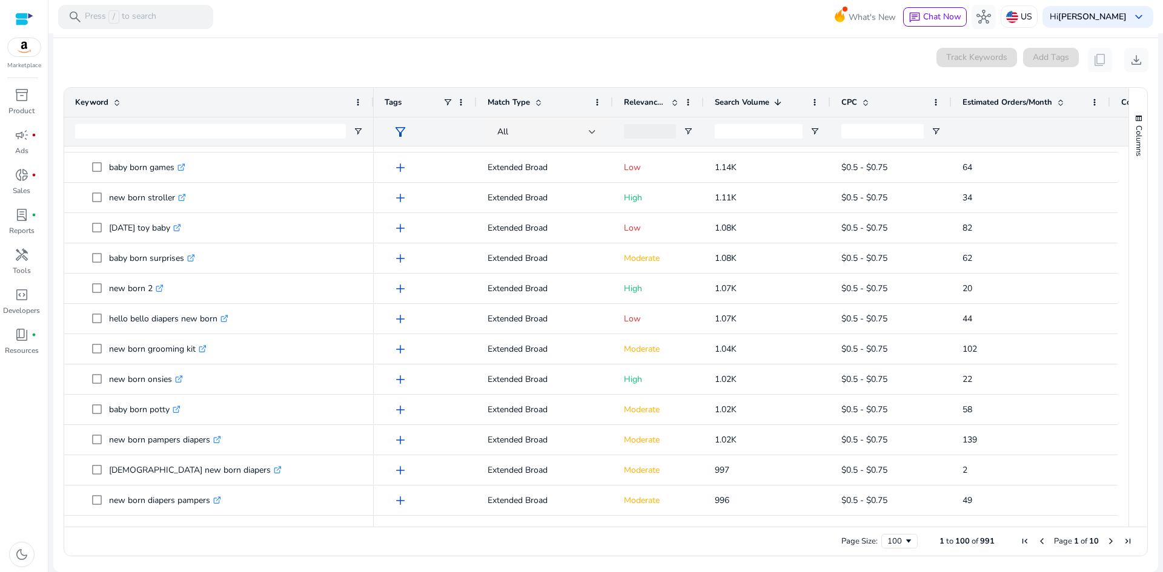
click at [1106, 544] on span "Next Page" at bounding box center [1111, 542] width 10 height 10
